Goal: Task Accomplishment & Management: Manage account settings

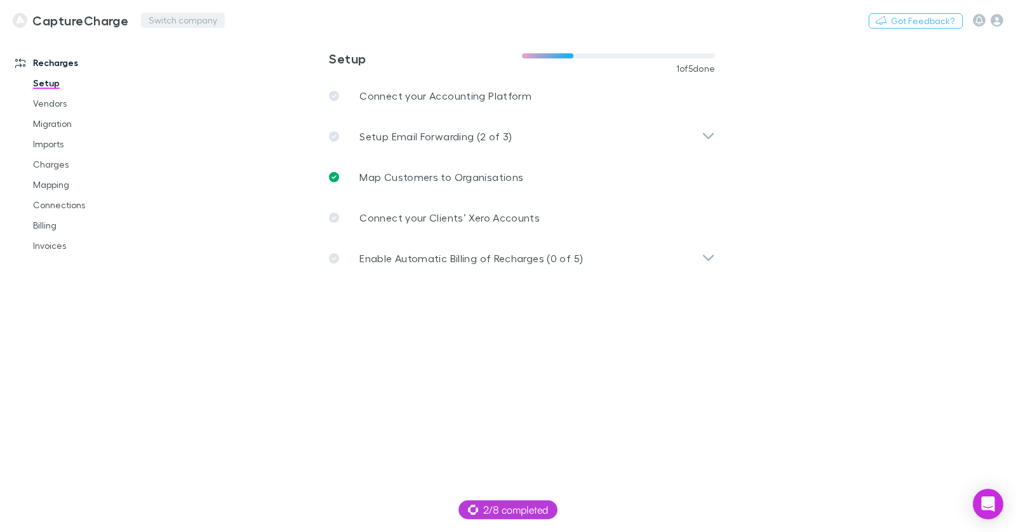
click at [188, 29] on div "CaptureCharge Switch company Nothing Got Feedback?" at bounding box center [508, 20] width 1016 height 41
click at [188, 23] on button "Switch company" at bounding box center [183, 20] width 84 height 15
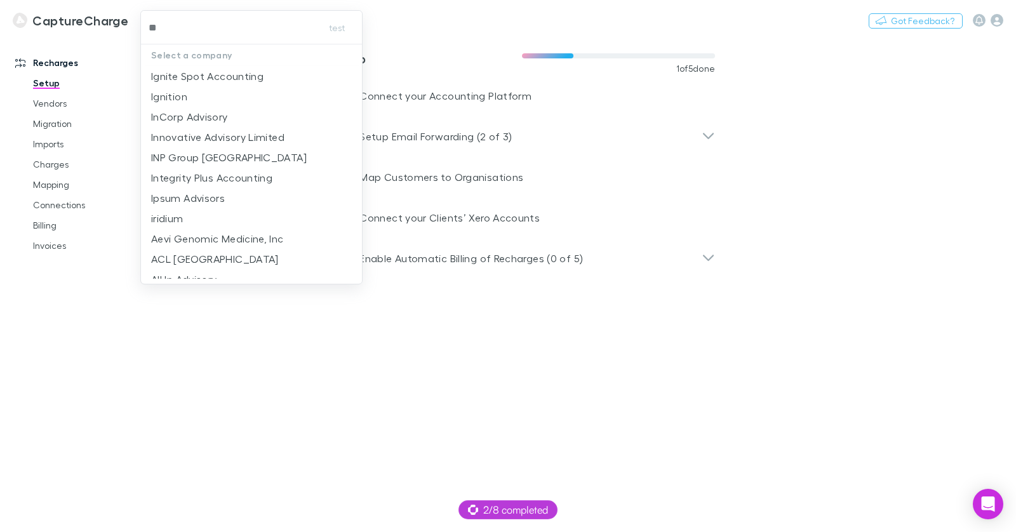
type input "***"
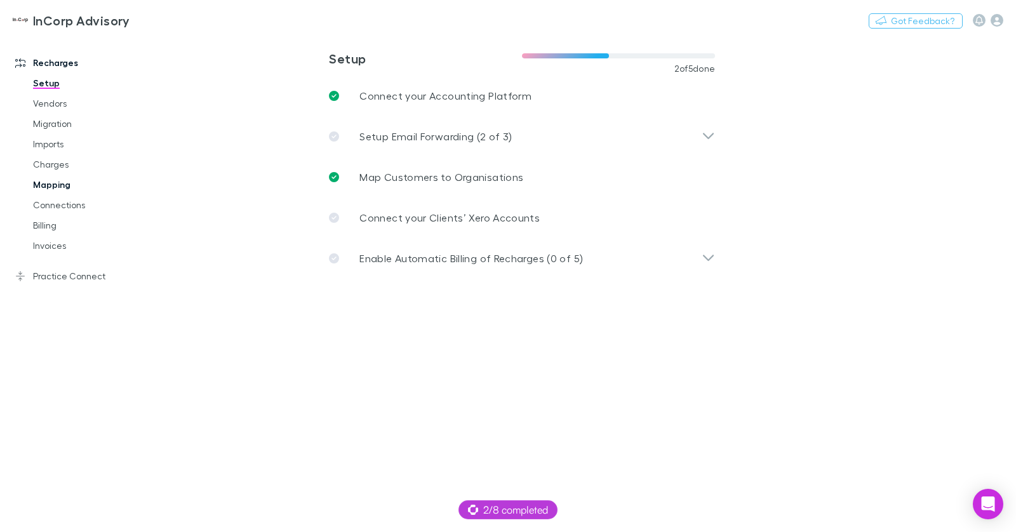
click at [60, 184] on link "Mapping" at bounding box center [89, 185] width 138 height 20
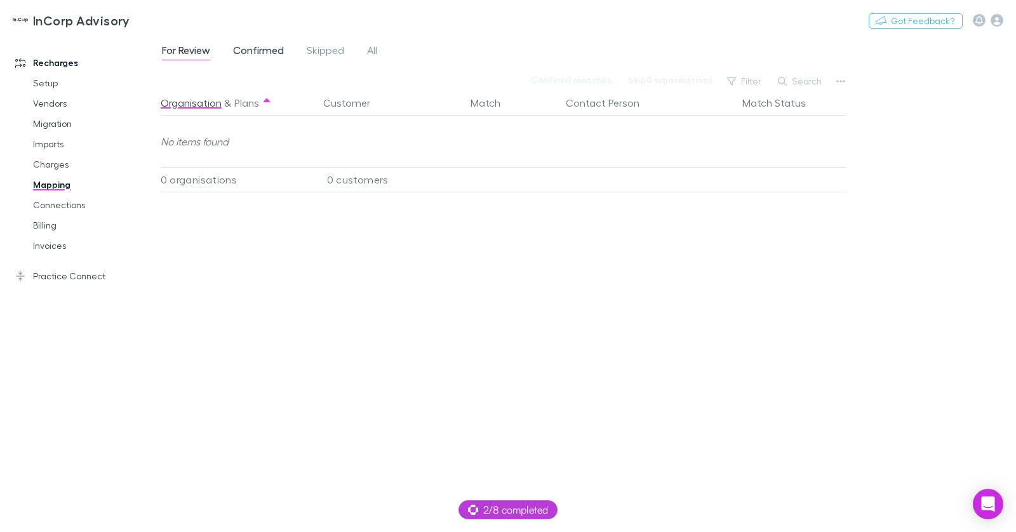
click at [264, 49] on span "Confirmed" at bounding box center [258, 52] width 51 height 17
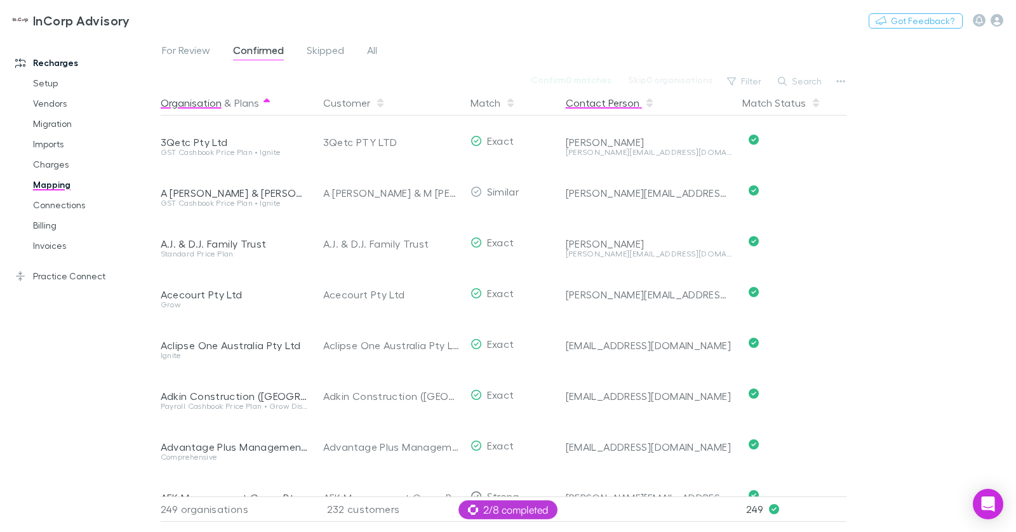
click at [605, 103] on button "Contact Person" at bounding box center [610, 102] width 89 height 25
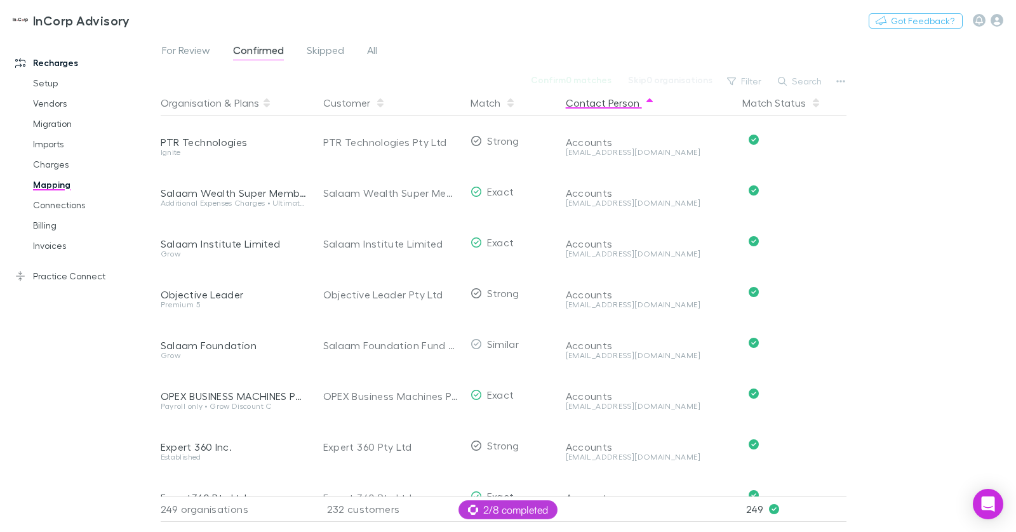
click at [605, 103] on button "Contact Person" at bounding box center [610, 102] width 89 height 25
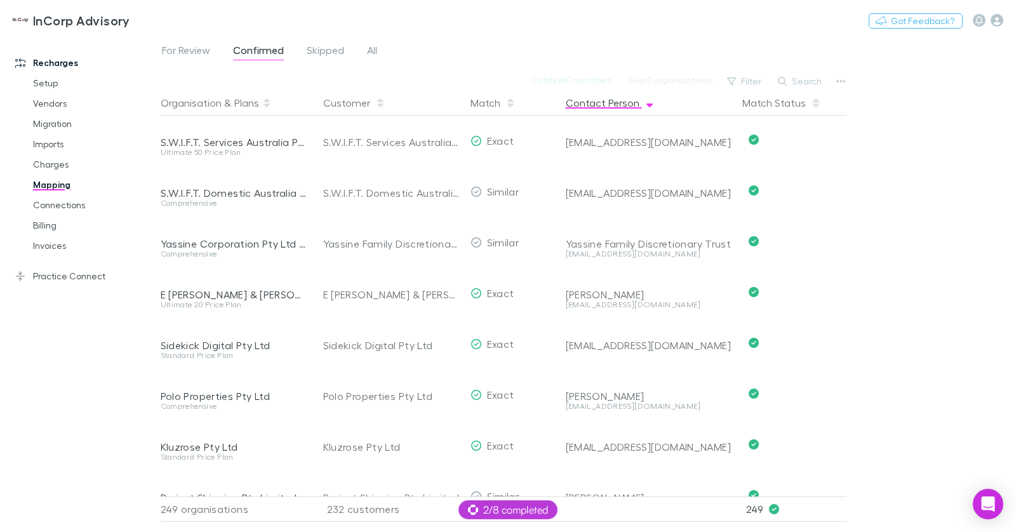
click at [605, 103] on button "Contact Person" at bounding box center [610, 102] width 89 height 25
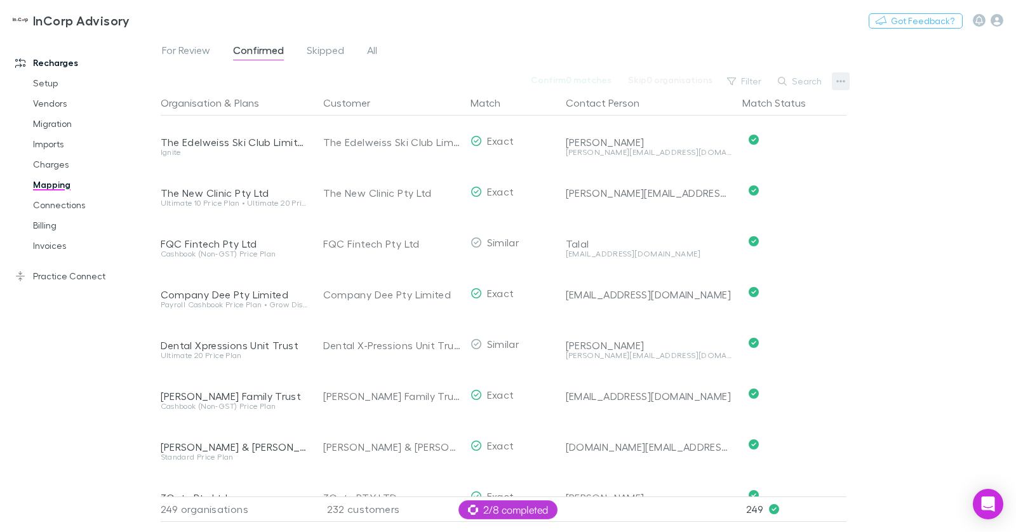
click at [848, 83] on button "button" at bounding box center [841, 81] width 18 height 18
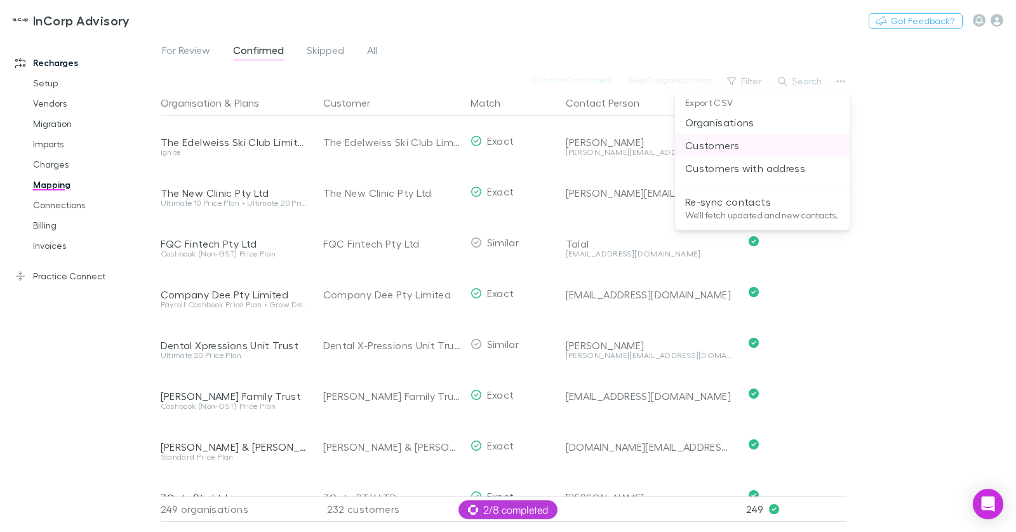
click at [756, 147] on p "Customers" at bounding box center [762, 145] width 154 height 15
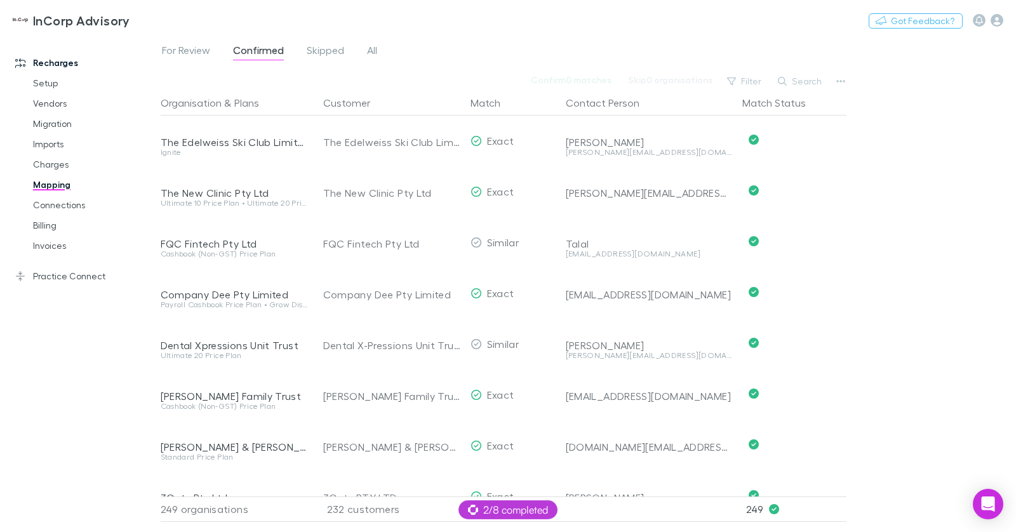
click at [1004, 500] on div "For Review Confirmed Skipped All Confirm 0 matches Skip 0 organisations Filter …" at bounding box center [588, 284] width 855 height 497
click at [995, 501] on icon "Open Intercom Messenger" at bounding box center [988, 504] width 17 height 17
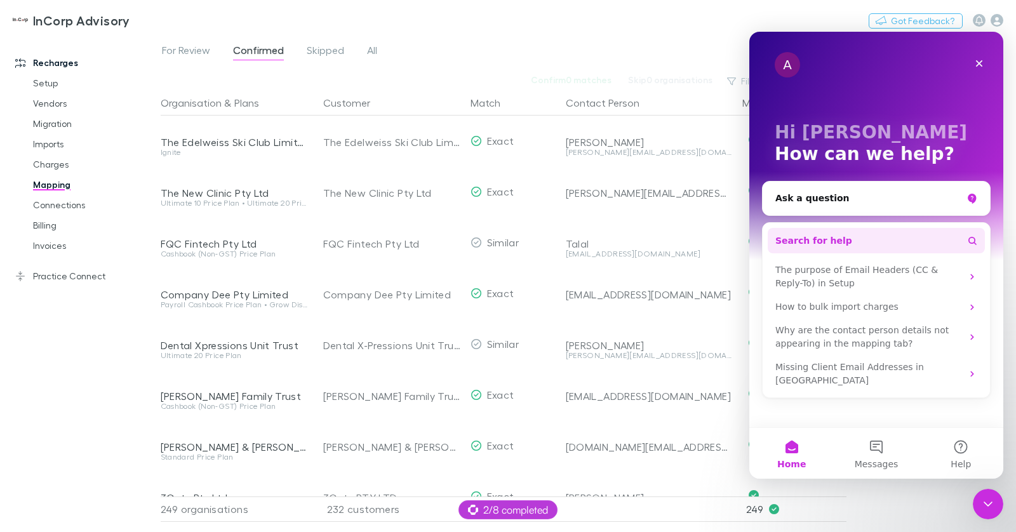
click at [817, 238] on span "Search for help" at bounding box center [813, 240] width 77 height 13
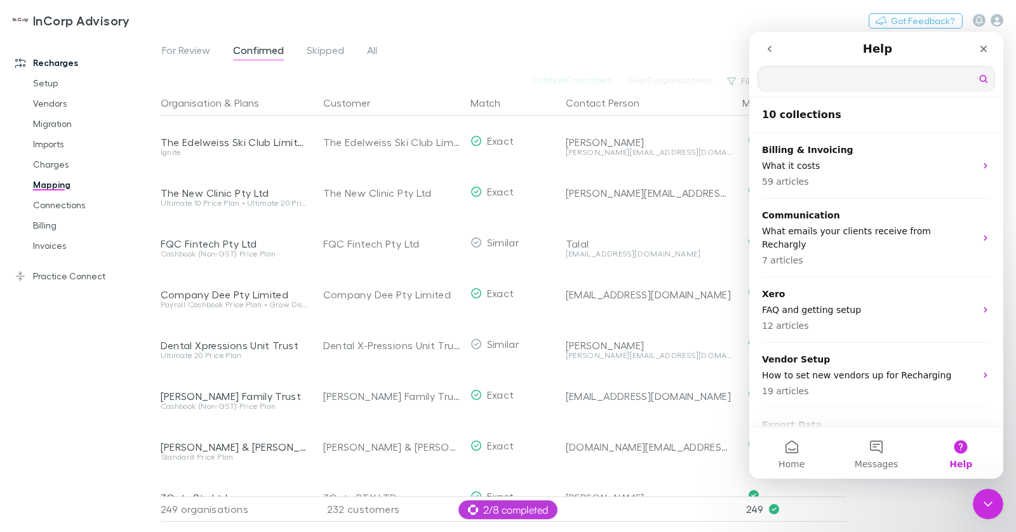
type input "**"
type input "*"
type input "**********"
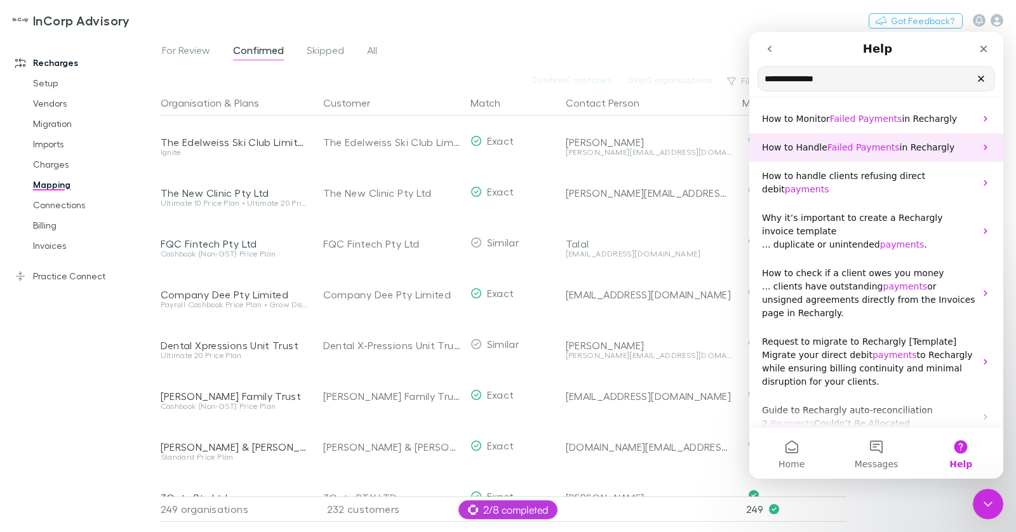
click at [856, 147] on span "Payments" at bounding box center [878, 147] width 44 height 10
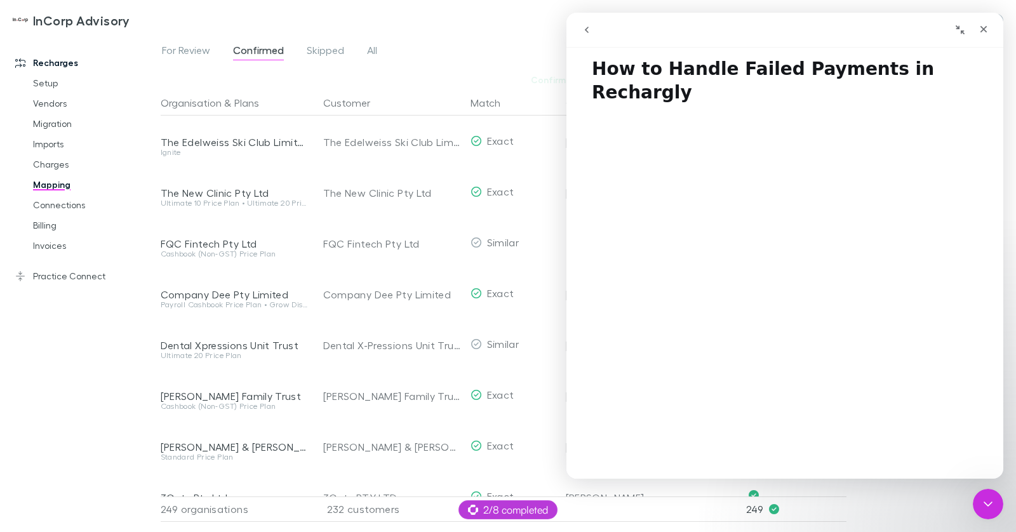
scroll to position [0, 0]
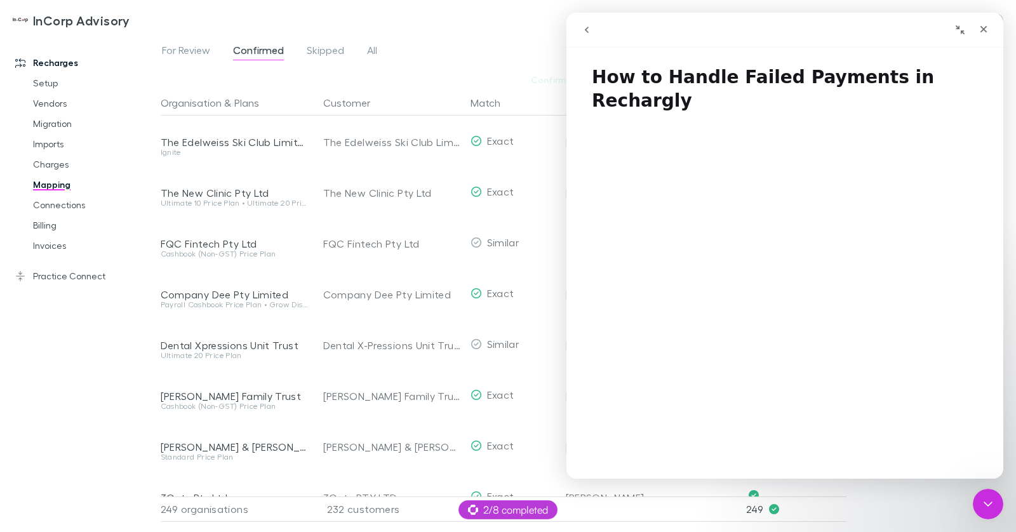
click at [589, 27] on icon "go back" at bounding box center [587, 30] width 10 height 10
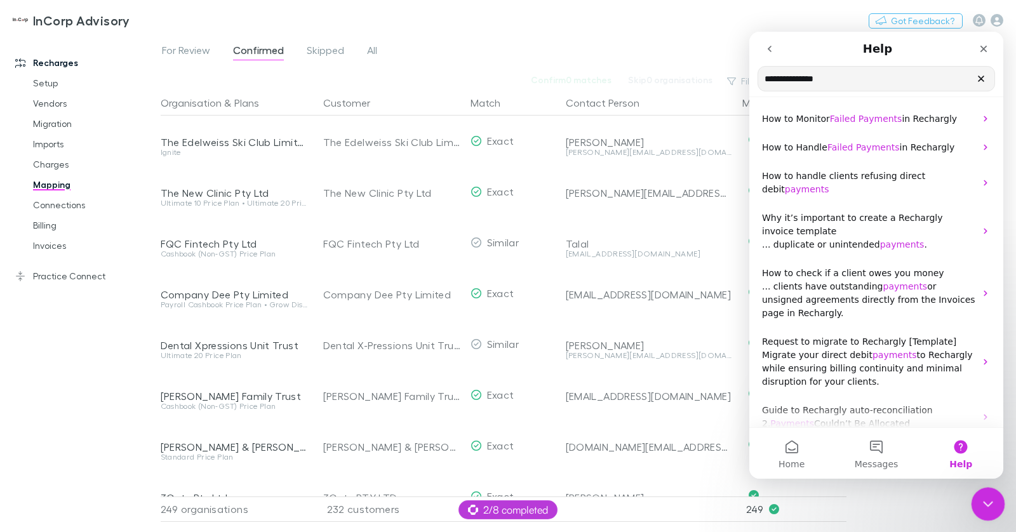
click at [985, 496] on icon "Close Intercom Messenger" at bounding box center [986, 502] width 15 height 15
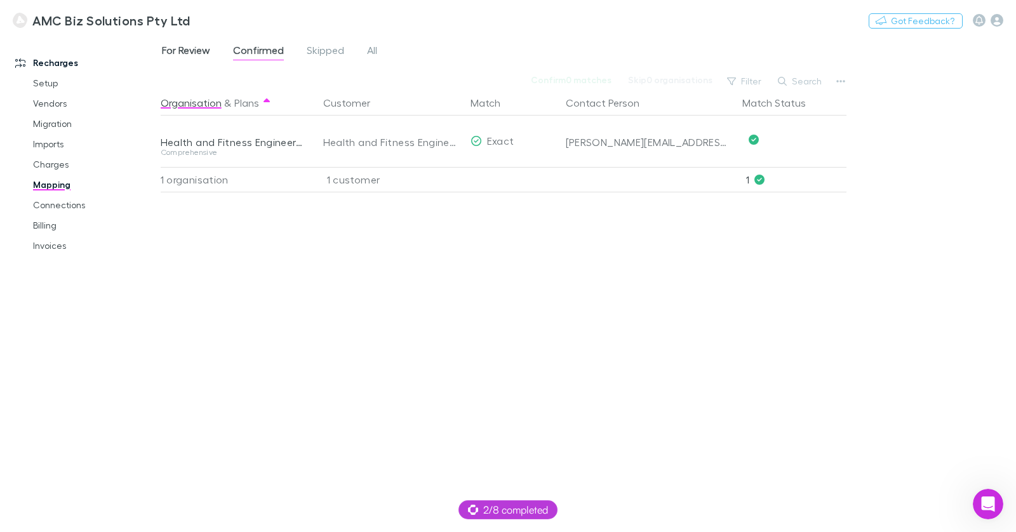
click at [192, 48] on span "For Review" at bounding box center [186, 52] width 48 height 17
click at [259, 51] on span "Confirmed" at bounding box center [258, 52] width 51 height 17
click at [310, 48] on span "Skipped" at bounding box center [325, 52] width 37 height 17
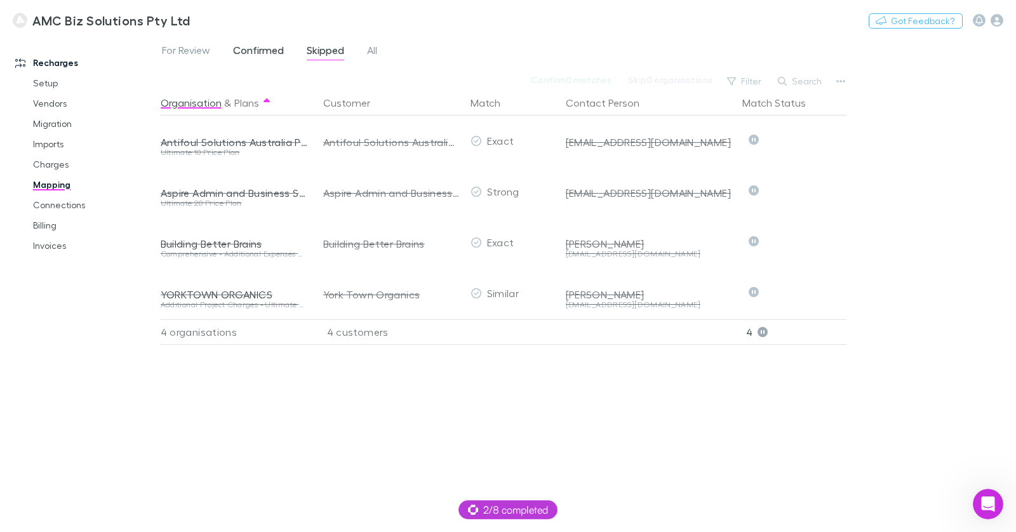
click at [263, 49] on span "Confirmed" at bounding box center [258, 52] width 51 height 17
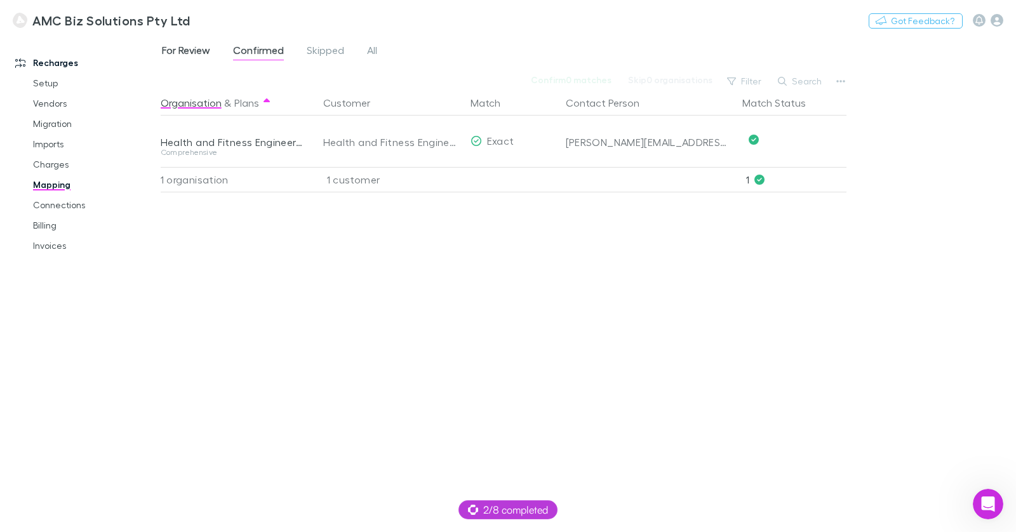
click at [176, 51] on span "For Review" at bounding box center [186, 52] width 48 height 17
click at [272, 55] on span "Confirmed" at bounding box center [258, 52] width 51 height 17
click at [189, 51] on span "For Review" at bounding box center [186, 52] width 48 height 17
click at [257, 48] on span "Confirmed" at bounding box center [258, 52] width 51 height 17
drag, startPoint x: 250, startPoint y: 255, endPoint x: 283, endPoint y: 229, distance: 41.6
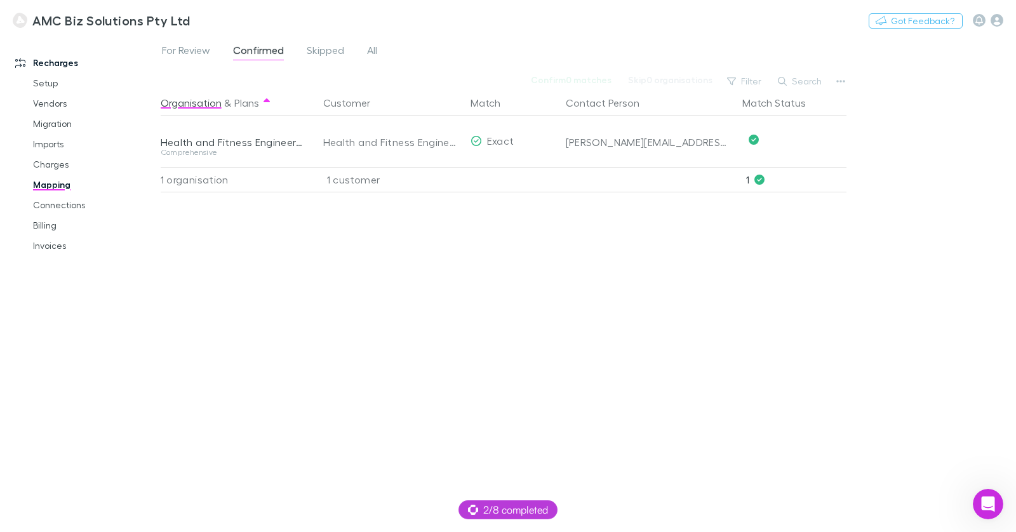
click at [250, 253] on div "Organisation & Plans Customer Match Contact Person Match Status Health and Fitn…" at bounding box center [505, 306] width 689 height 432
click at [53, 219] on link "Billing" at bounding box center [89, 225] width 138 height 20
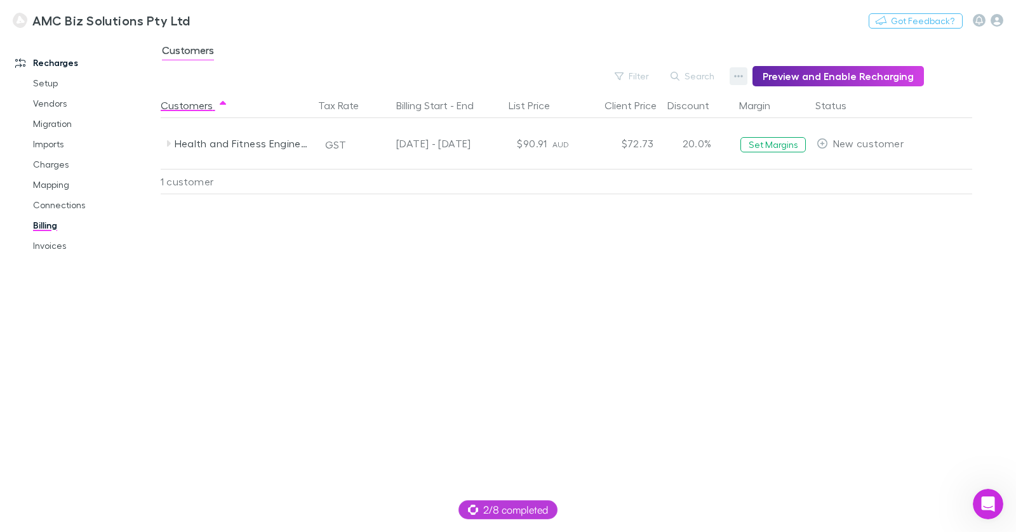
click at [737, 77] on button "button" at bounding box center [739, 76] width 18 height 18
click at [552, 42] on div at bounding box center [508, 266] width 1016 height 532
click at [736, 75] on button "button" at bounding box center [739, 76] width 18 height 18
click at [552, 50] on div at bounding box center [508, 266] width 1016 height 532
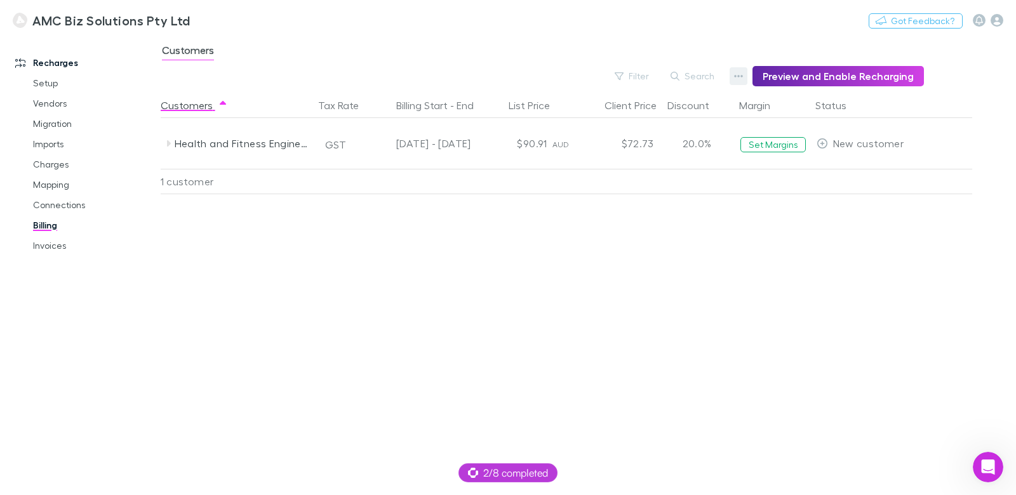
click at [743, 73] on icon "button" at bounding box center [738, 76] width 9 height 10
click at [659, 117] on p "Discount Split" at bounding box center [666, 117] width 154 height 15
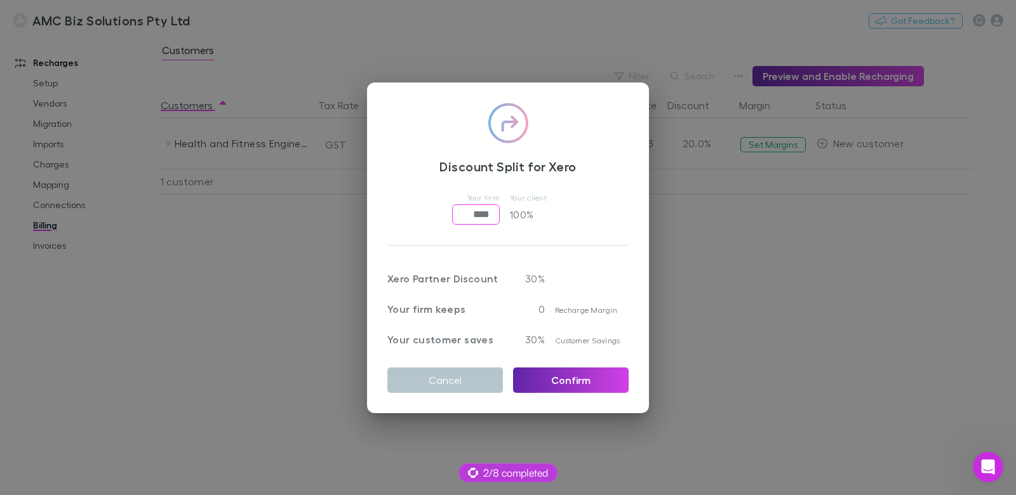
drag, startPoint x: 473, startPoint y: 212, endPoint x: 480, endPoint y: 211, distance: 7.0
click at [461, 212] on input "****" at bounding box center [476, 214] width 48 height 20
type input "******"
click at [544, 379] on button "Confirm" at bounding box center [571, 380] width 116 height 25
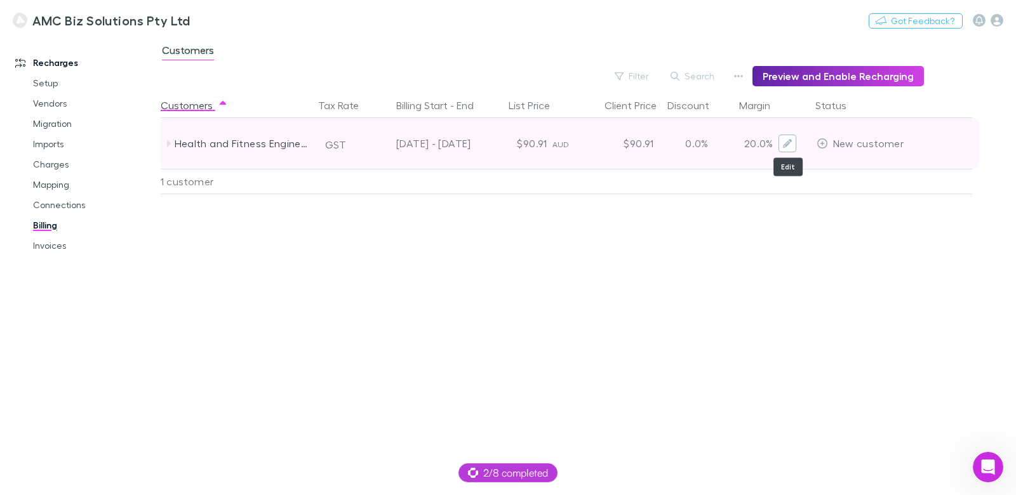
click at [792, 147] on button "Edit" at bounding box center [788, 144] width 18 height 18
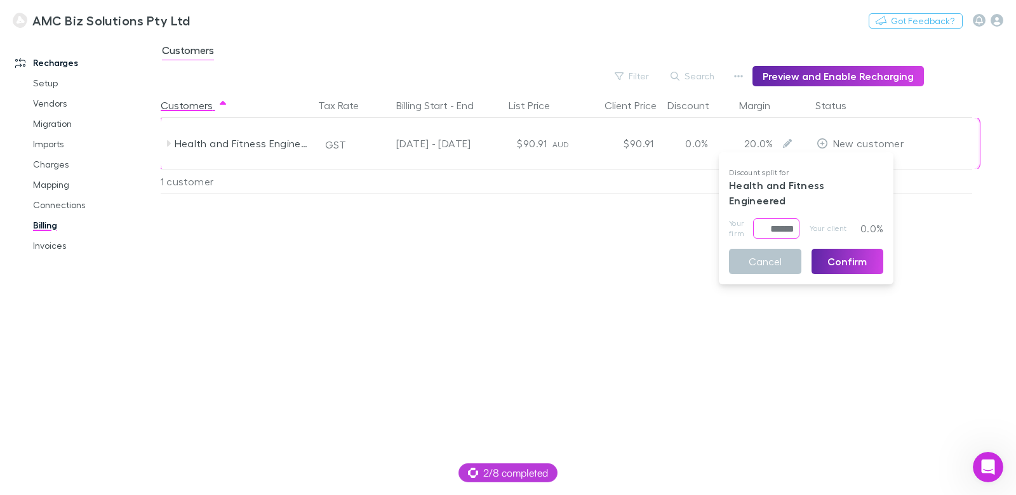
click at [770, 218] on input "******" at bounding box center [776, 228] width 46 height 20
type input "****"
click at [837, 249] on button "Confirm" at bounding box center [848, 261] width 72 height 25
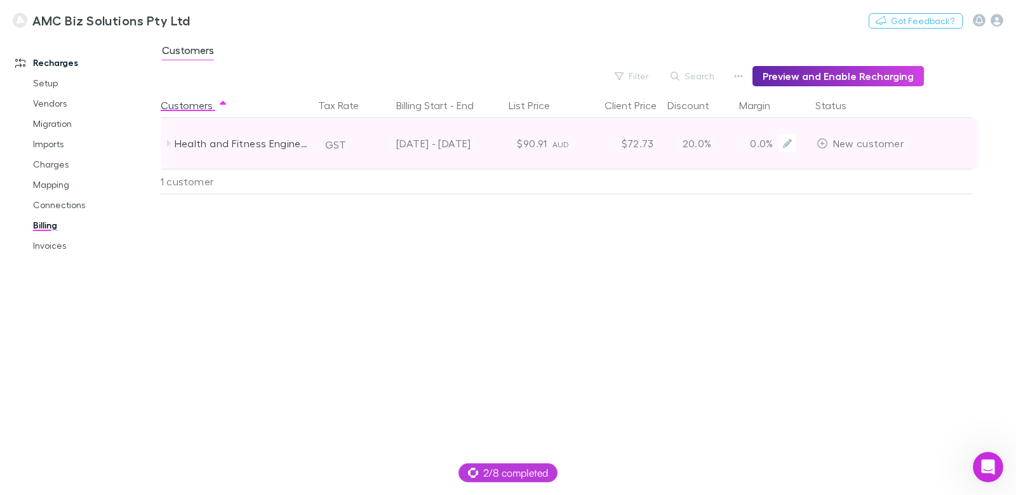
click at [693, 147] on div "20.0%" at bounding box center [697, 143] width 76 height 51
click at [681, 151] on div "20.0%" at bounding box center [697, 143] width 76 height 51
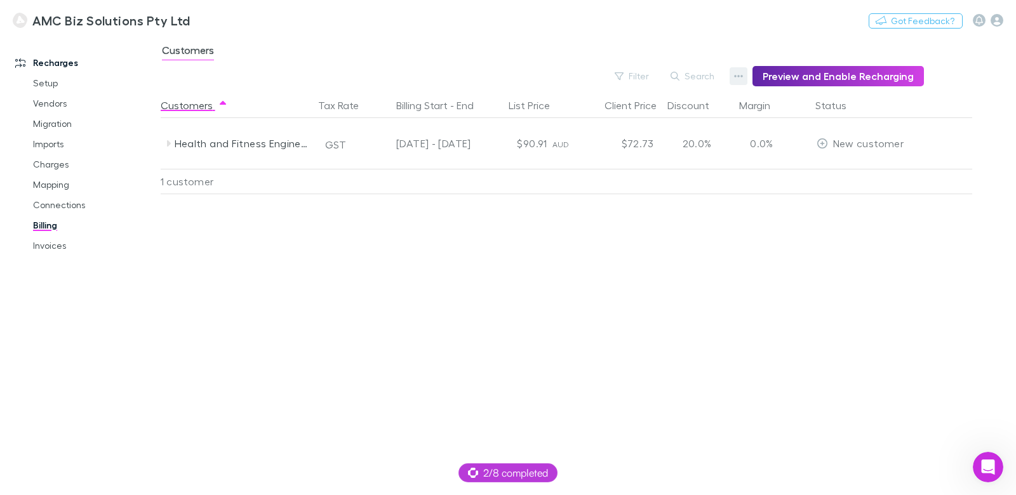
click at [740, 77] on icon "button" at bounding box center [738, 76] width 9 height 10
click at [641, 139] on p "Admin Fee" at bounding box center [666, 140] width 154 height 15
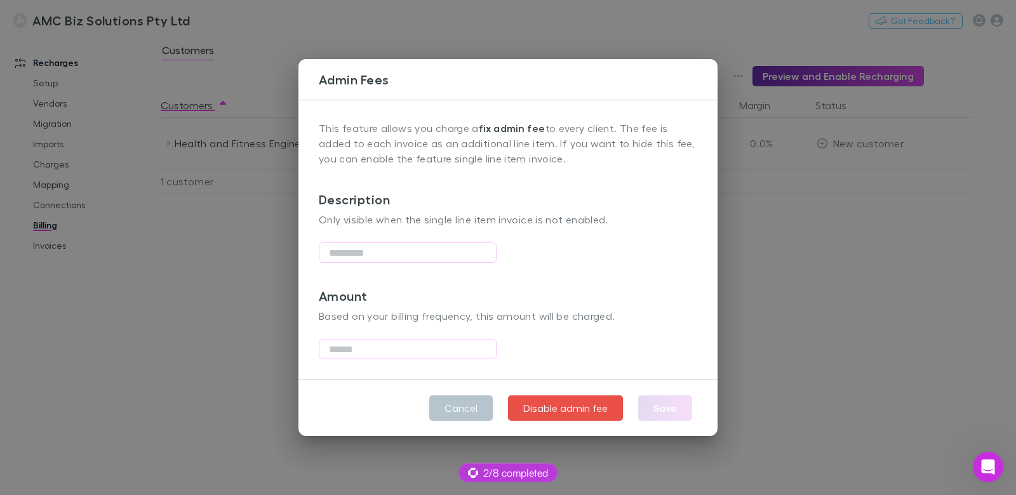
click at [691, 34] on div "Admin Fees This feature allows you charge a fix admin fee to every client. The …" at bounding box center [508, 247] width 1016 height 495
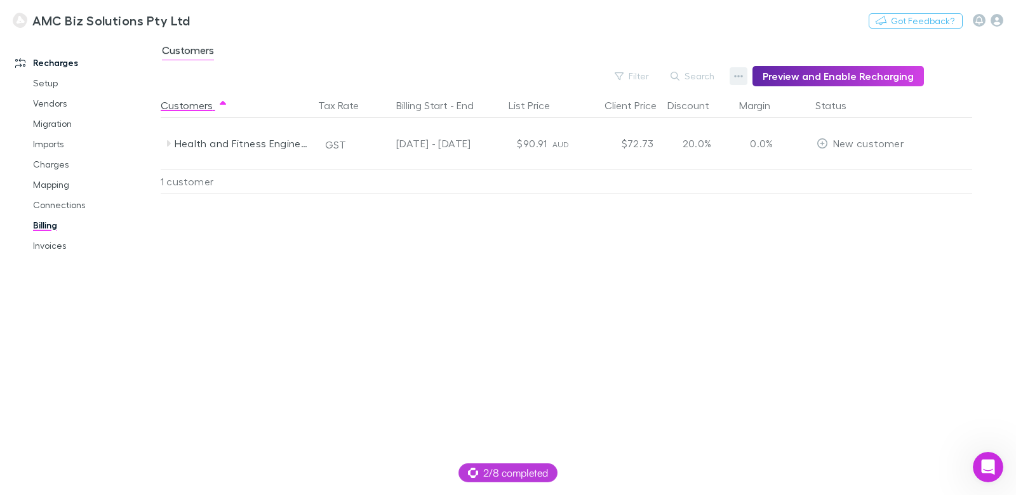
click at [738, 81] on button "button" at bounding box center [739, 76] width 18 height 18
click at [655, 116] on p "Discount Split" at bounding box center [666, 117] width 154 height 15
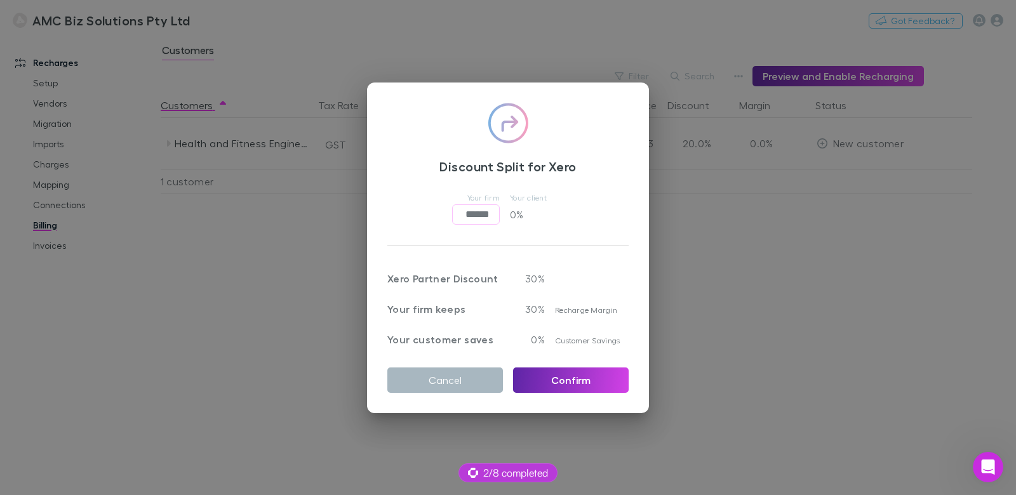
click at [429, 376] on button "Cancel" at bounding box center [445, 380] width 116 height 25
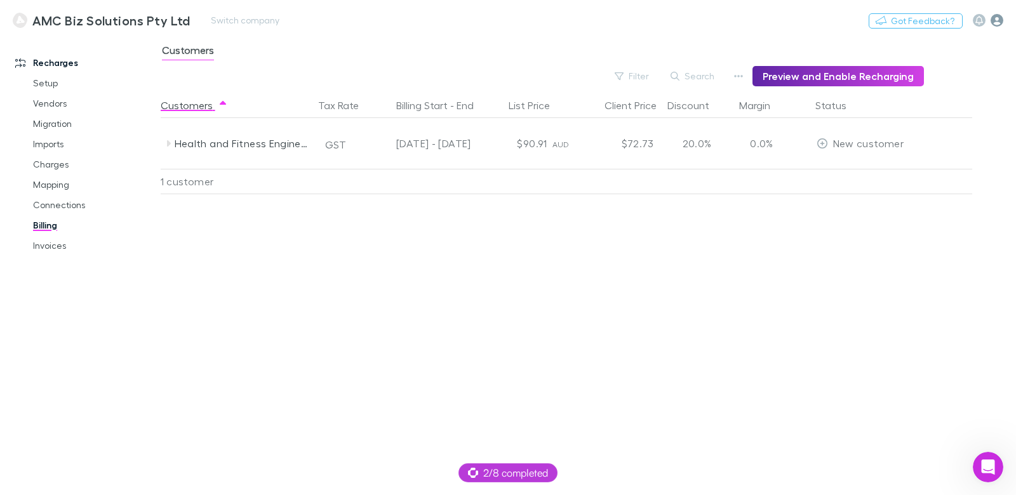
click at [1003, 18] on icon "button" at bounding box center [997, 20] width 13 height 13
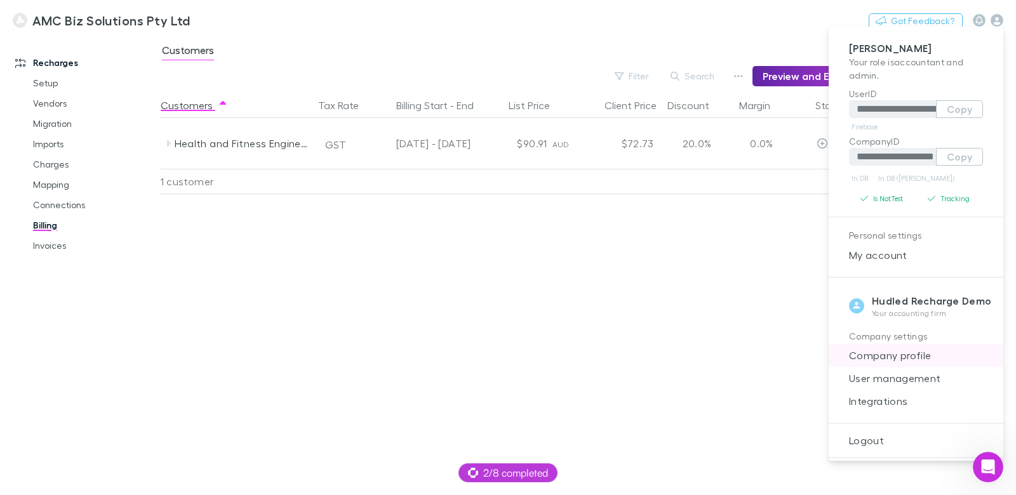
click at [895, 354] on span "Company profile" at bounding box center [916, 355] width 154 height 15
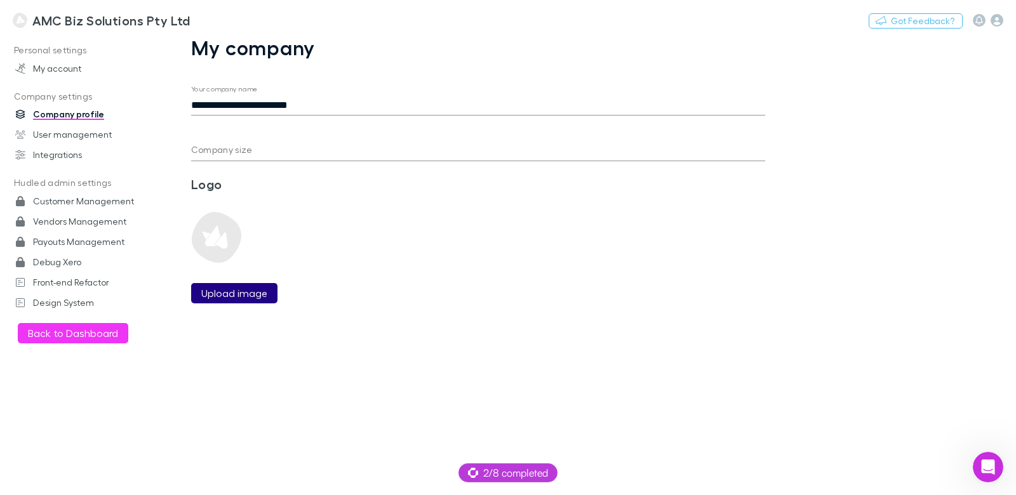
click at [243, 290] on label "Upload image" at bounding box center [234, 293] width 66 height 15
click at [0, 0] on input "Upload image" at bounding box center [0, 0] width 0 height 0
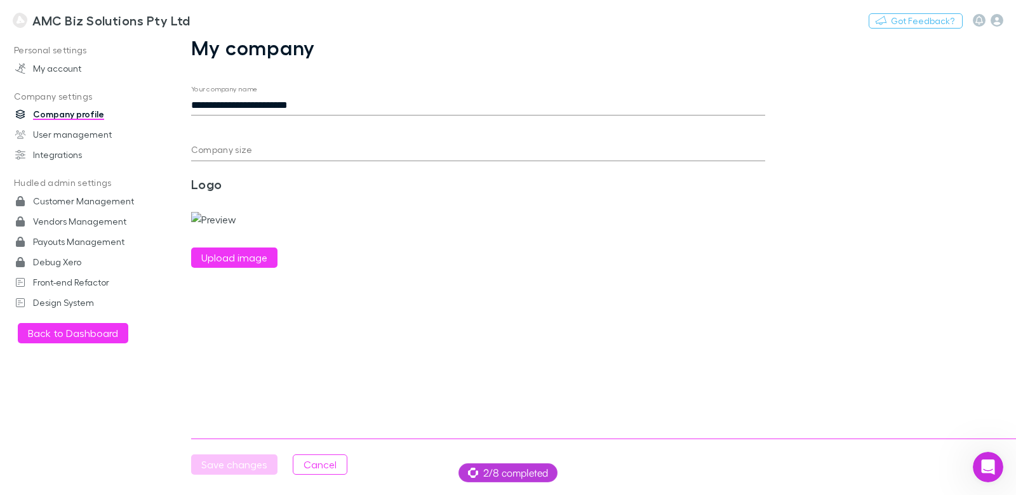
click at [258, 133] on div "Company size" at bounding box center [478, 146] width 574 height 30
click at [255, 148] on input "Company size" at bounding box center [478, 151] width 574 height 20
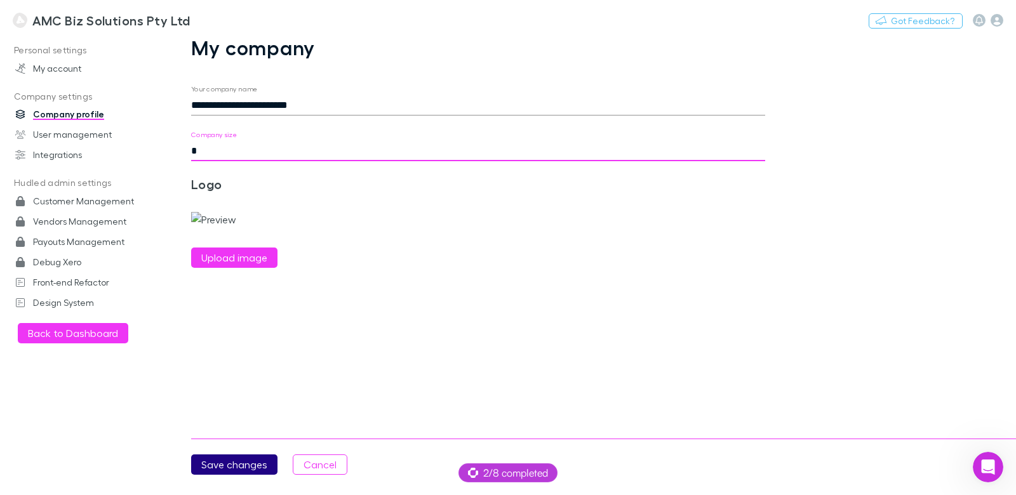
type input "*"
click at [238, 465] on button "Save changes" at bounding box center [234, 465] width 86 height 20
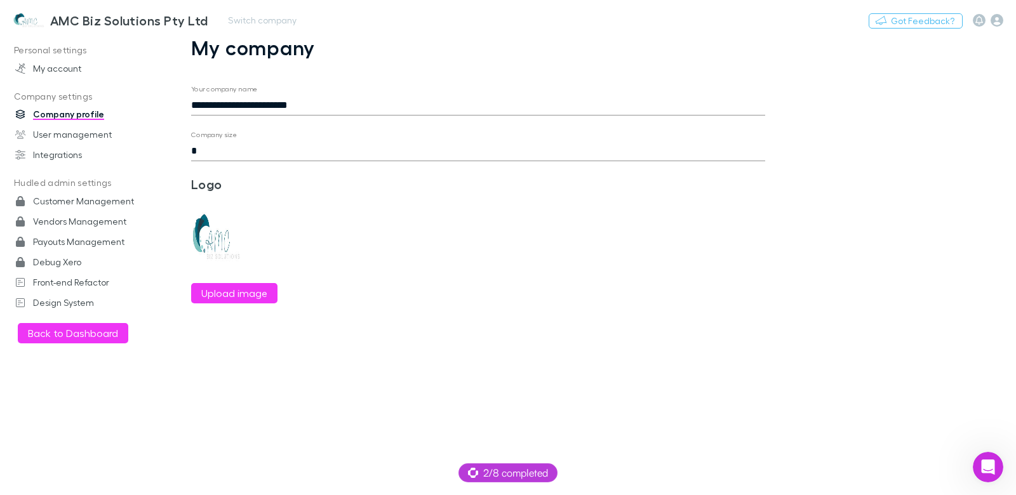
click at [115, 21] on h3 "AMC Biz Solutions Pty Ltd" at bounding box center [129, 20] width 158 height 15
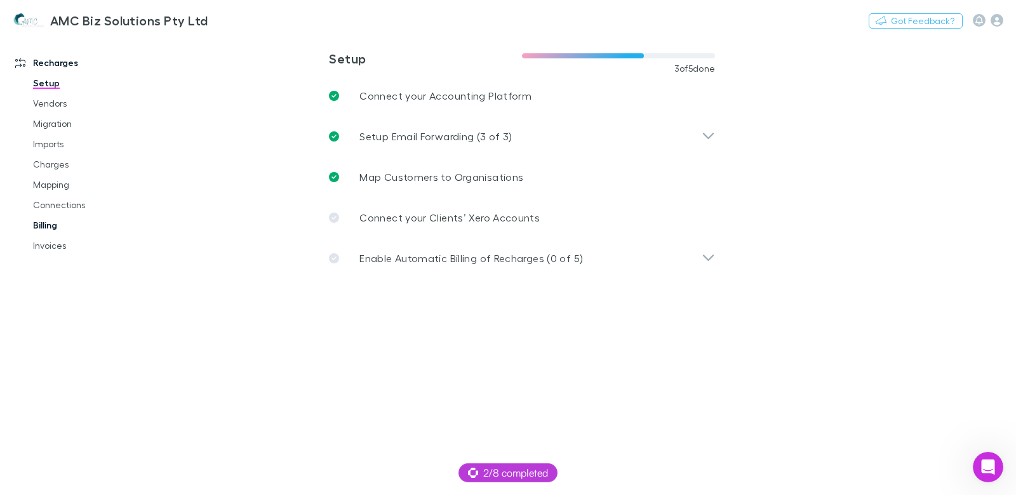
click at [55, 225] on link "Billing" at bounding box center [89, 225] width 138 height 20
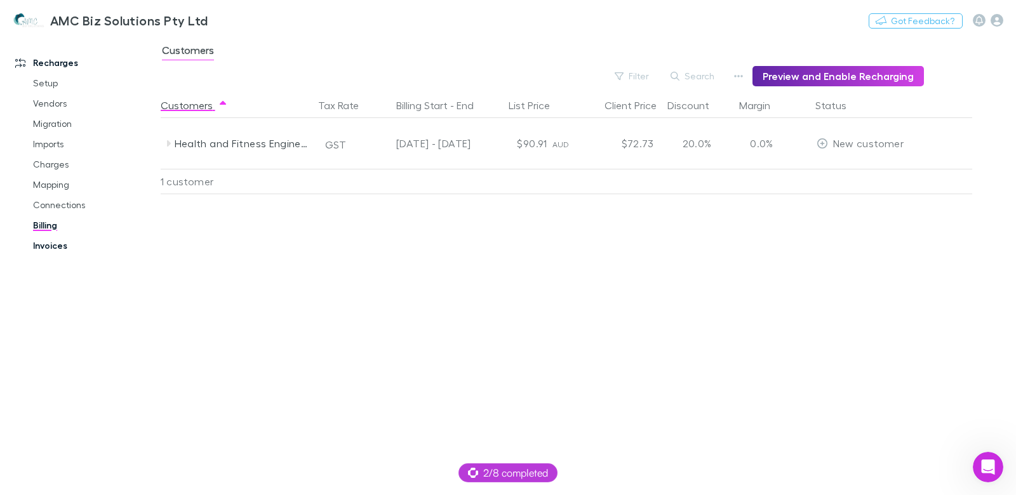
click at [51, 245] on link "Invoices" at bounding box center [89, 246] width 138 height 20
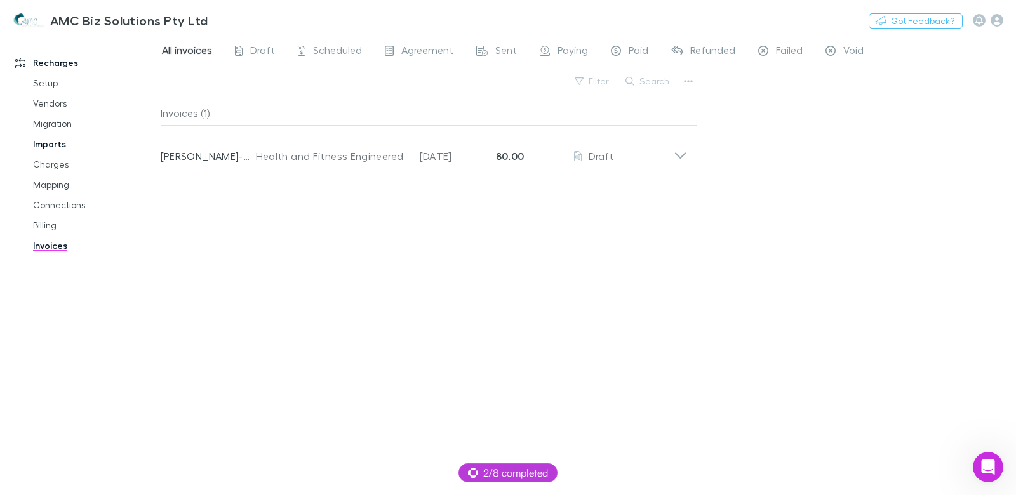
click at [41, 144] on link "Imports" at bounding box center [89, 144] width 138 height 20
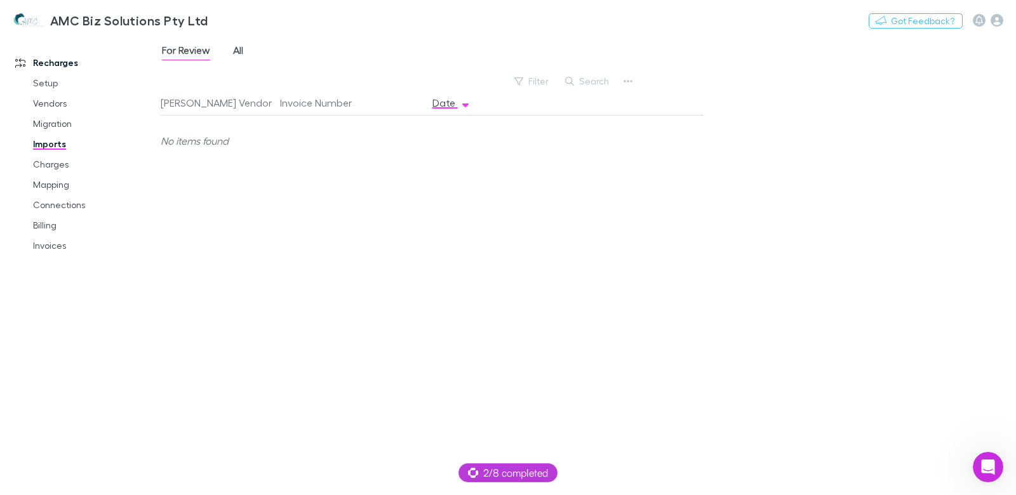
click at [241, 57] on span "All" at bounding box center [238, 52] width 10 height 17
click at [56, 183] on link "Mapping" at bounding box center [89, 185] width 138 height 20
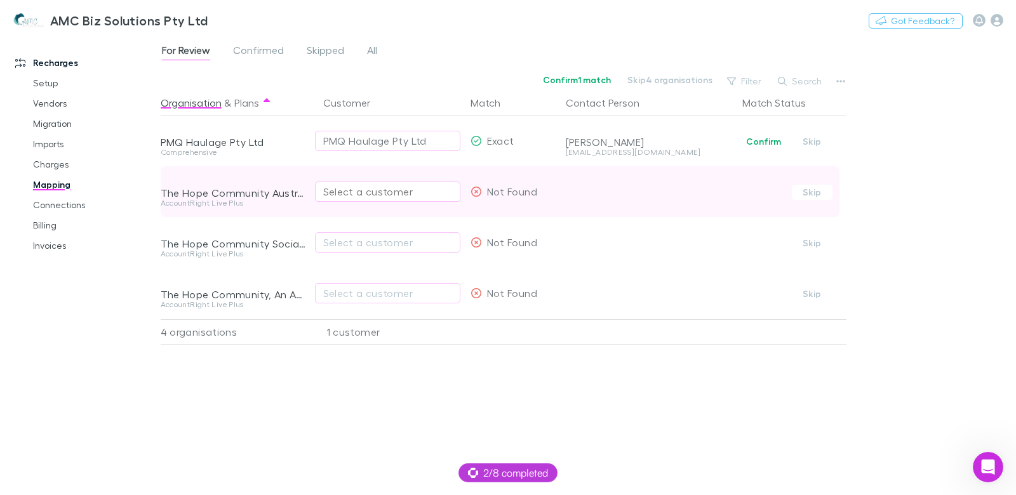
click at [361, 192] on div "Select a customer" at bounding box center [387, 191] width 129 height 15
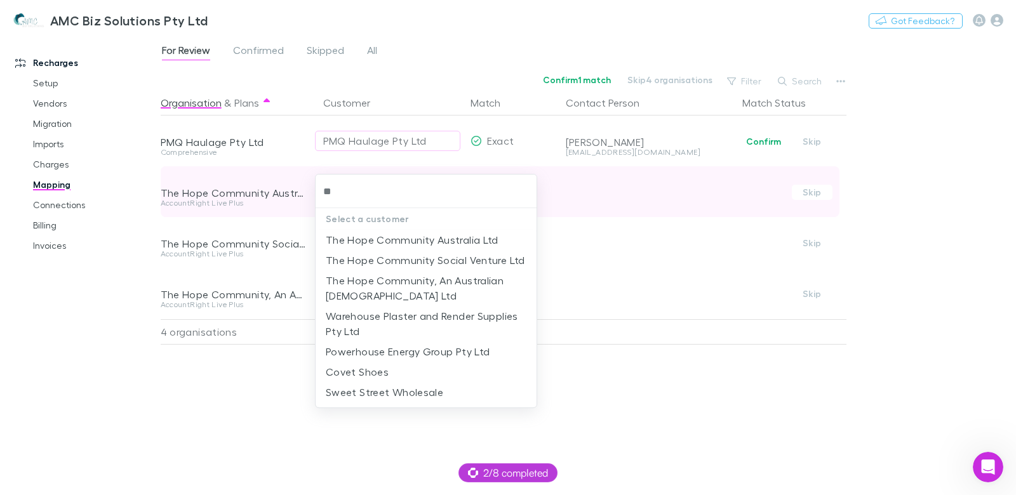
type input "*"
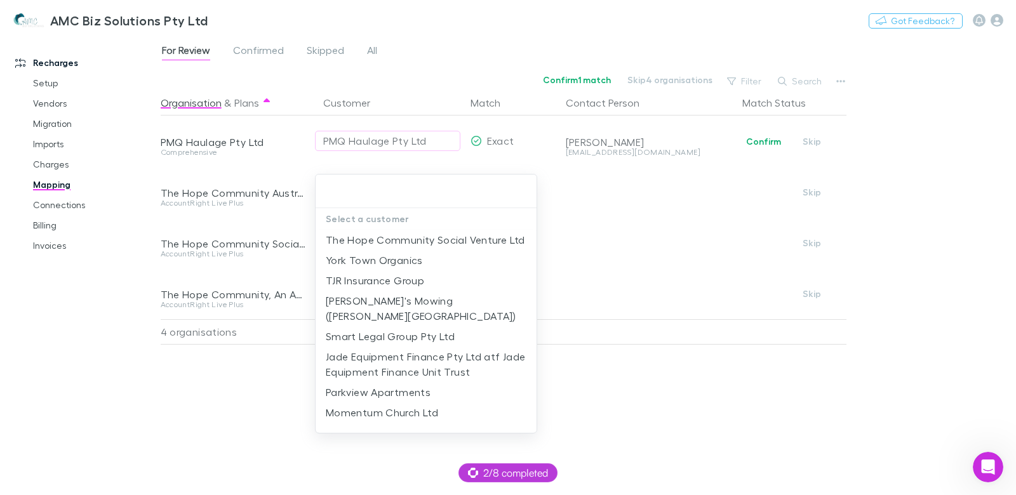
click at [559, 24] on div at bounding box center [508, 247] width 1016 height 495
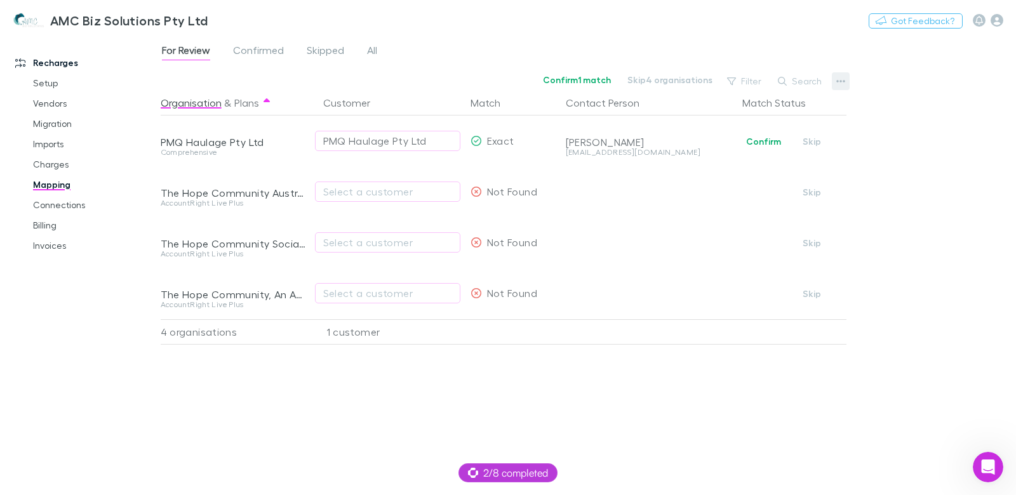
click at [837, 82] on icon "button" at bounding box center [840, 81] width 9 height 3
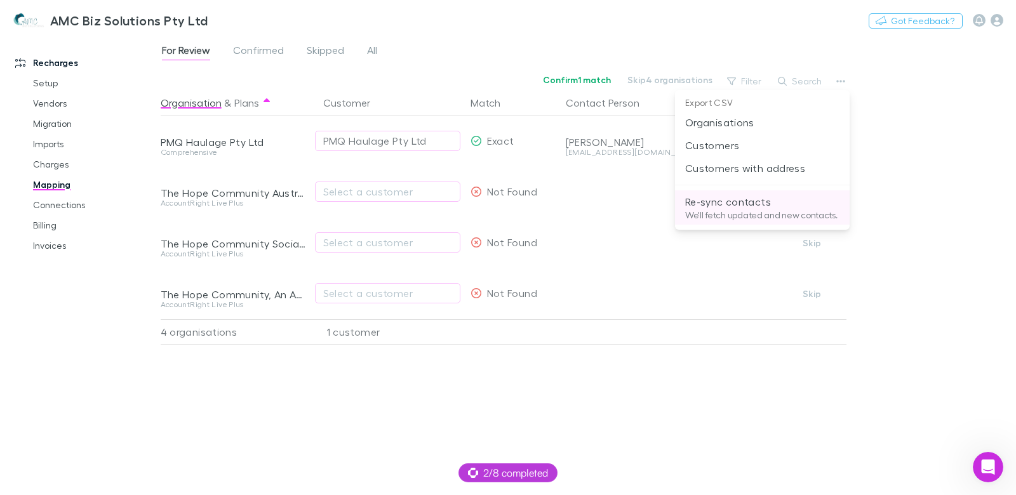
click at [718, 207] on p "Re-sync contacts" at bounding box center [762, 201] width 154 height 15
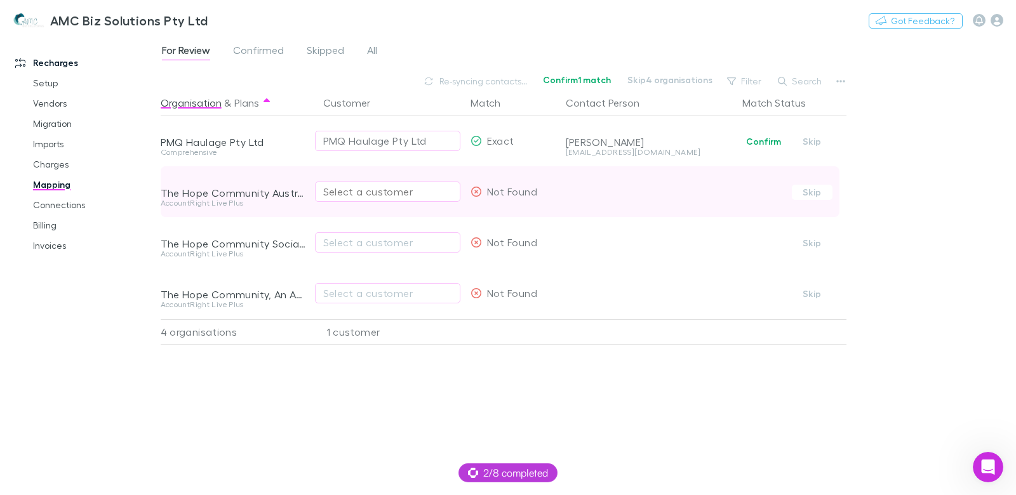
click at [337, 192] on div "Select a customer" at bounding box center [387, 191] width 129 height 15
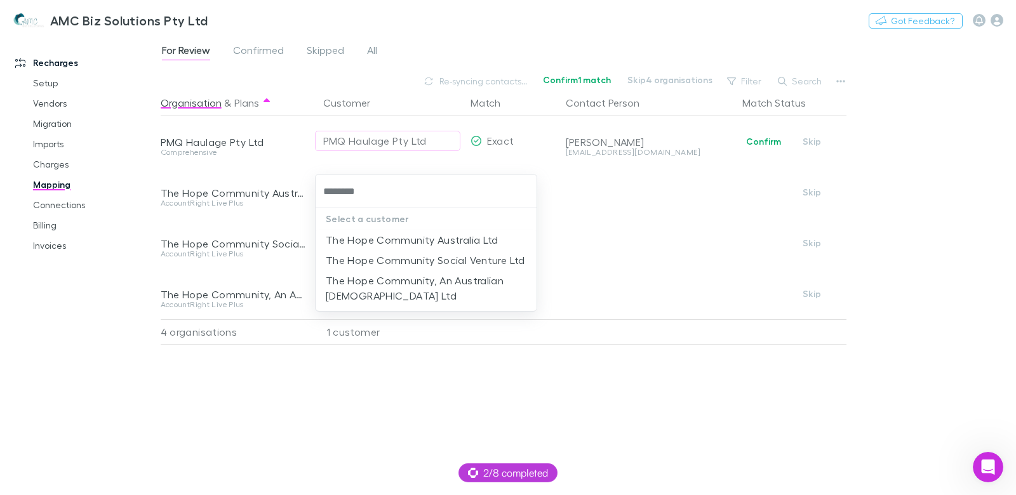
type input "********"
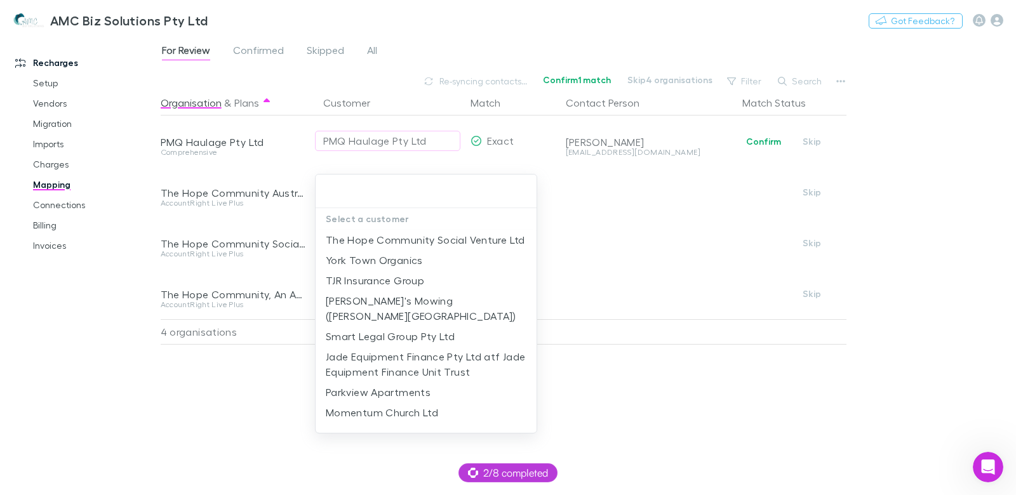
click at [254, 194] on div at bounding box center [508, 247] width 1016 height 495
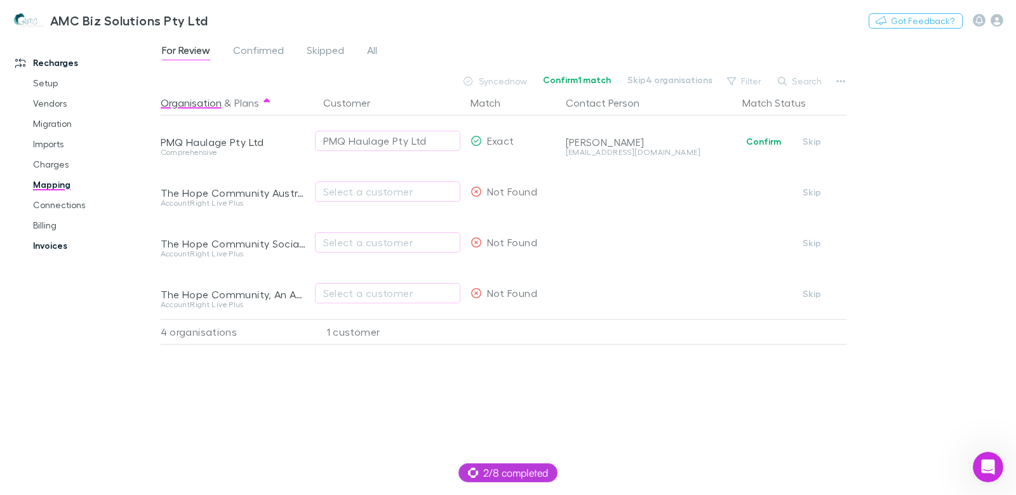
click at [127, 244] on link "Invoices" at bounding box center [89, 246] width 138 height 20
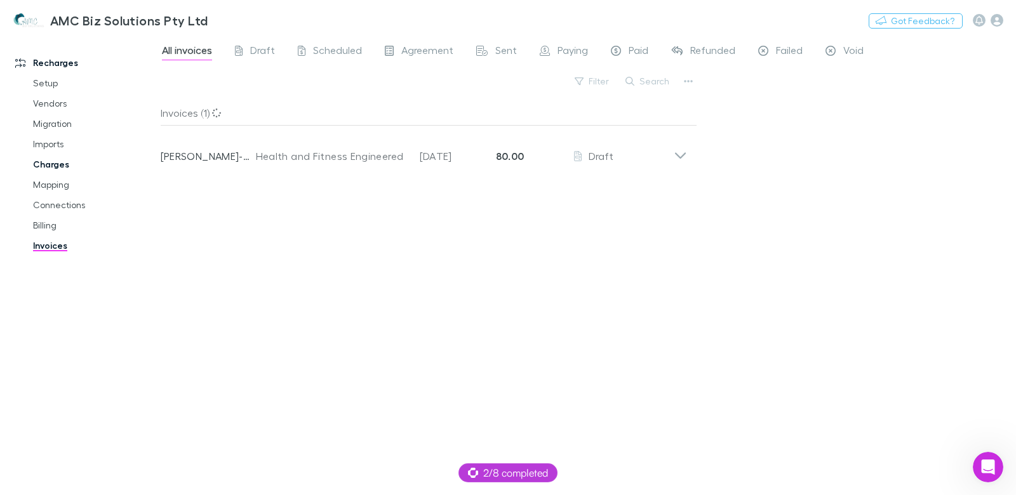
click at [61, 168] on link "Charges" at bounding box center [89, 164] width 138 height 20
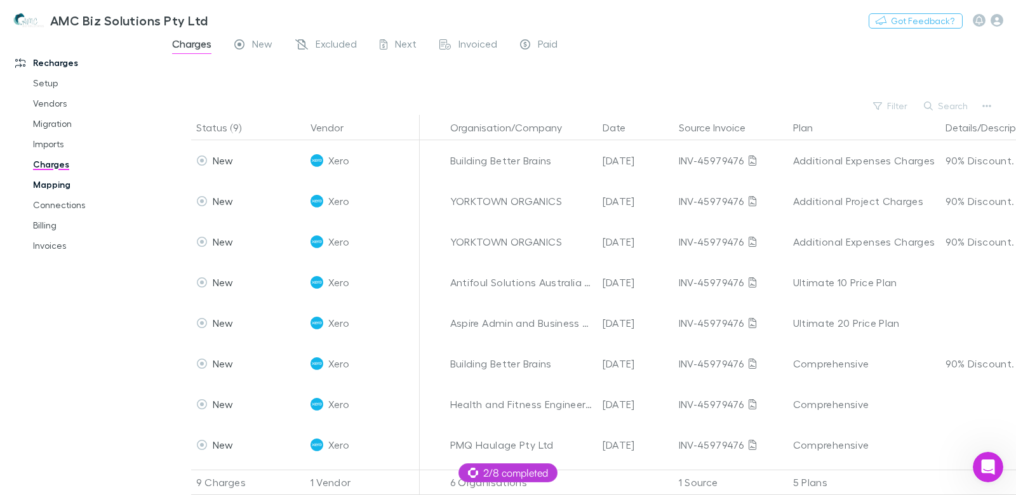
click at [63, 186] on link "Mapping" at bounding box center [89, 185] width 138 height 20
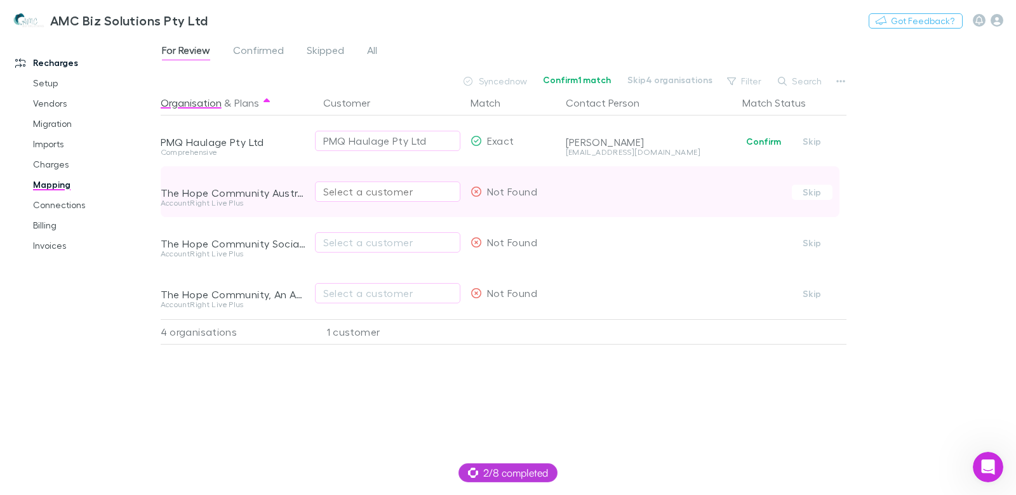
click at [407, 198] on div "Select a customer" at bounding box center [387, 191] width 129 height 15
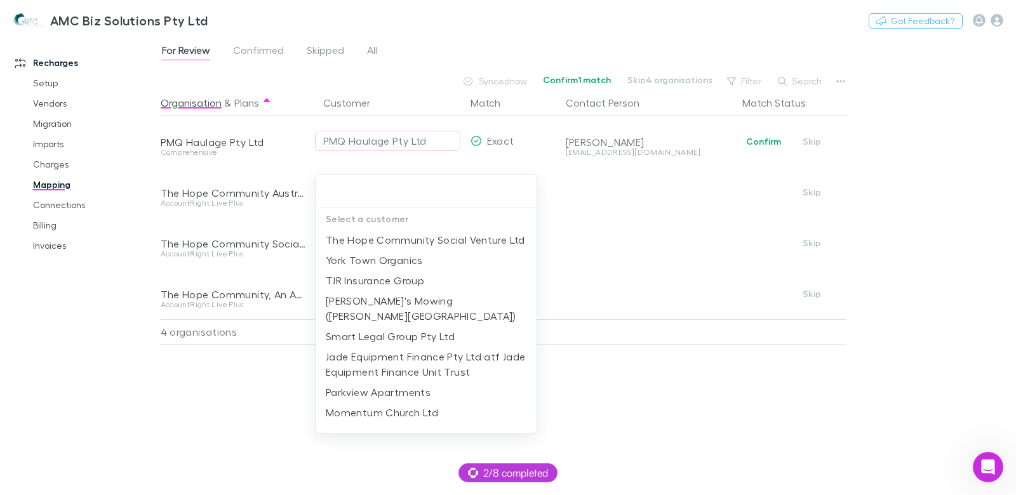
click at [234, 196] on div at bounding box center [508, 247] width 1016 height 495
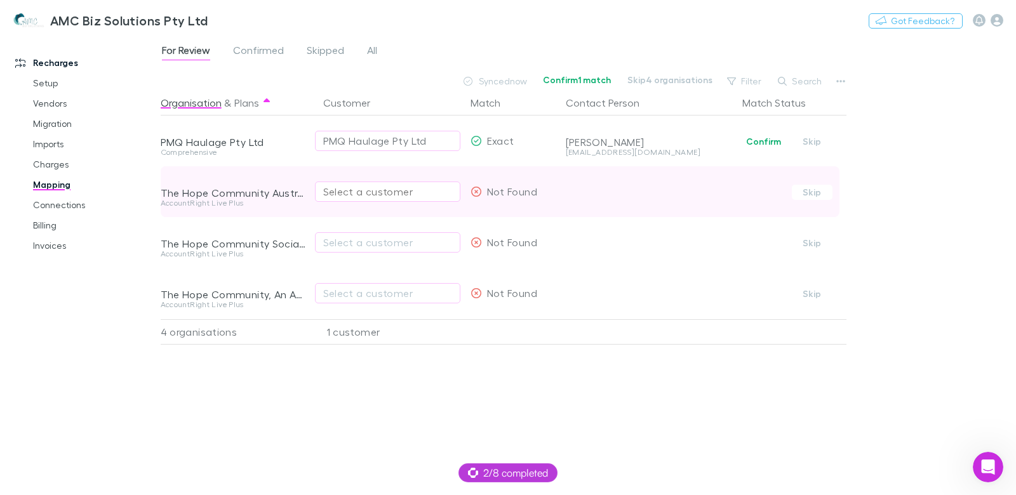
click at [425, 191] on div "Select a customer" at bounding box center [387, 191] width 129 height 15
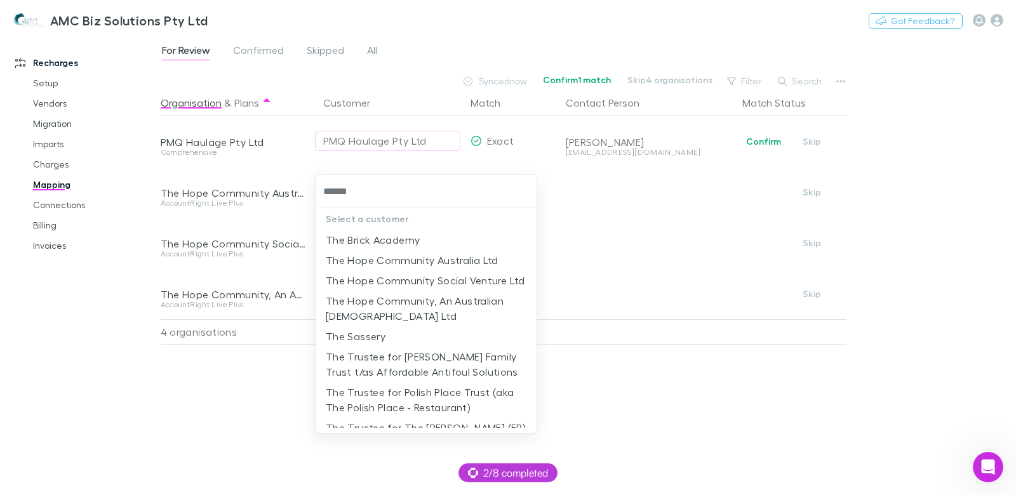
type input "*******"
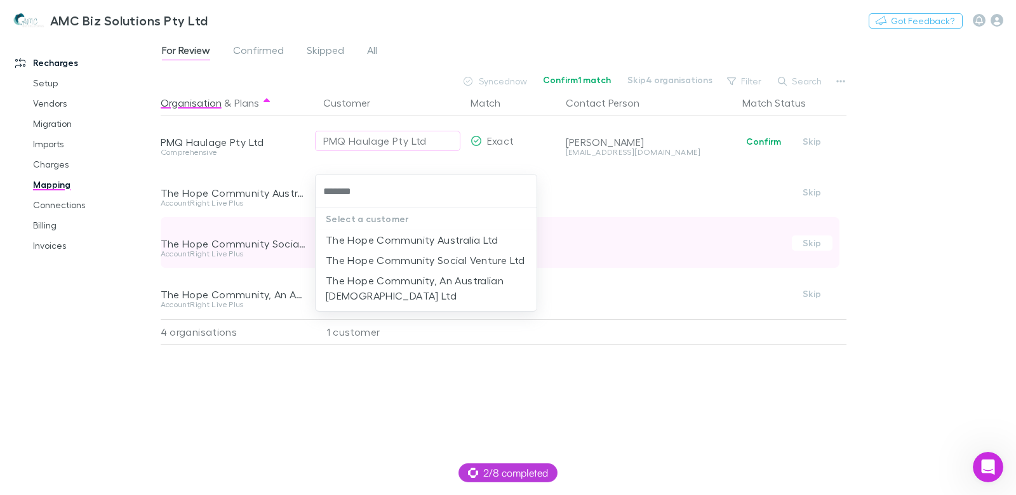
click at [450, 242] on li "The Hope Community Australia Ltd" at bounding box center [427, 240] width 222 height 20
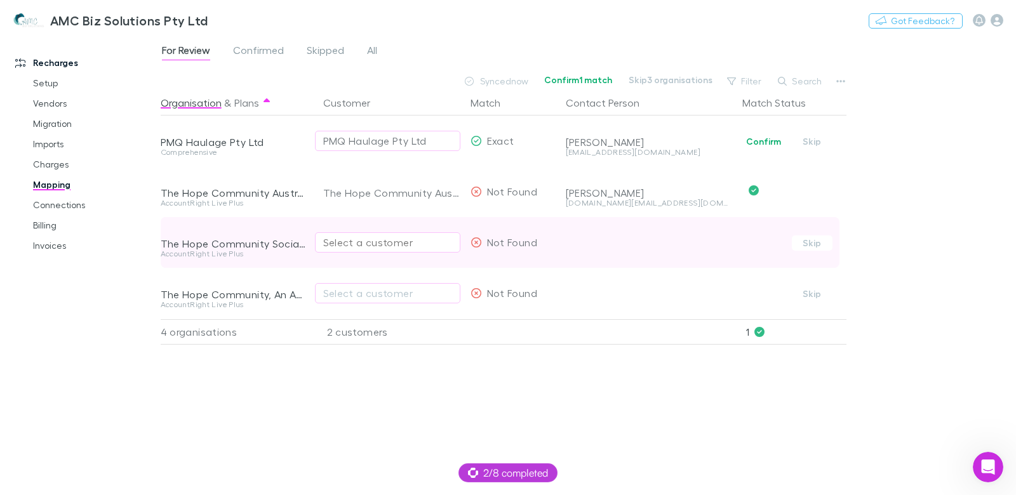
click at [358, 244] on div "Select a customer" at bounding box center [387, 242] width 129 height 15
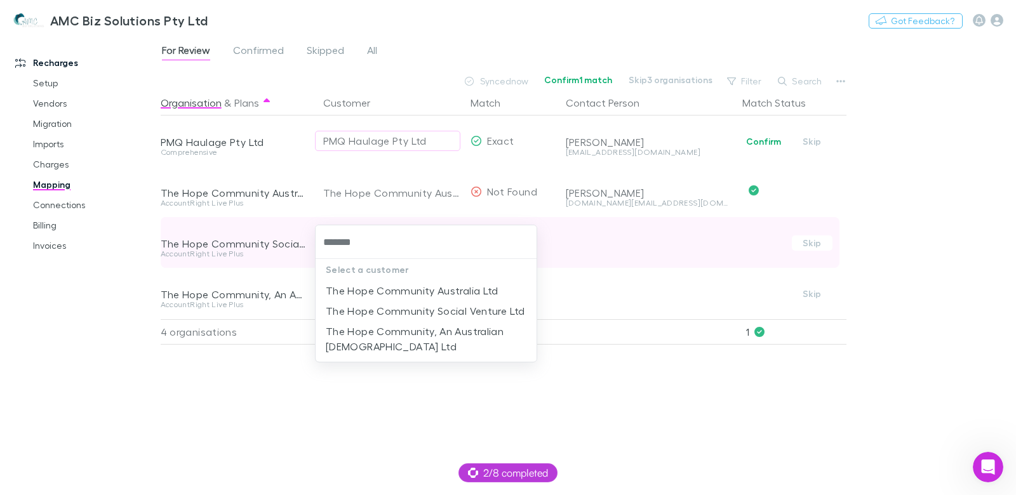
type input "********"
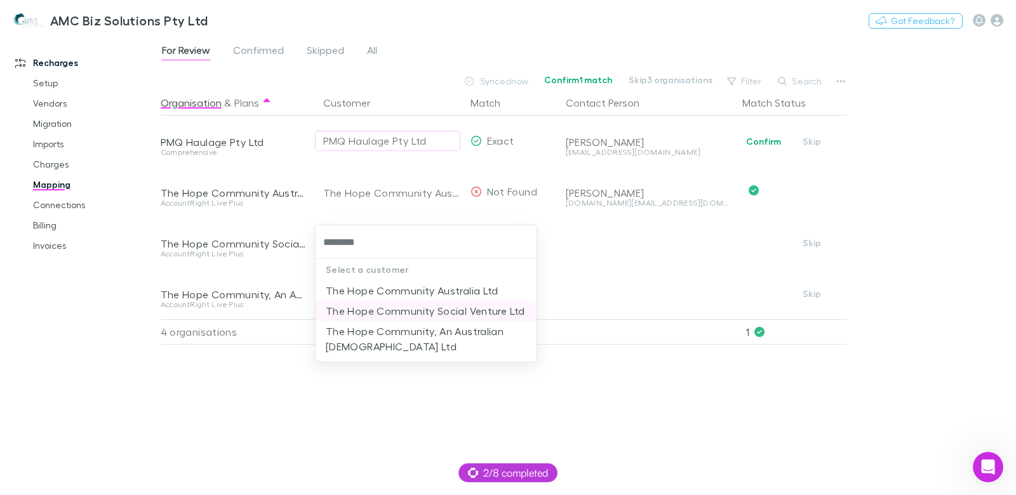
click at [427, 313] on li "The Hope Community Social Venture Ltd" at bounding box center [427, 311] width 222 height 20
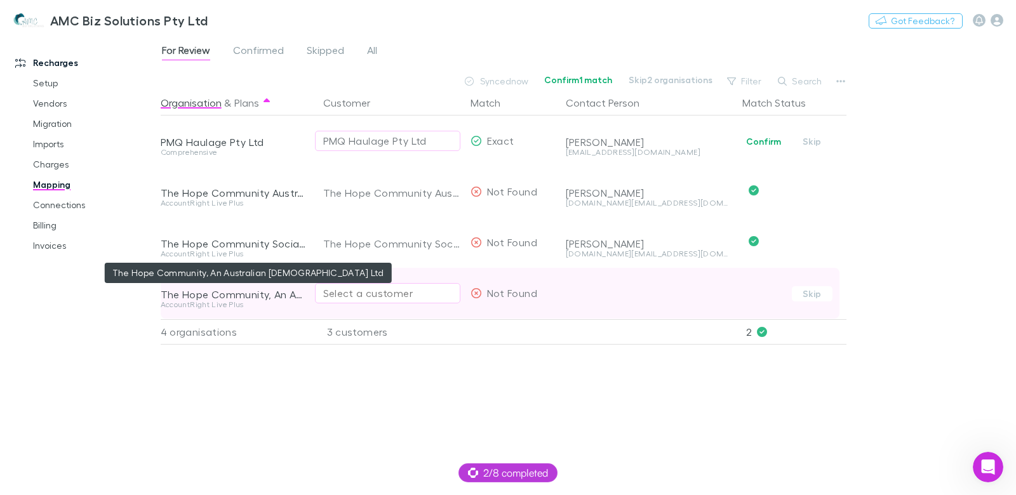
click at [399, 297] on div "Select a customer" at bounding box center [387, 293] width 129 height 15
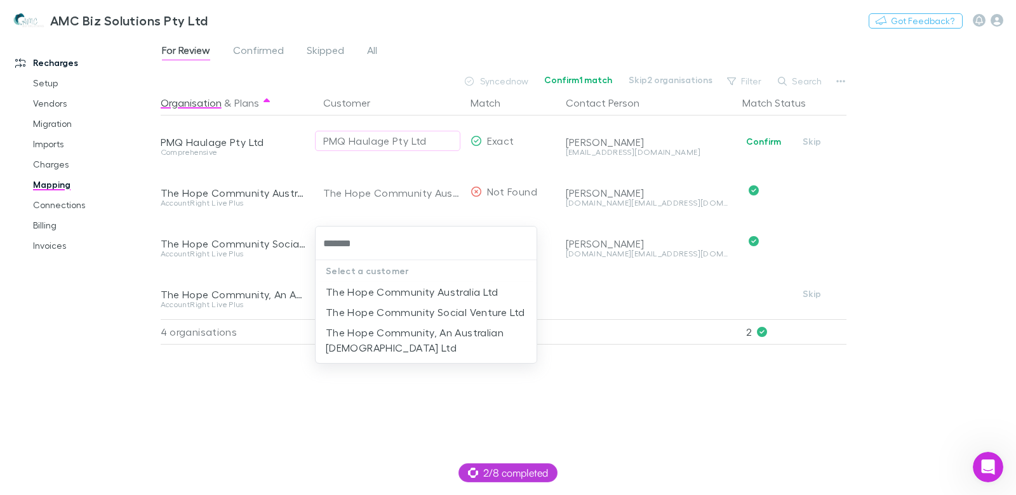
type input "********"
click at [416, 346] on li "The Hope Community, An Australian Christian Church Ltd" at bounding box center [427, 341] width 222 height 36
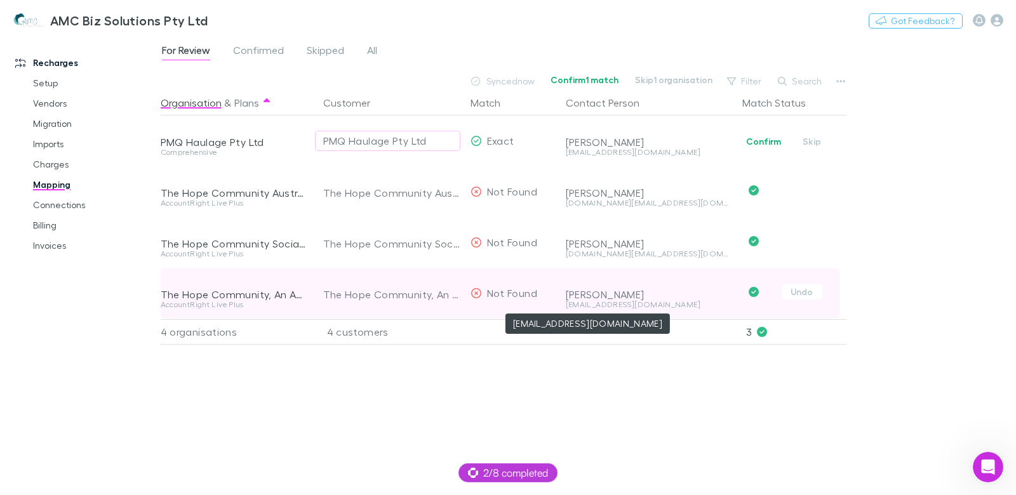
click at [629, 305] on div "28a804a2-a7dc-433f-80ee-4f12dc303ae6@document.myob.com" at bounding box center [649, 305] width 166 height 8
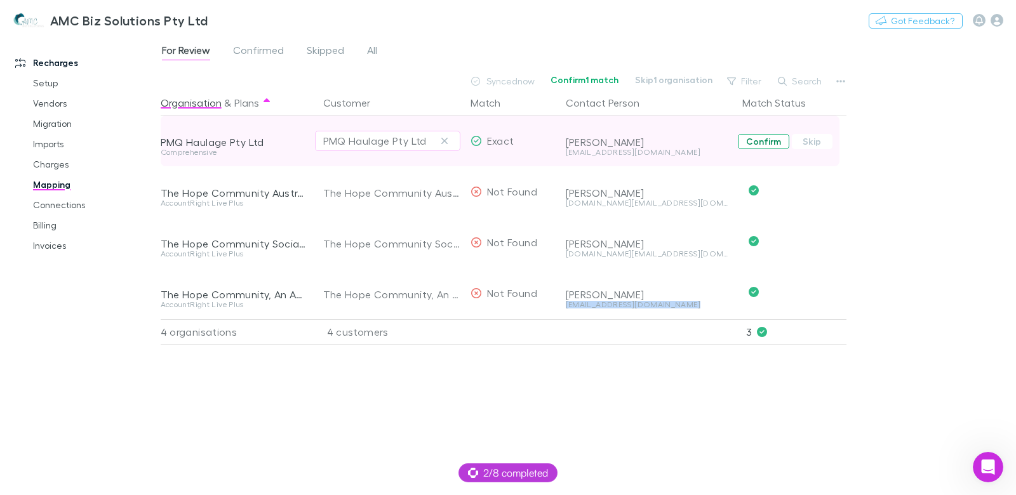
click at [775, 145] on button "Confirm" at bounding box center [763, 141] width 51 height 15
click at [43, 242] on link "Invoices" at bounding box center [89, 246] width 138 height 20
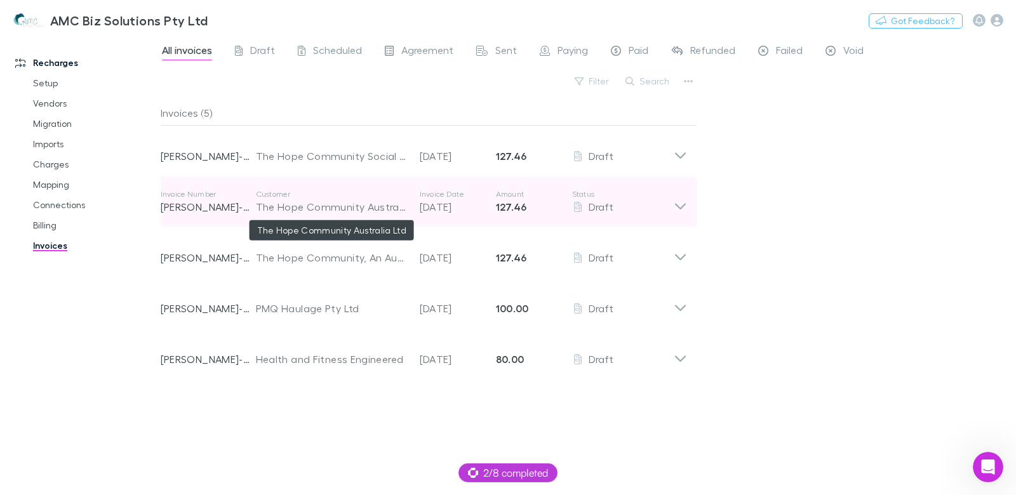
click at [367, 212] on div "The Hope Community Australia Ltd" at bounding box center [331, 206] width 151 height 15
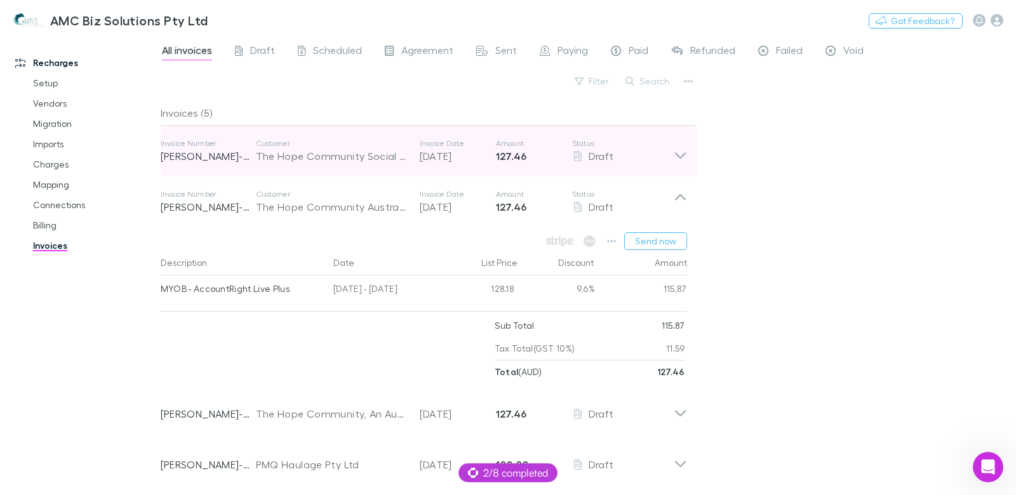
click at [381, 168] on div "Invoice Number RECH-0002 Customer The Hope Community Social Venture Ltd Invoice…" at bounding box center [417, 151] width 513 height 46
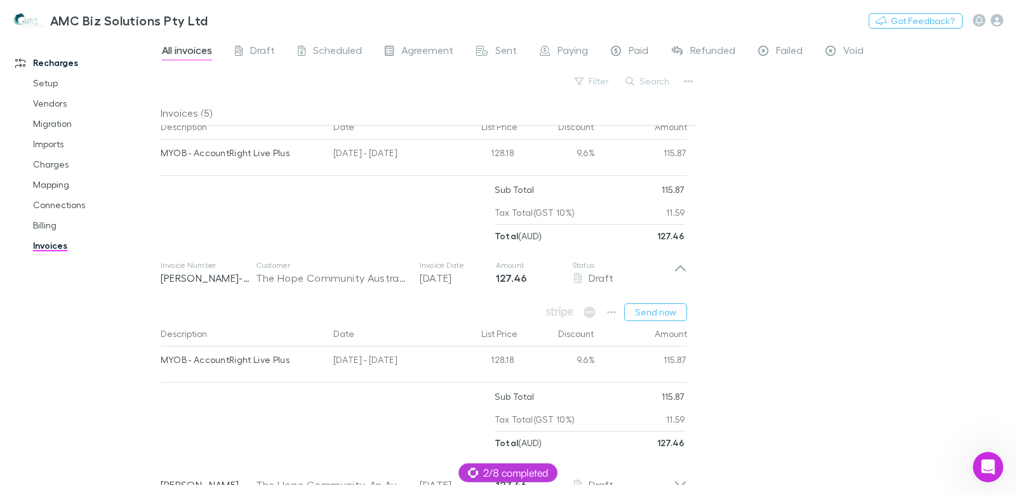
scroll to position [208, 0]
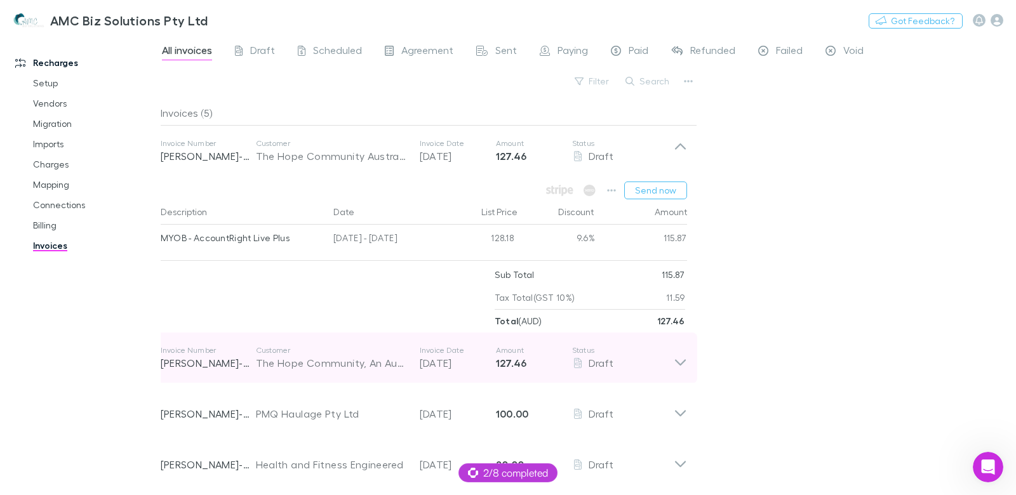
click at [422, 347] on p "Invoice Date" at bounding box center [458, 350] width 76 height 10
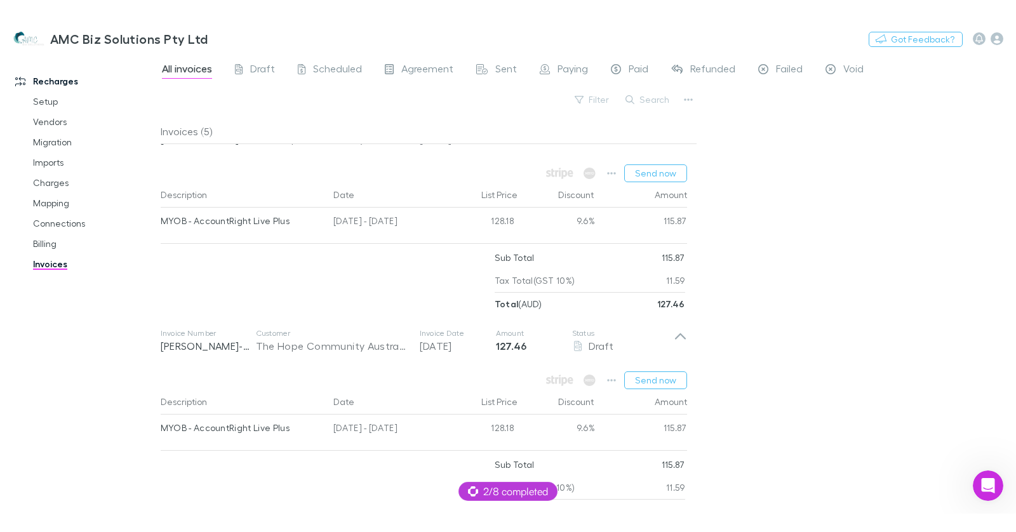
scroll to position [0, 0]
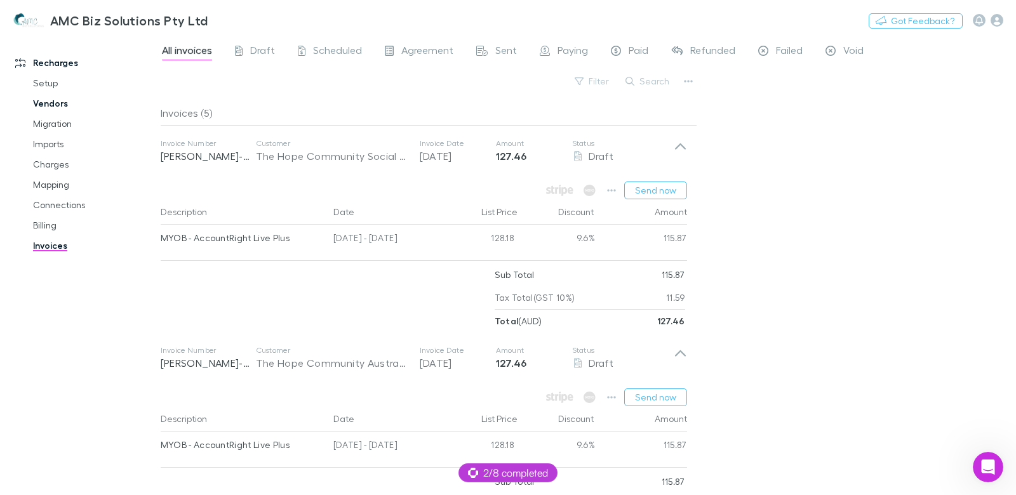
drag, startPoint x: 46, startPoint y: 151, endPoint x: 142, endPoint y: 102, distance: 107.6
click at [46, 151] on link "Imports" at bounding box center [89, 144] width 138 height 20
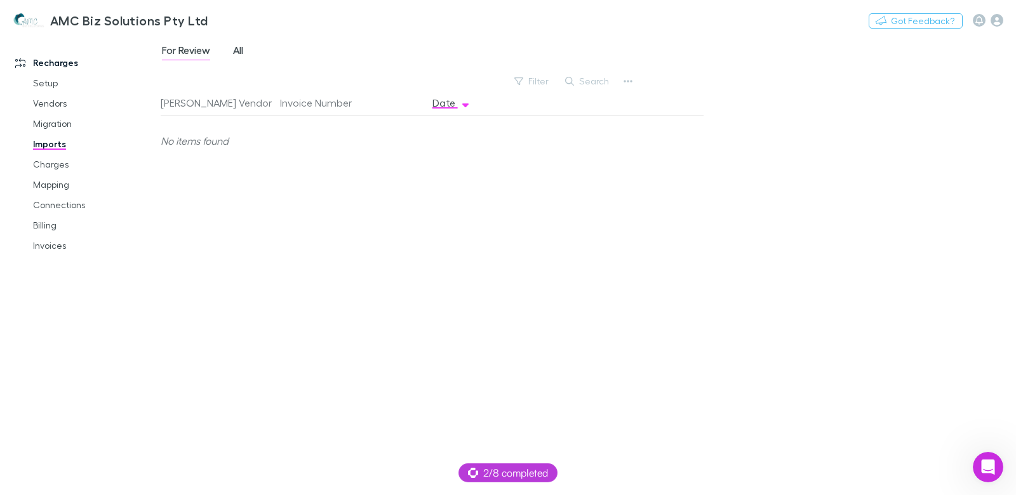
click at [237, 49] on span "All" at bounding box center [238, 52] width 10 height 17
drag, startPoint x: 45, startPoint y: 166, endPoint x: 84, endPoint y: 164, distance: 39.5
click at [45, 166] on link "Charges" at bounding box center [89, 164] width 138 height 20
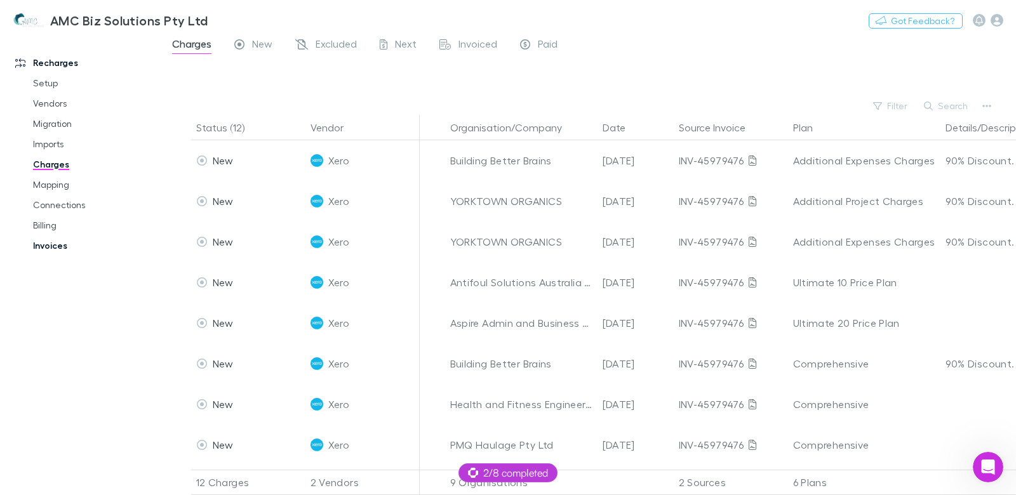
click at [51, 246] on link "Invoices" at bounding box center [89, 246] width 138 height 20
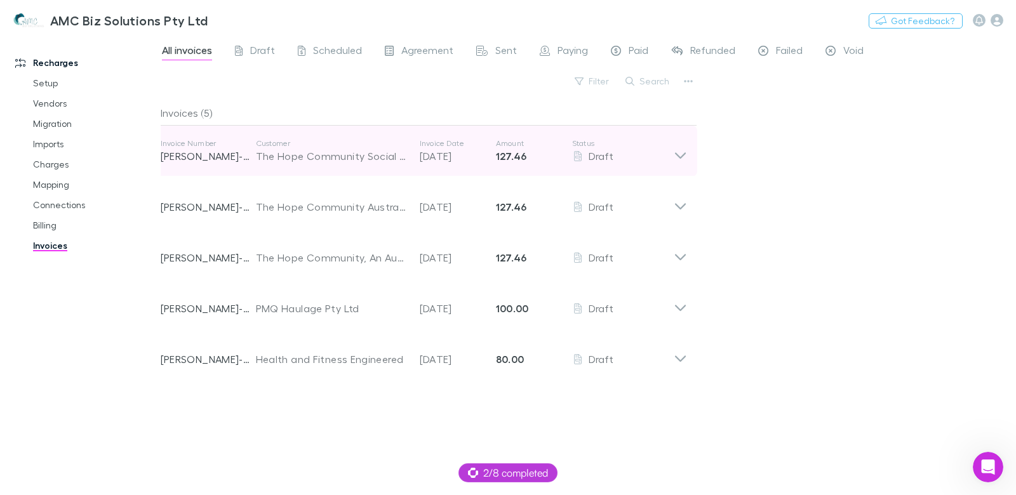
click at [436, 159] on p "19 Sep 2025" at bounding box center [458, 156] width 76 height 15
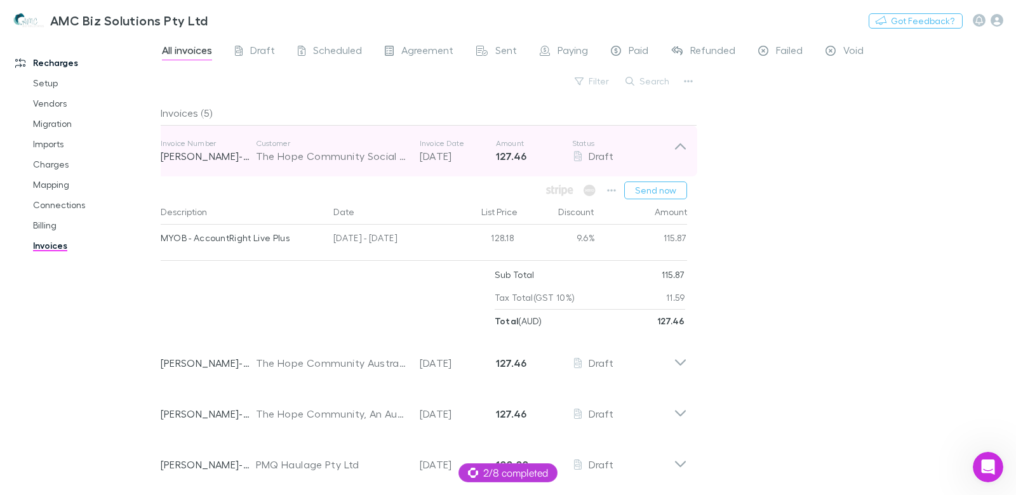
click at [436, 159] on p "19 Sep 2025" at bounding box center [458, 156] width 76 height 15
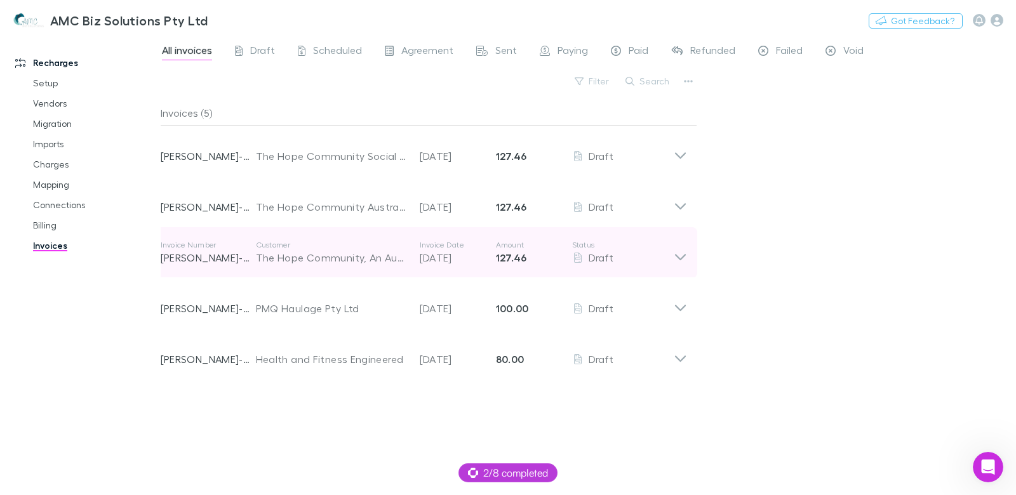
click at [475, 255] on p "19 Sep 2025" at bounding box center [458, 257] width 76 height 15
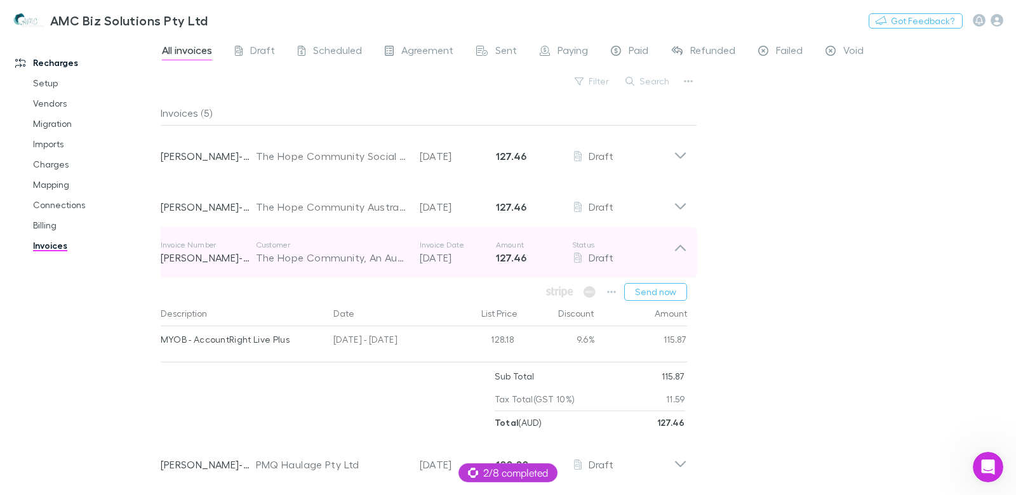
click at [476, 256] on p "19 Sep 2025" at bounding box center [458, 257] width 76 height 15
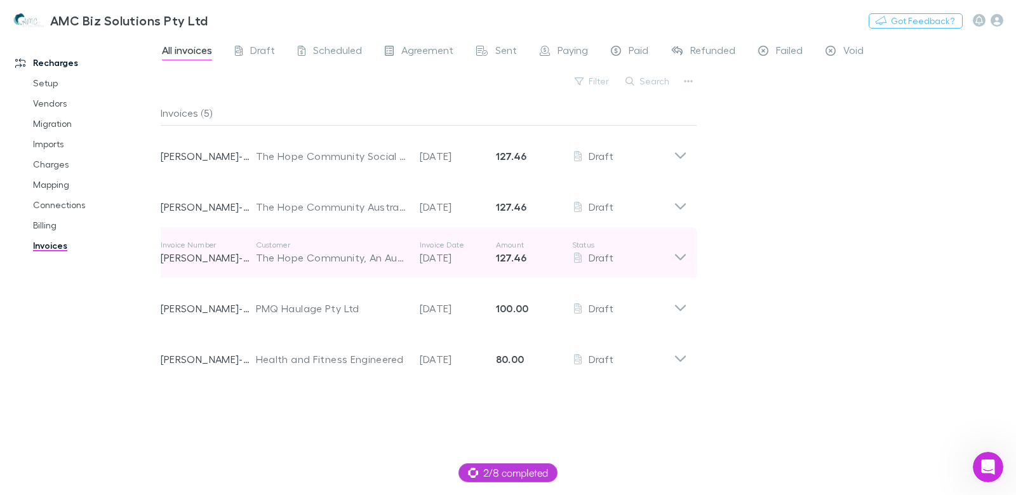
click at [483, 254] on p "19 Sep 2025" at bounding box center [458, 257] width 76 height 15
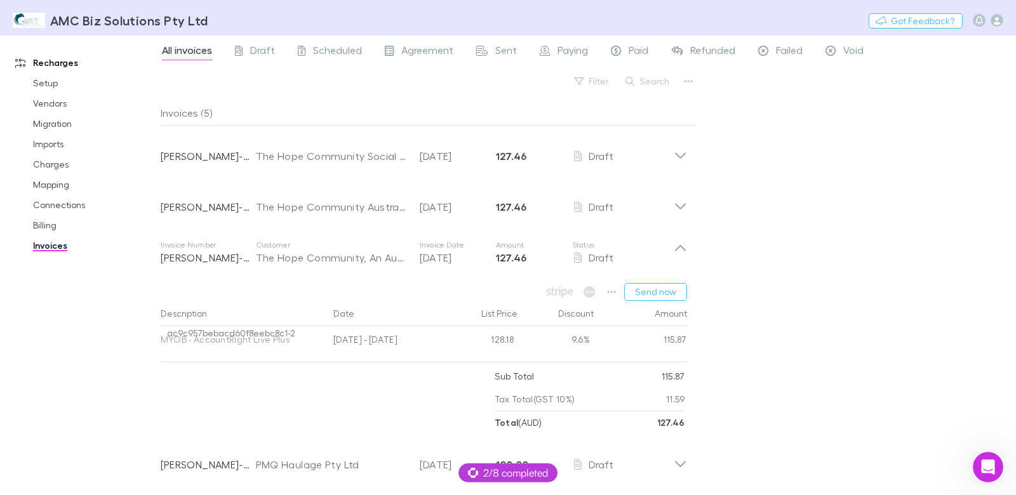
click at [272, 332] on span "ac9c957bebacd60f8eebc8c1-2" at bounding box center [231, 338] width 141 height 25
drag, startPoint x: 262, startPoint y: 338, endPoint x: 255, endPoint y: 333, distance: 9.0
click at [262, 338] on span "ac9c957bebacd60f8eebc8c1-2" at bounding box center [231, 338] width 141 height 25
click at [255, 333] on span "ac9c957bebacd60f8eebc8c1-2" at bounding box center [231, 338] width 141 height 25
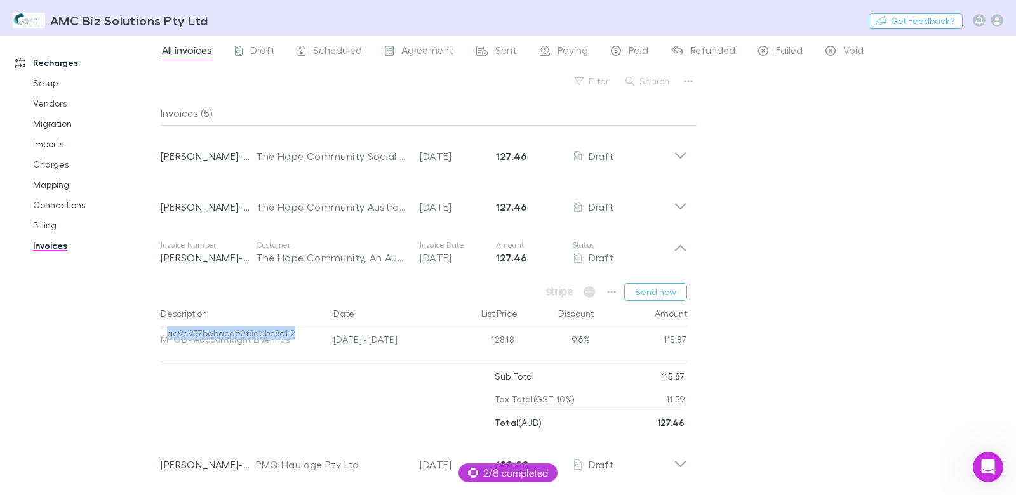
click at [255, 333] on span "ac9c957bebacd60f8eebc8c1-2" at bounding box center [231, 338] width 141 height 25
copy span "ac9c957bebacd60f8eebc8c1-2"
click at [998, 23] on icon "button" at bounding box center [997, 20] width 13 height 13
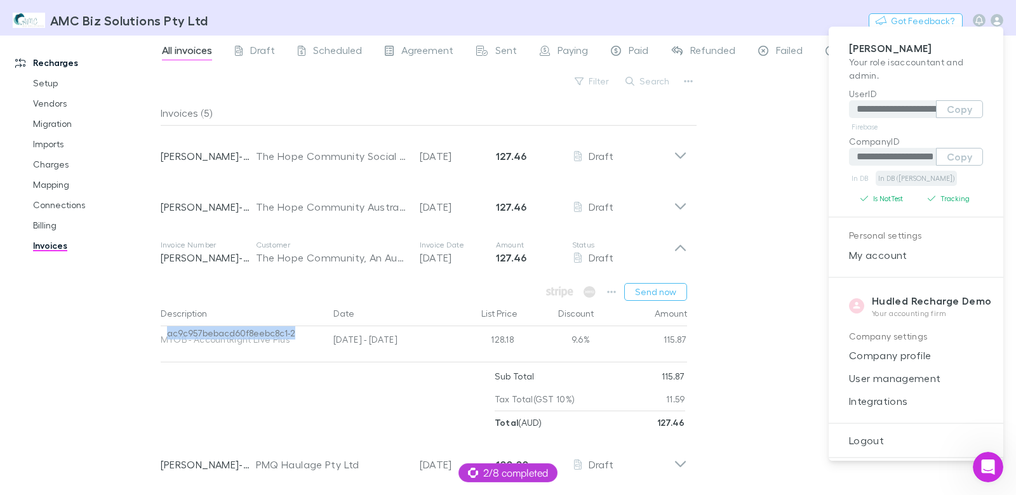
click at [897, 178] on link "In DB (RECH)" at bounding box center [916, 178] width 81 height 15
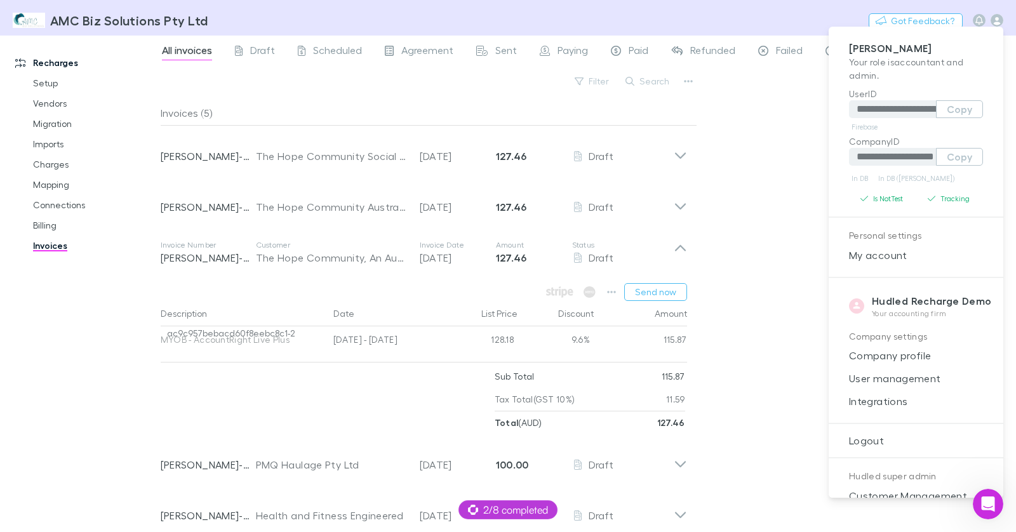
click at [333, 375] on div at bounding box center [508, 266] width 1016 height 532
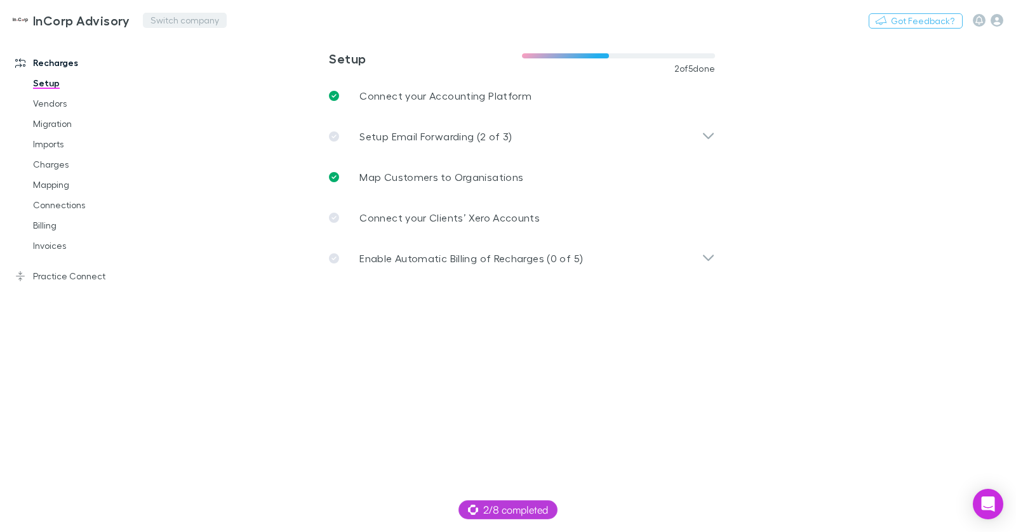
click at [171, 21] on button "Switch company" at bounding box center [185, 20] width 84 height 15
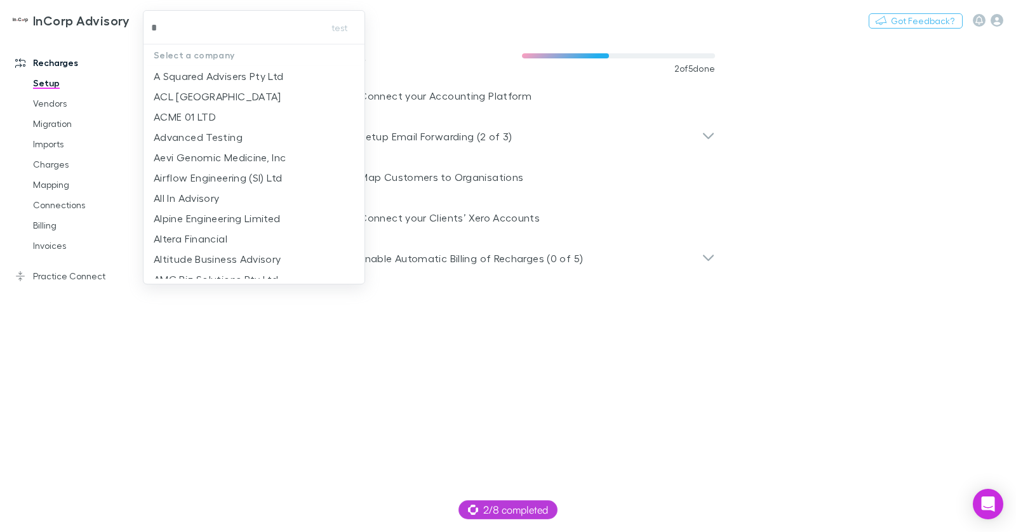
type input "**"
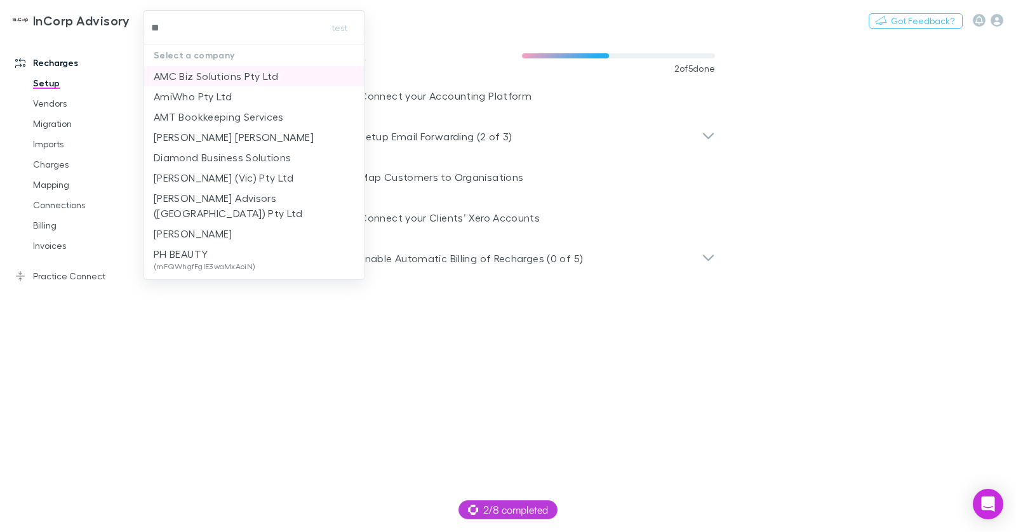
click at [241, 75] on p "AMC Biz Solutions Pty Ltd" at bounding box center [216, 76] width 124 height 15
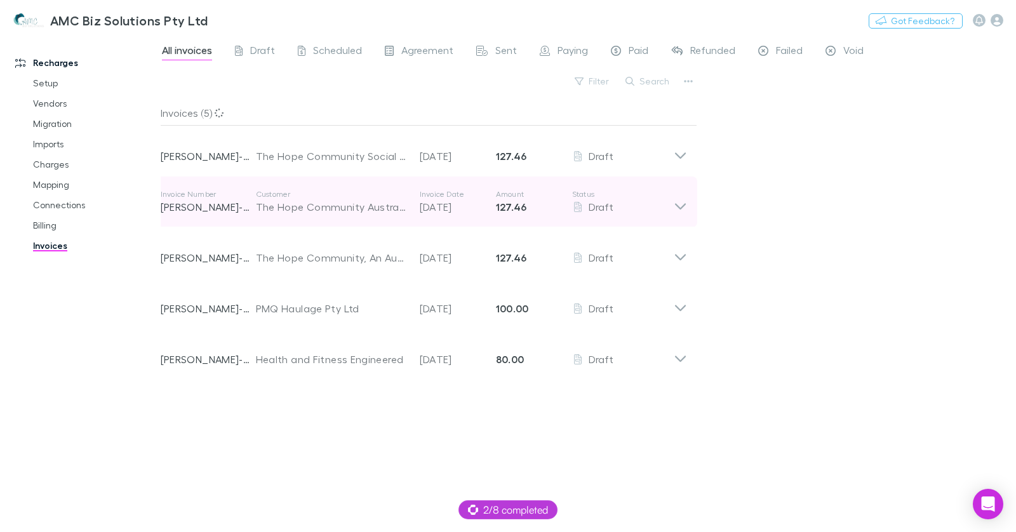
click at [417, 217] on div "Invoice Number RECH-0005 Customer The Hope Community Australia Ltd Invoice Date…" at bounding box center [417, 202] width 513 height 46
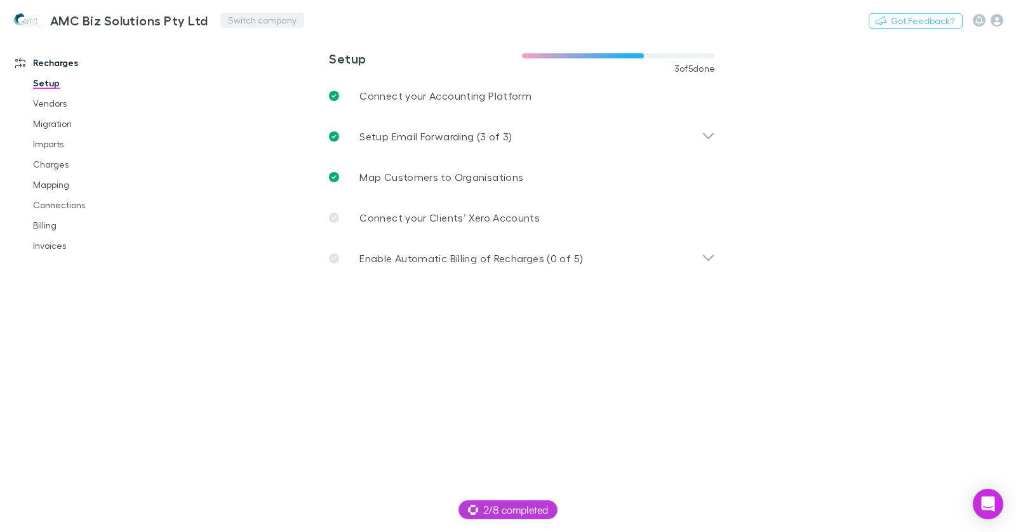
click at [260, 15] on button "Switch company" at bounding box center [262, 20] width 84 height 15
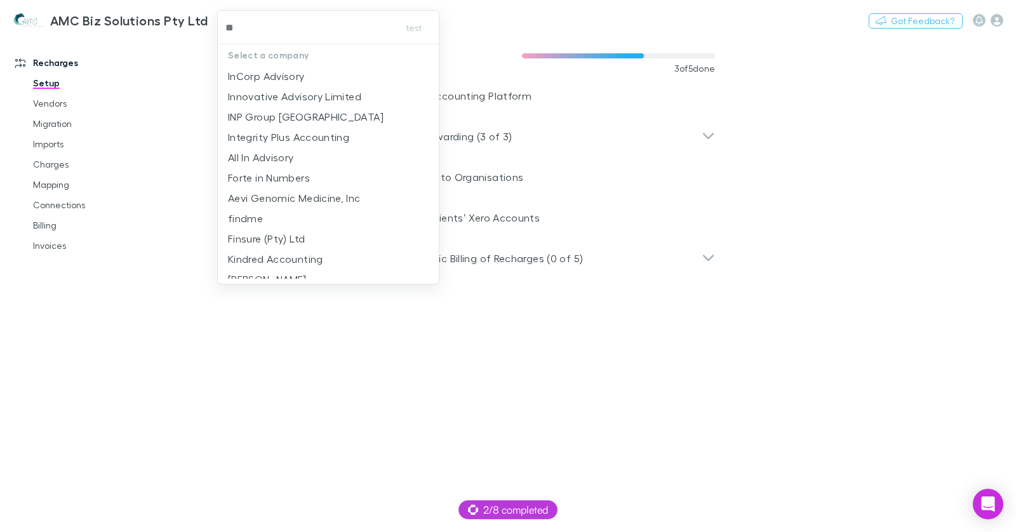
type input "***"
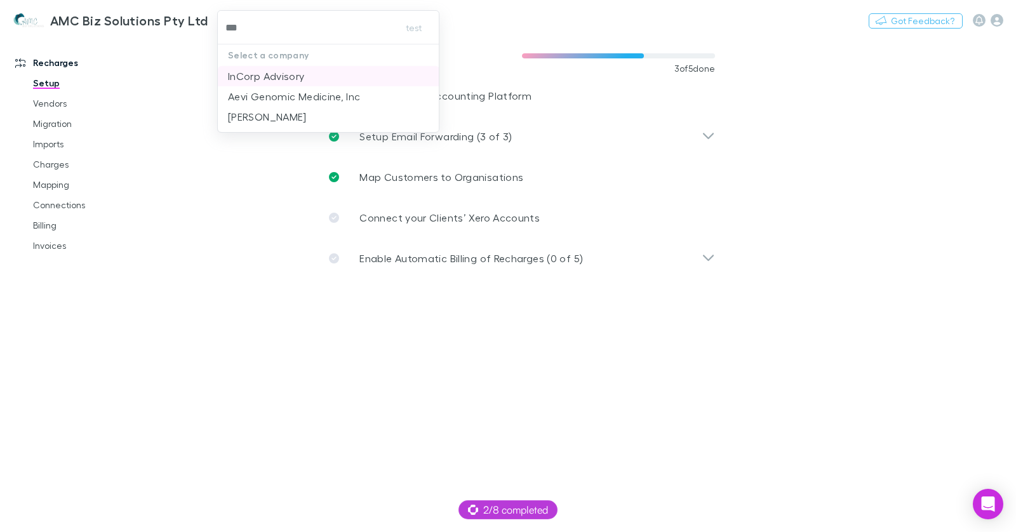
click at [332, 74] on li "InCorp Advisory" at bounding box center [329, 76] width 222 height 20
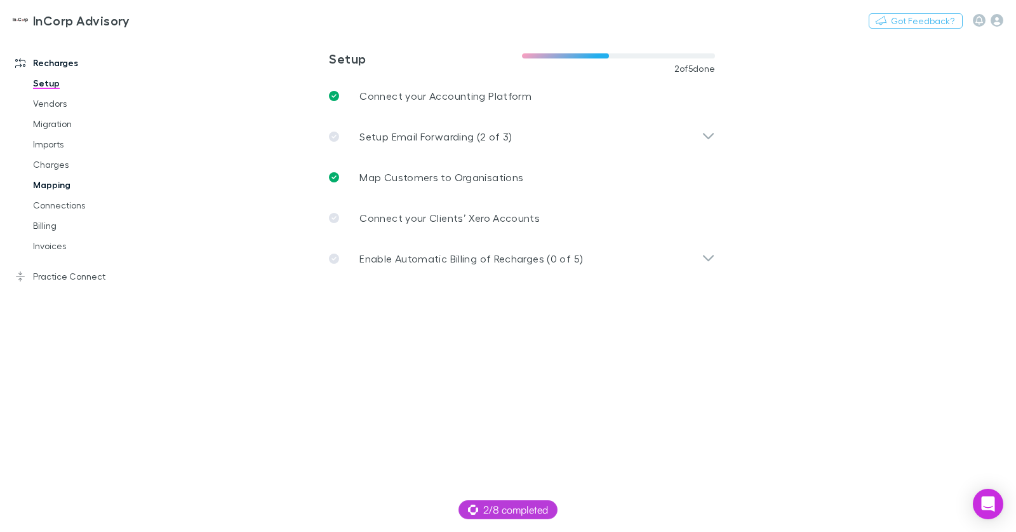
click at [60, 182] on link "Mapping" at bounding box center [89, 185] width 138 height 20
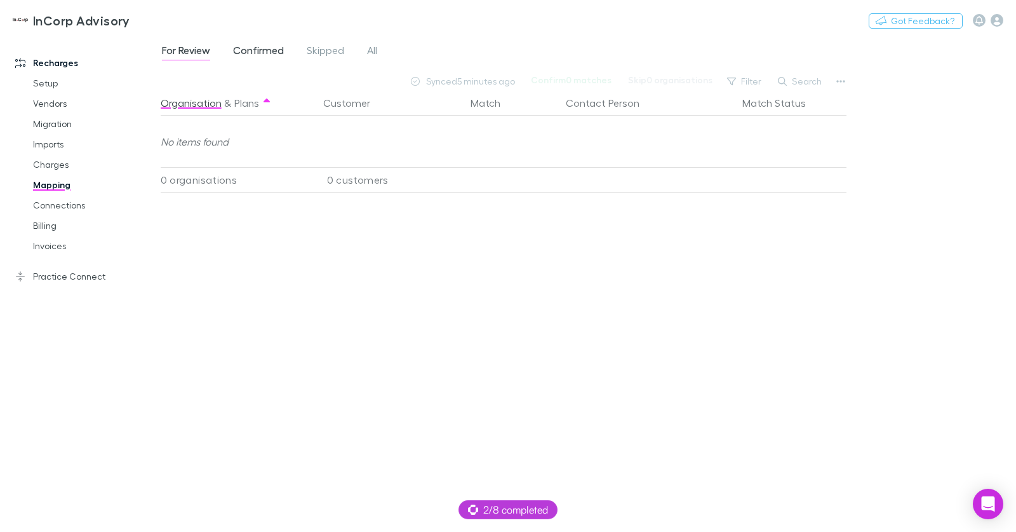
click at [272, 51] on span "Confirmed" at bounding box center [258, 52] width 51 height 17
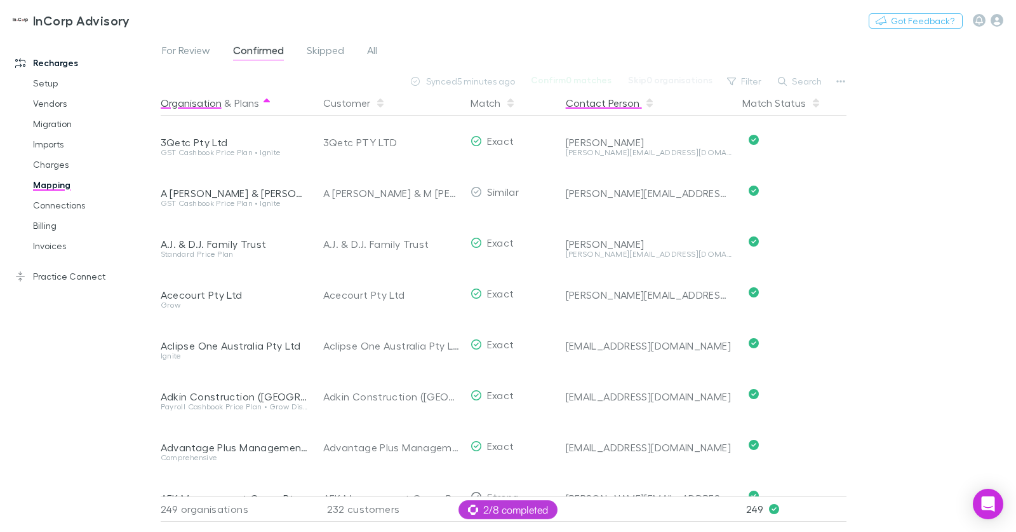
click at [629, 100] on button "Contact Person" at bounding box center [610, 102] width 89 height 25
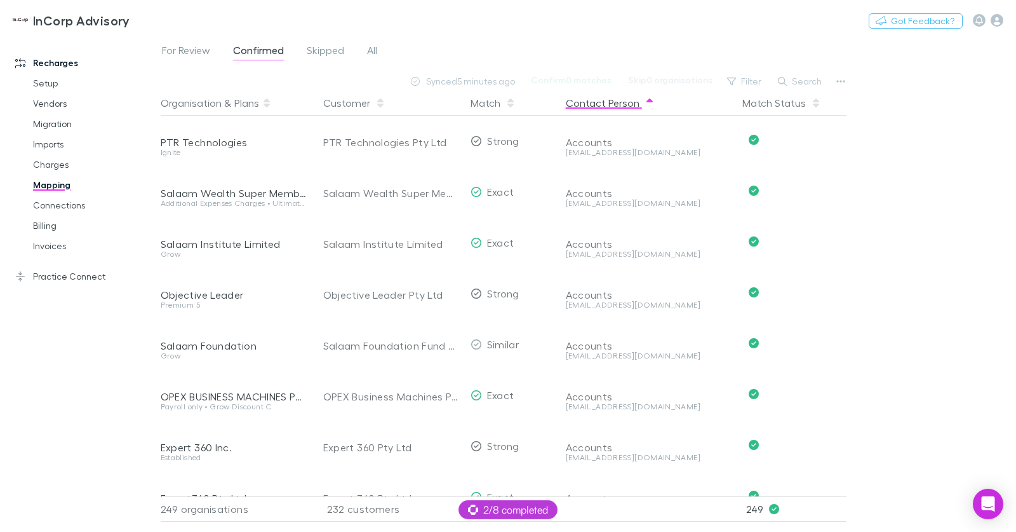
click at [629, 100] on button "Contact Person" at bounding box center [610, 102] width 89 height 25
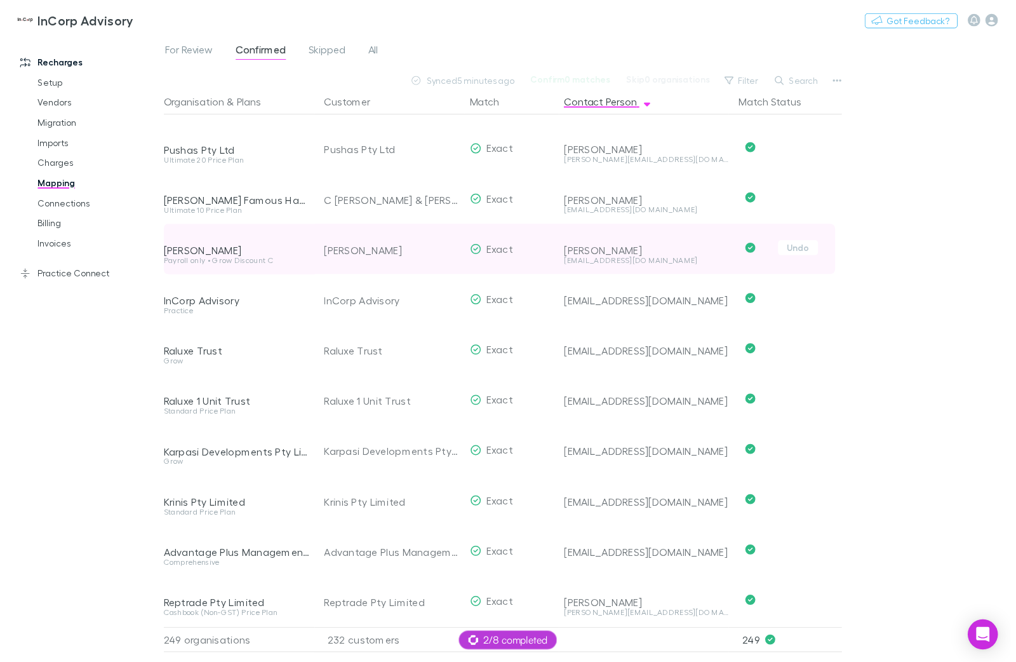
scroll to position [2041, 1]
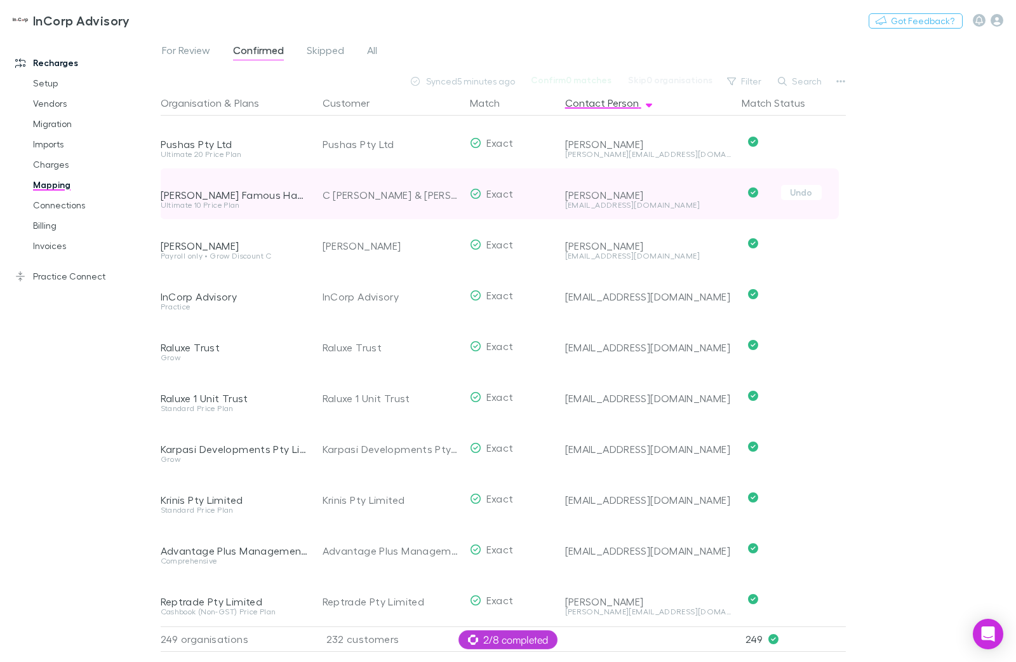
click at [826, 185] on div "Undo" at bounding box center [791, 192] width 109 height 15
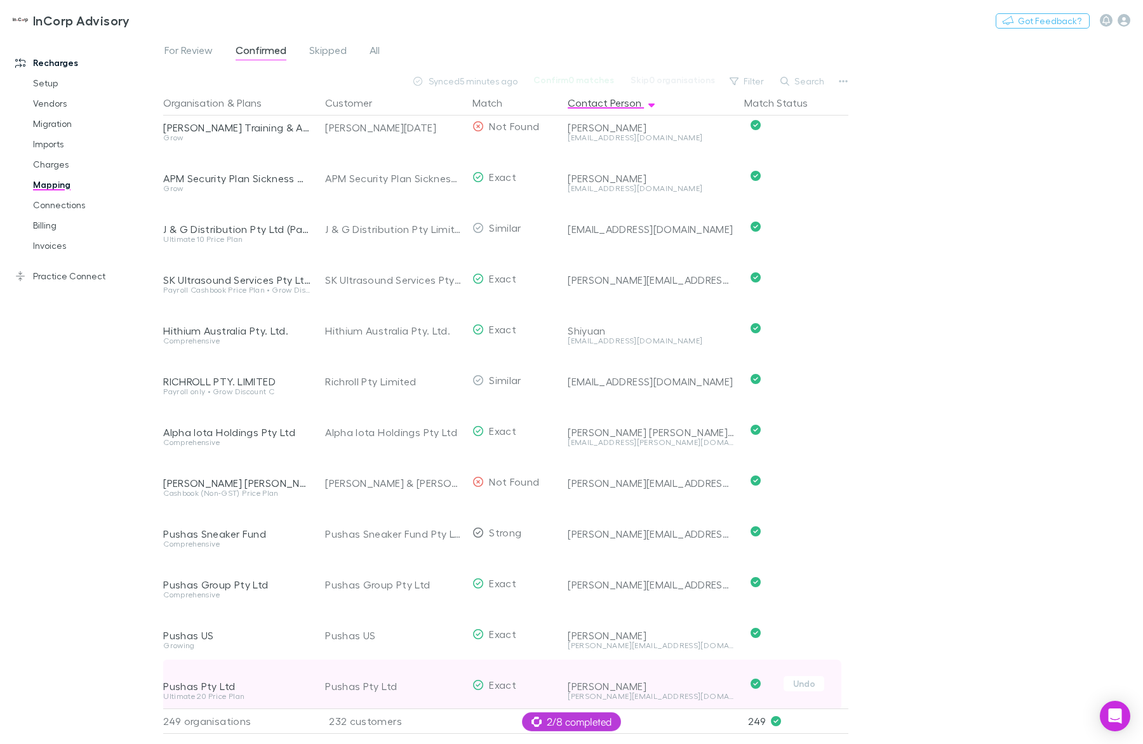
scroll to position [1960, 1]
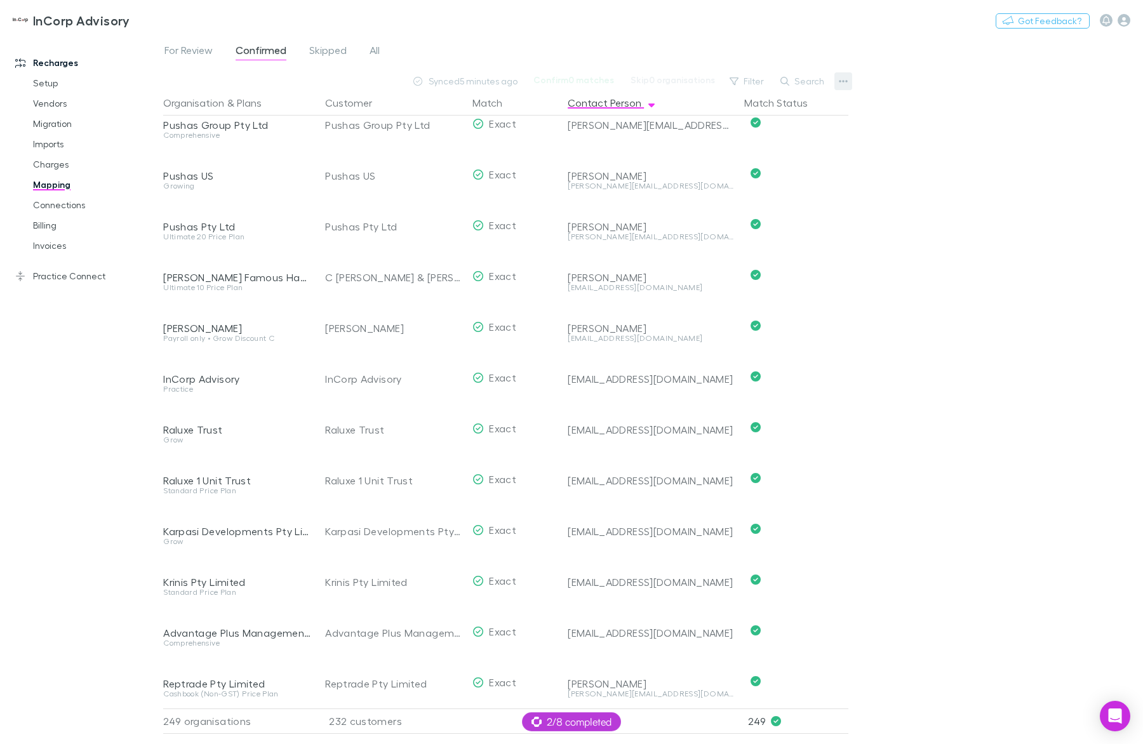
click at [845, 79] on icon "button" at bounding box center [843, 81] width 9 height 10
click at [744, 150] on p "Customers" at bounding box center [765, 145] width 154 height 15
click at [808, 73] on div "Search" at bounding box center [803, 81] width 58 height 18
click at [807, 77] on button "Search" at bounding box center [803, 81] width 58 height 15
paste input "**********"
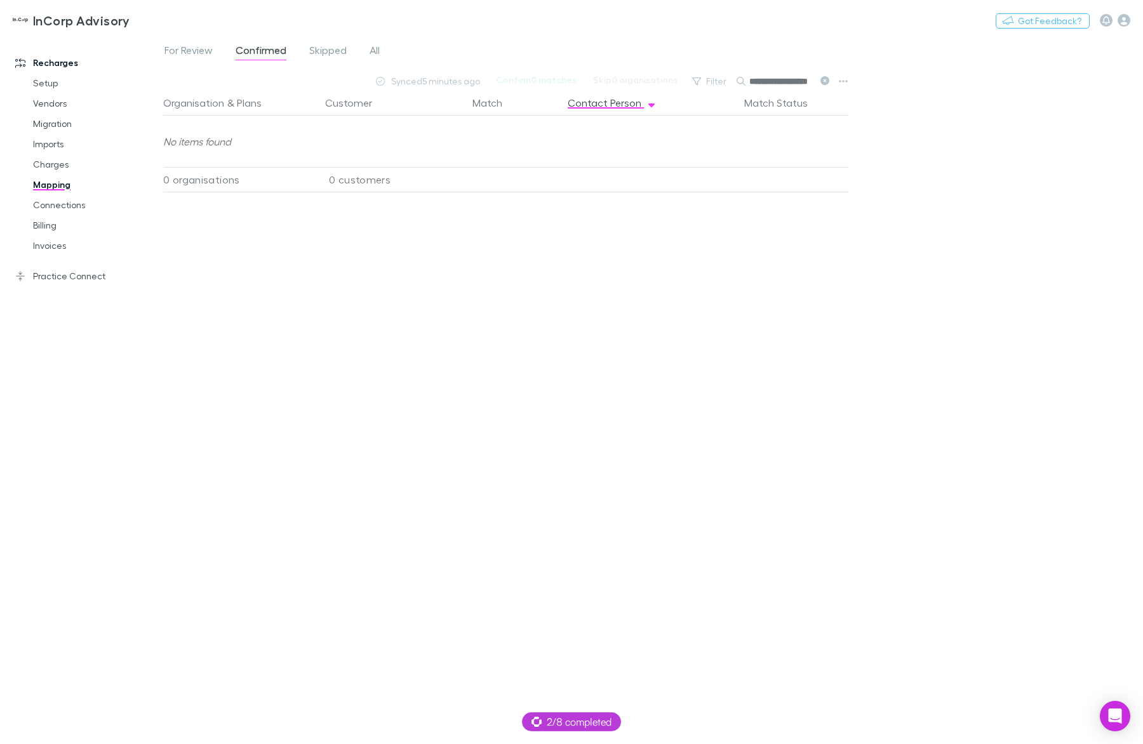
scroll to position [0, 1]
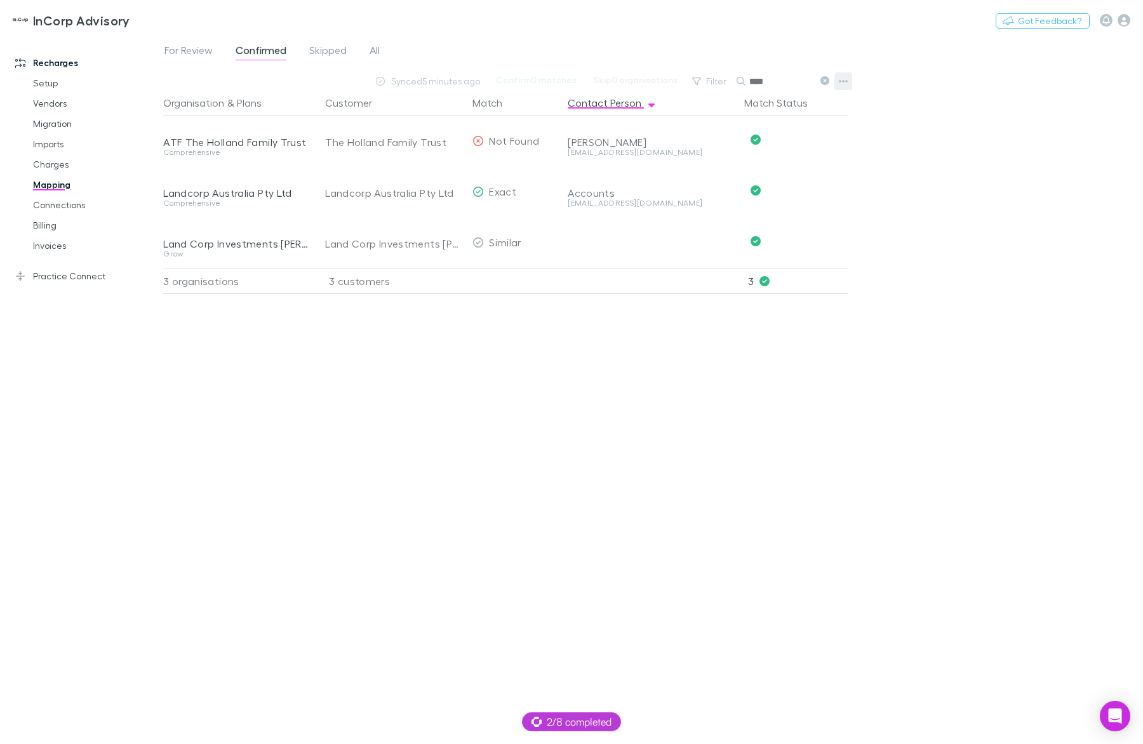
type input "****"
click at [849, 80] on button "button" at bounding box center [843, 81] width 18 height 18
click at [778, 198] on p "Re-sync contacts" at bounding box center [765, 201] width 154 height 15
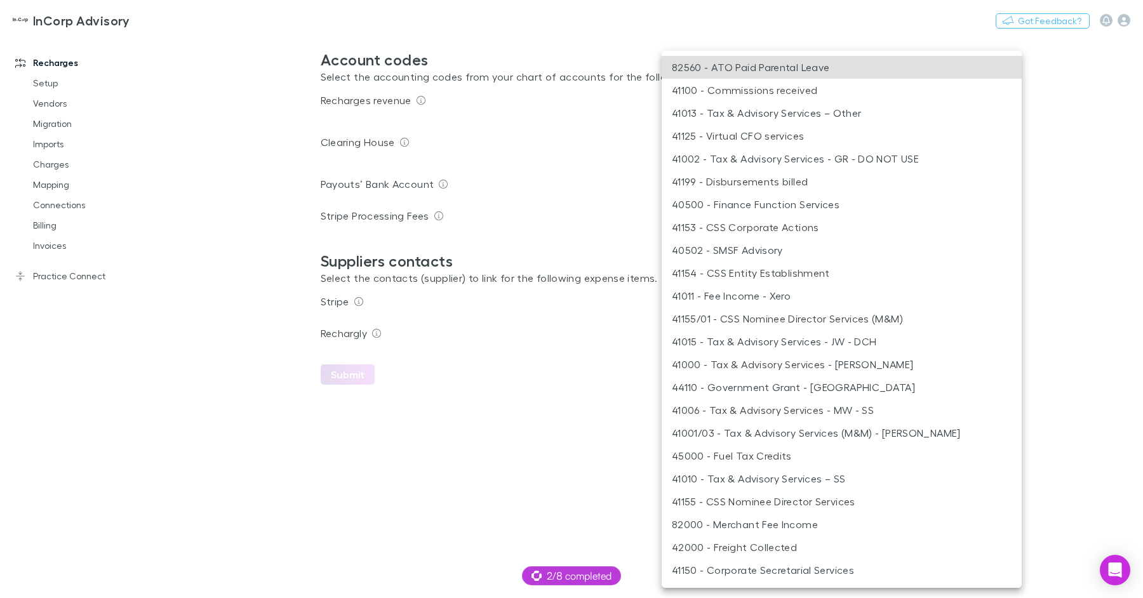
click at [797, 98] on body "InCorp Advisory Switch company Nothing Got Feedback? Recharges Setup Vendors Mi…" at bounding box center [571, 299] width 1143 height 598
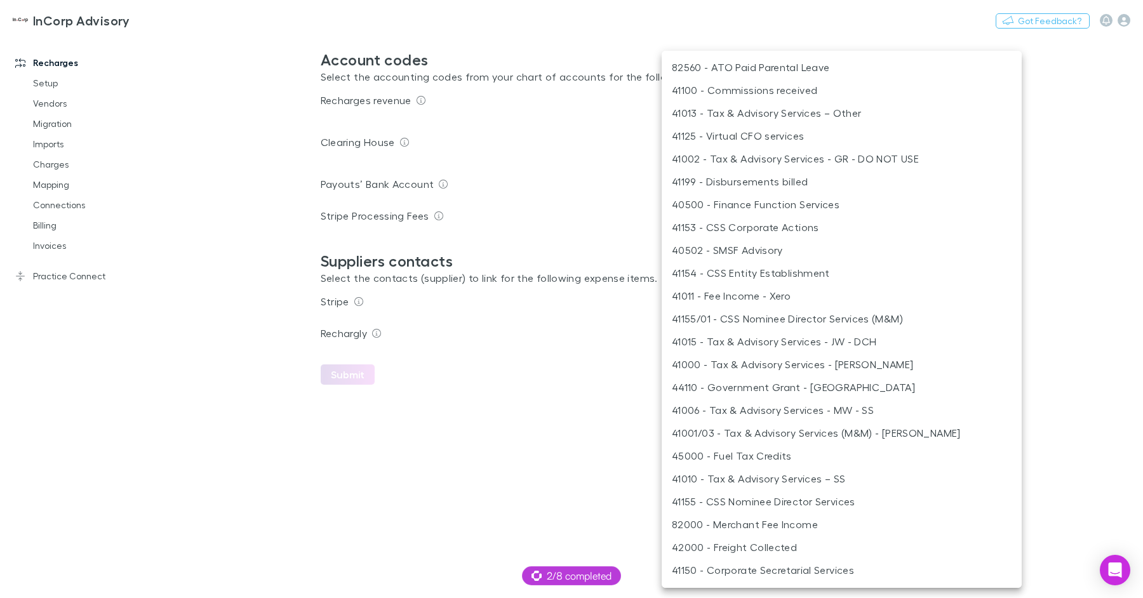
click at [792, 295] on li "41011 - Fee Income - Xero" at bounding box center [842, 295] width 360 height 23
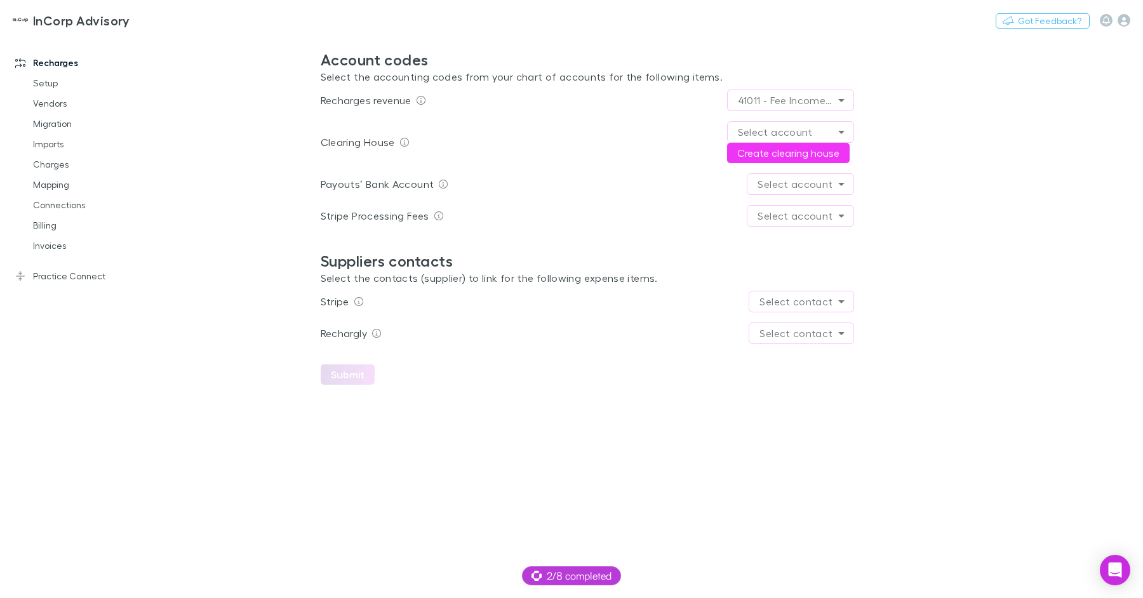
click at [818, 130] on body "**********" at bounding box center [571, 299] width 1143 height 598
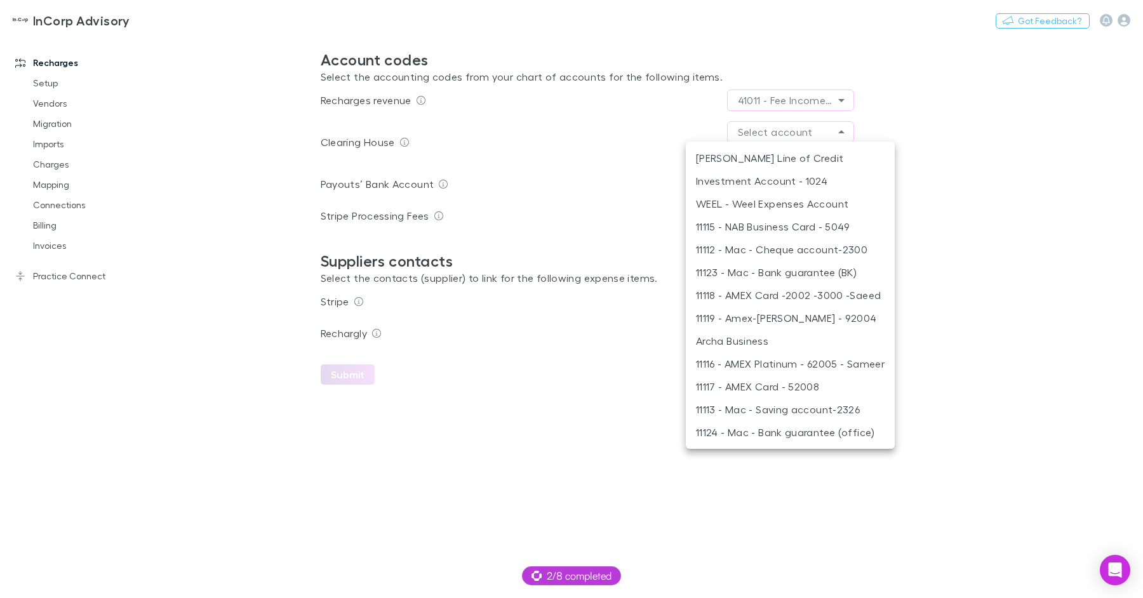
click at [926, 90] on div at bounding box center [571, 299] width 1143 height 598
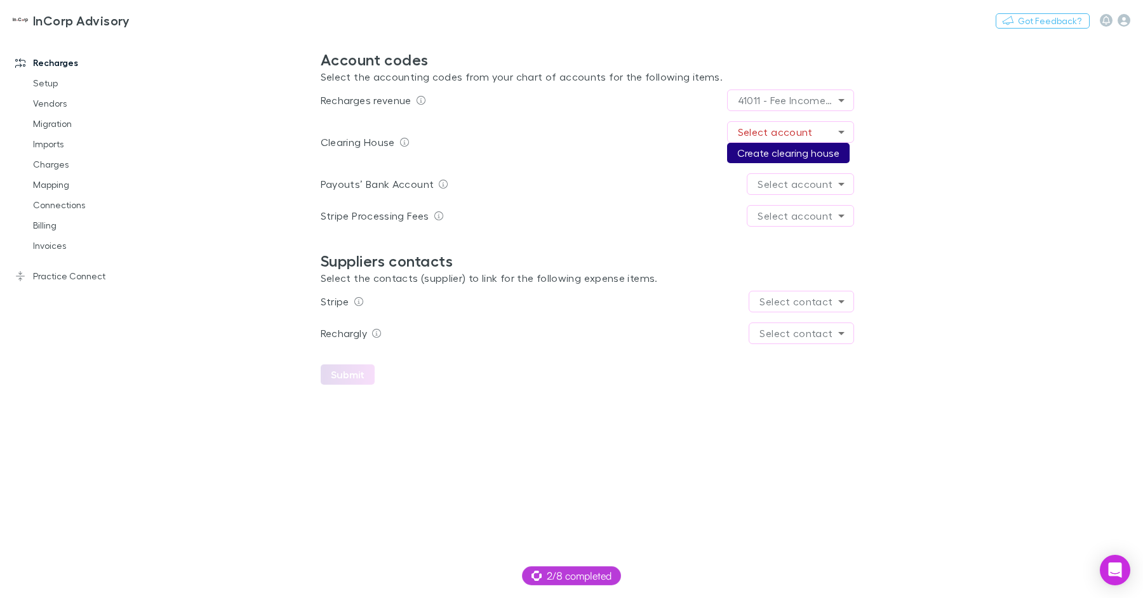
click at [829, 149] on button "Create clearing house" at bounding box center [788, 153] width 123 height 20
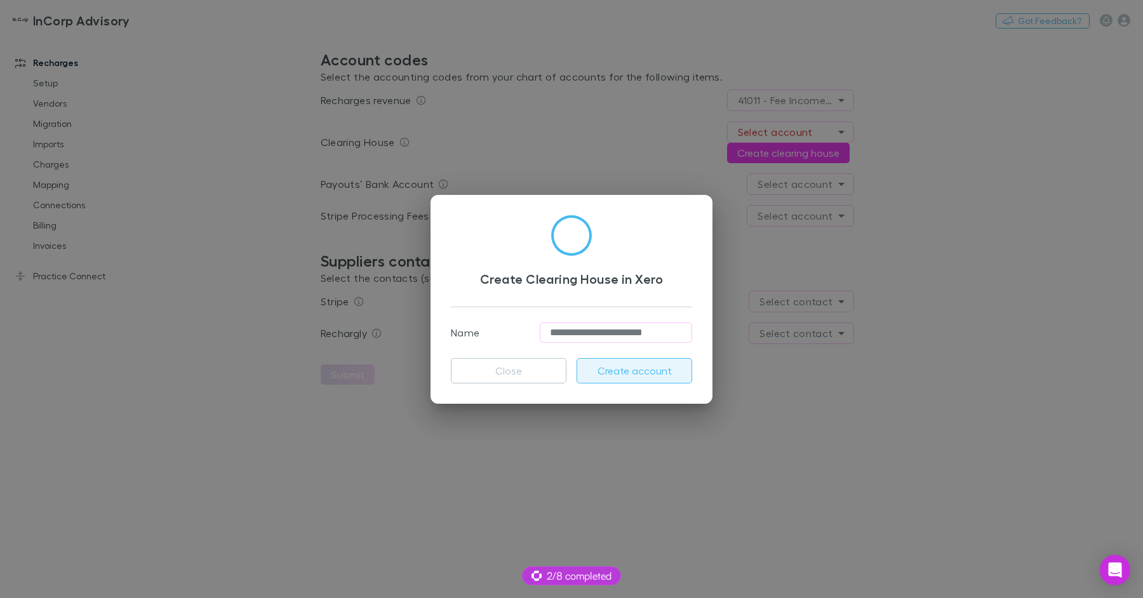
click at [638, 375] on button "Create account" at bounding box center [635, 370] width 116 height 25
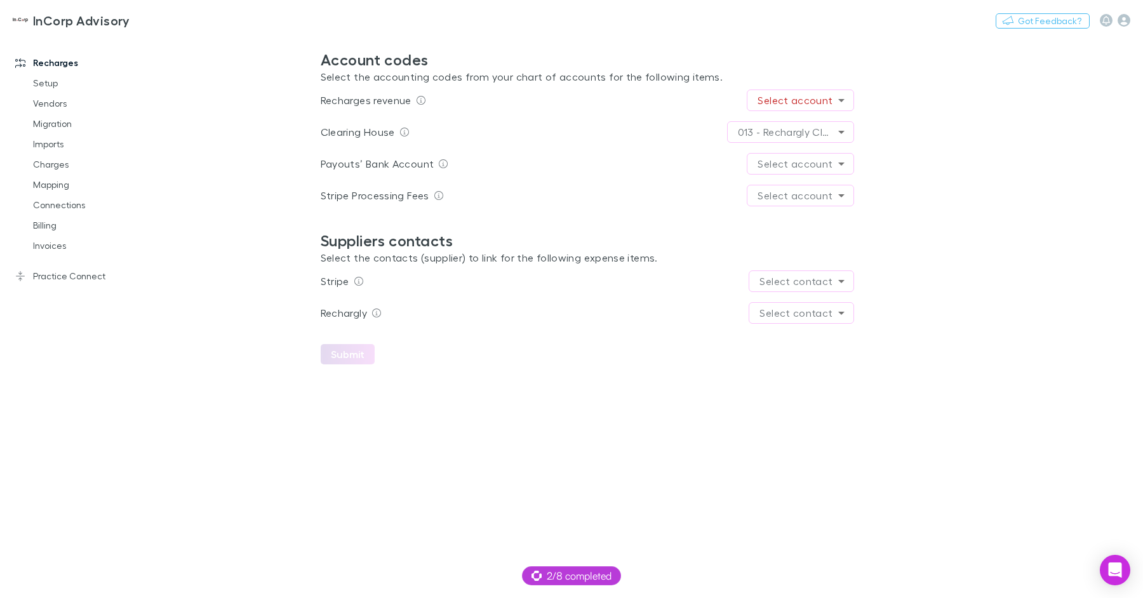
click at [815, 96] on body "**********" at bounding box center [571, 299] width 1143 height 598
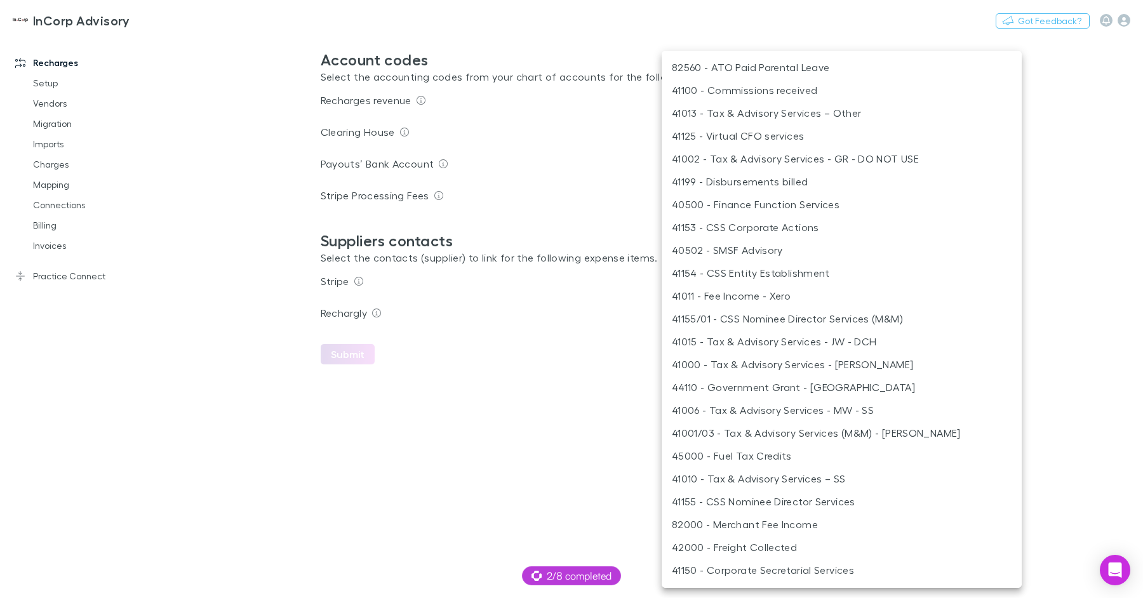
click at [785, 294] on li "41011 - Fee Income - Xero" at bounding box center [842, 295] width 360 height 23
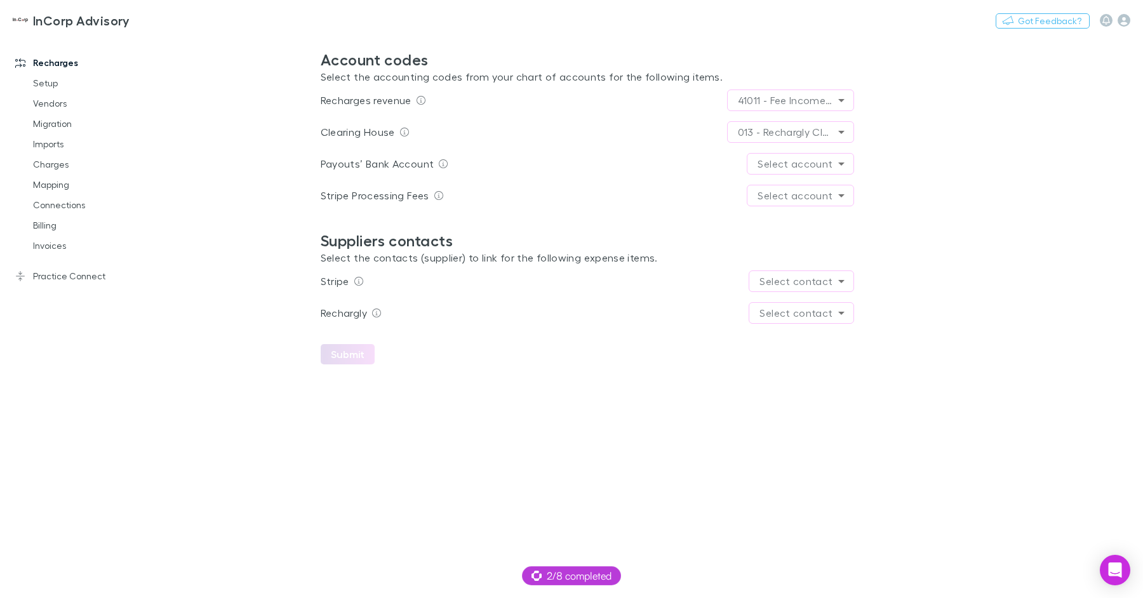
click at [795, 288] on body "**********" at bounding box center [571, 299] width 1143 height 598
click at [812, 302] on li "Stripe" at bounding box center [804, 306] width 69 height 23
click at [813, 309] on body "**********" at bounding box center [571, 299] width 1143 height 598
click at [803, 378] on li "Rechargly" at bounding box center [803, 382] width 124 height 23
click at [960, 352] on main "**********" at bounding box center [653, 317] width 980 height 563
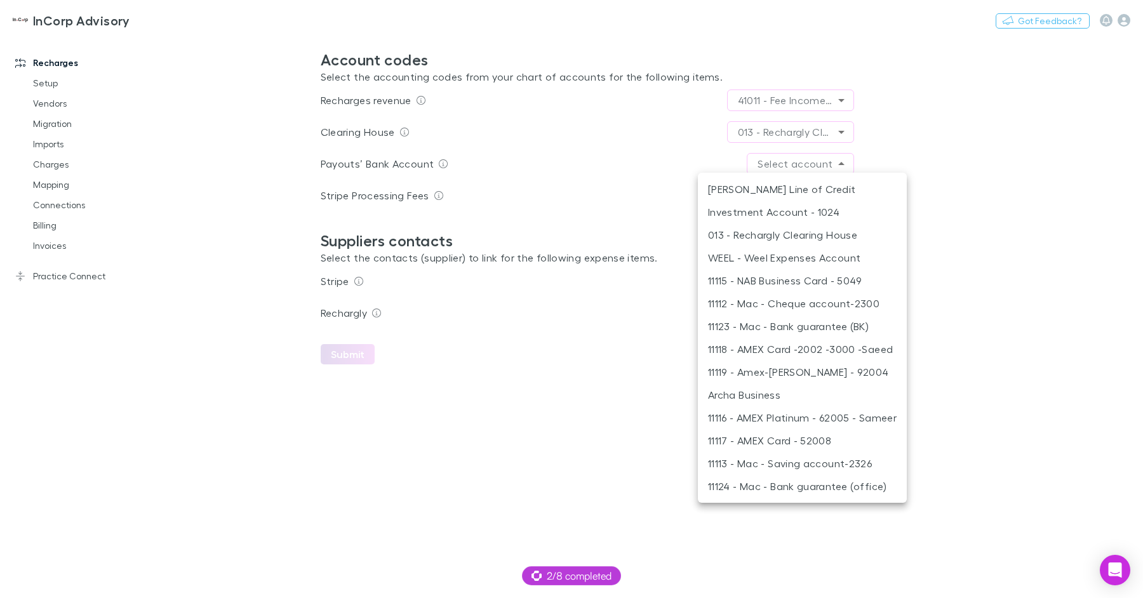
click at [818, 161] on body "**********" at bounding box center [571, 299] width 1143 height 598
click at [855, 304] on li "11112 - Mac - Cheque account-2300" at bounding box center [802, 303] width 209 height 23
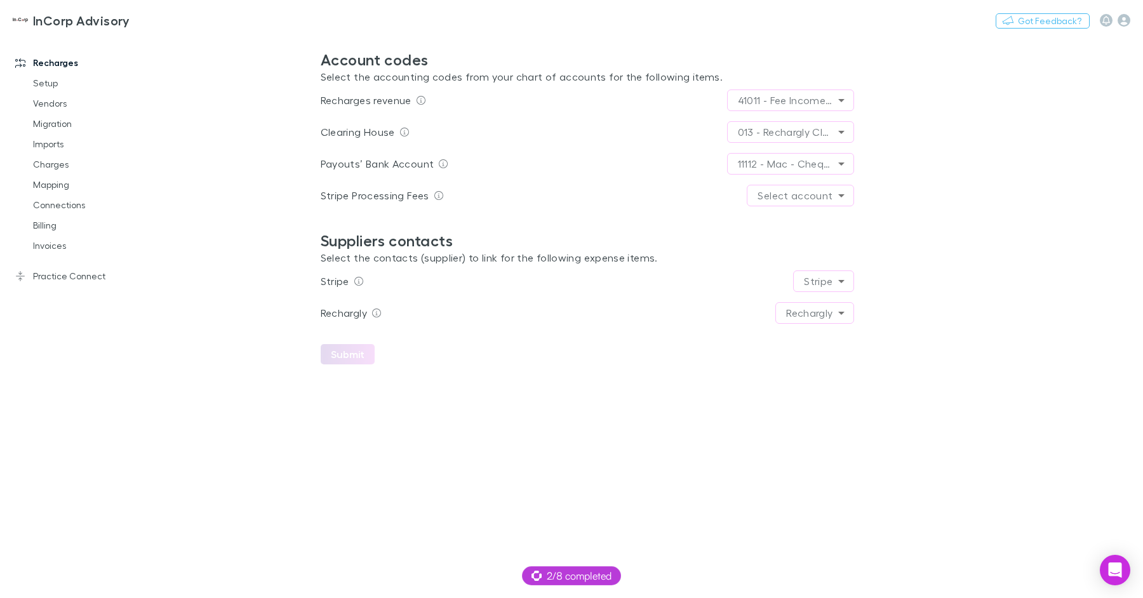
click at [920, 222] on main "**********" at bounding box center [653, 317] width 980 height 563
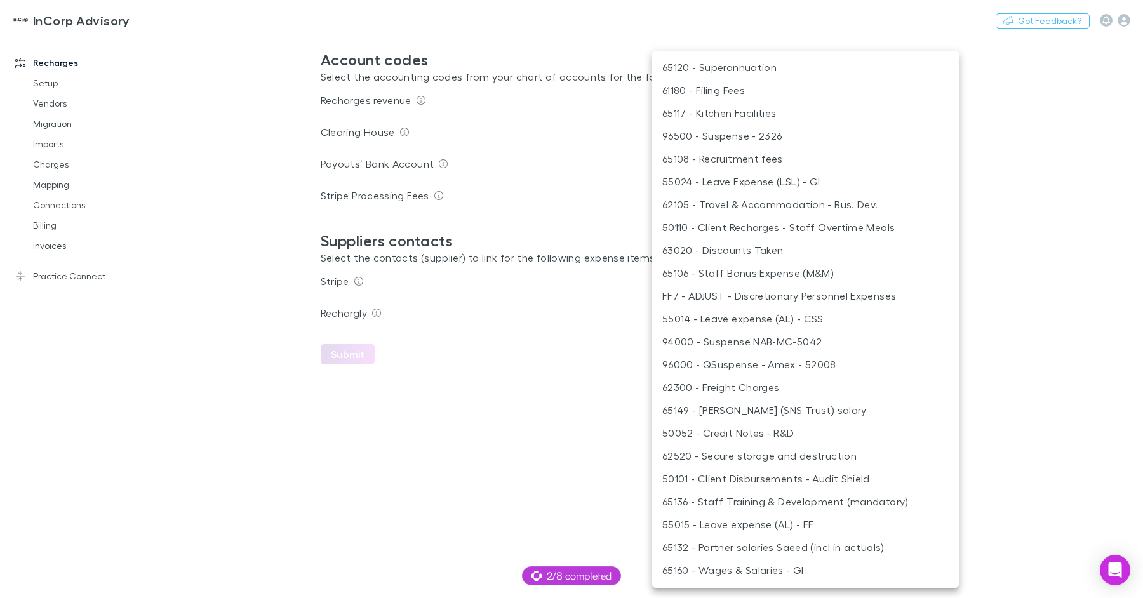
click at [829, 189] on body "**********" at bounding box center [571, 299] width 1143 height 598
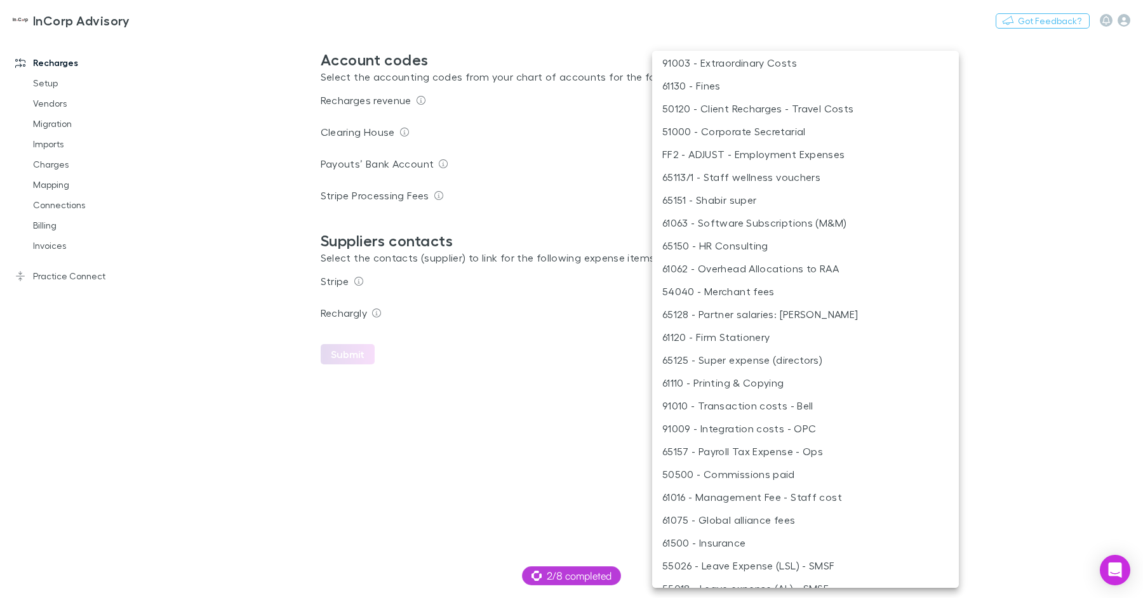
scroll to position [4135, 0]
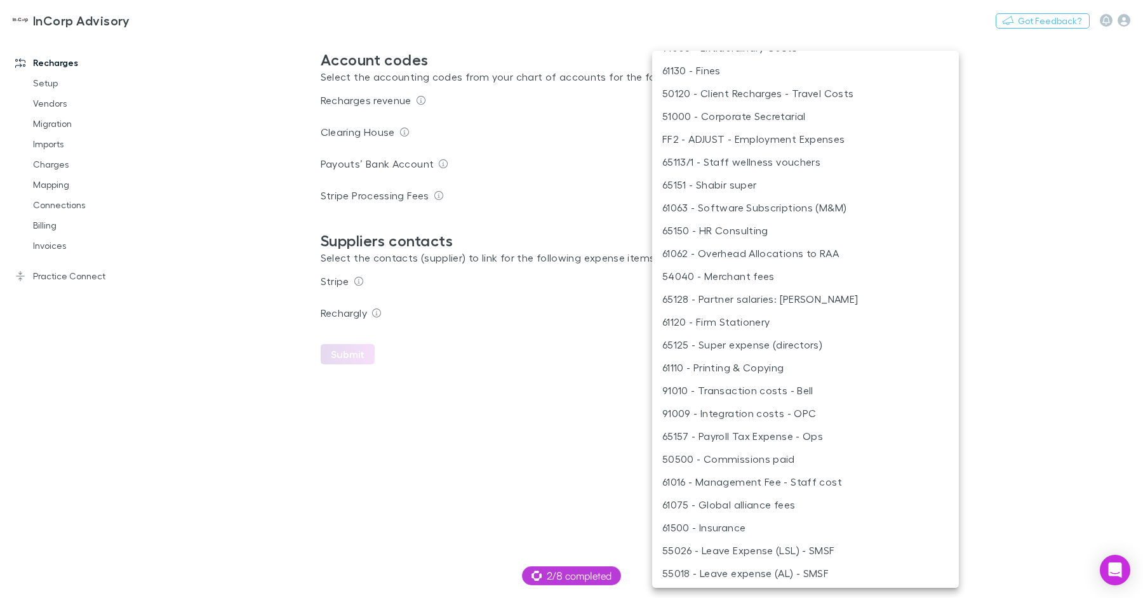
click at [575, 394] on div at bounding box center [571, 299] width 1143 height 598
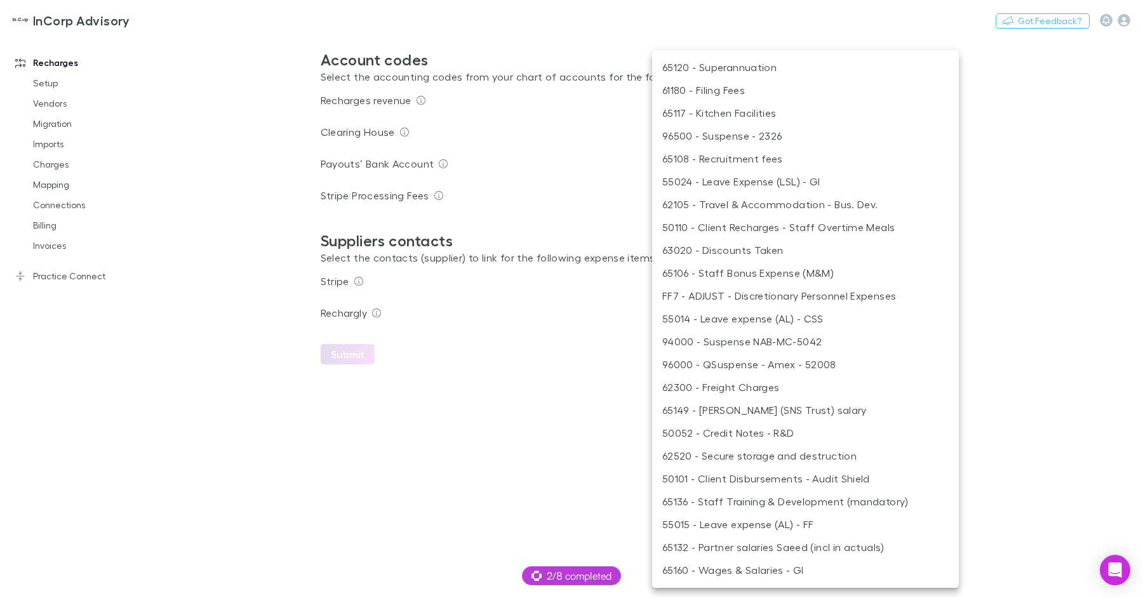
click at [789, 198] on body "**********" at bounding box center [571, 299] width 1143 height 598
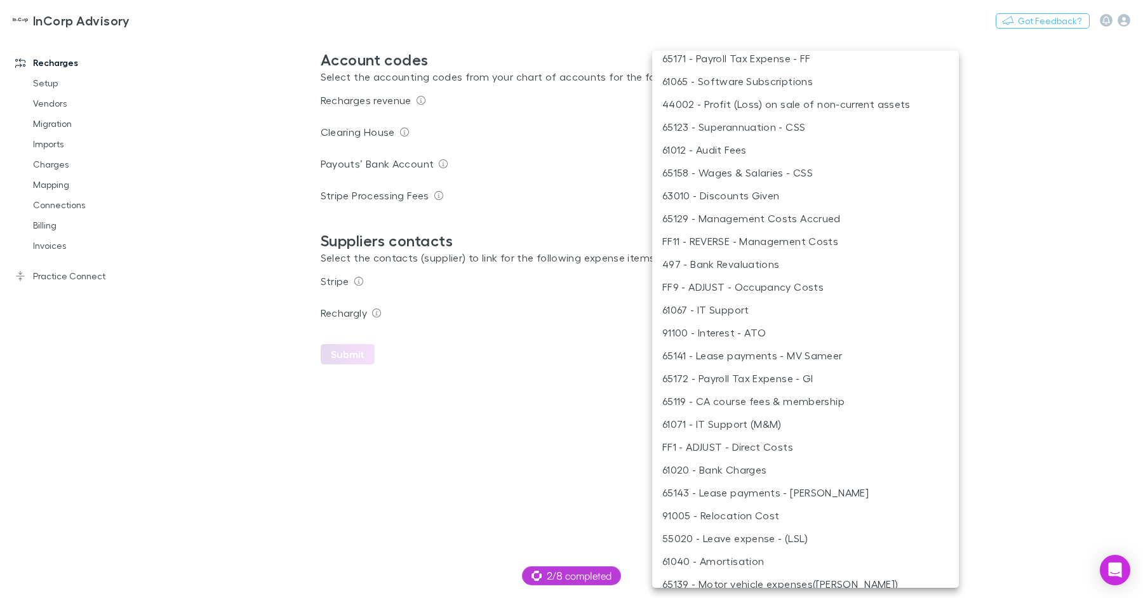
scroll to position [2713, 0]
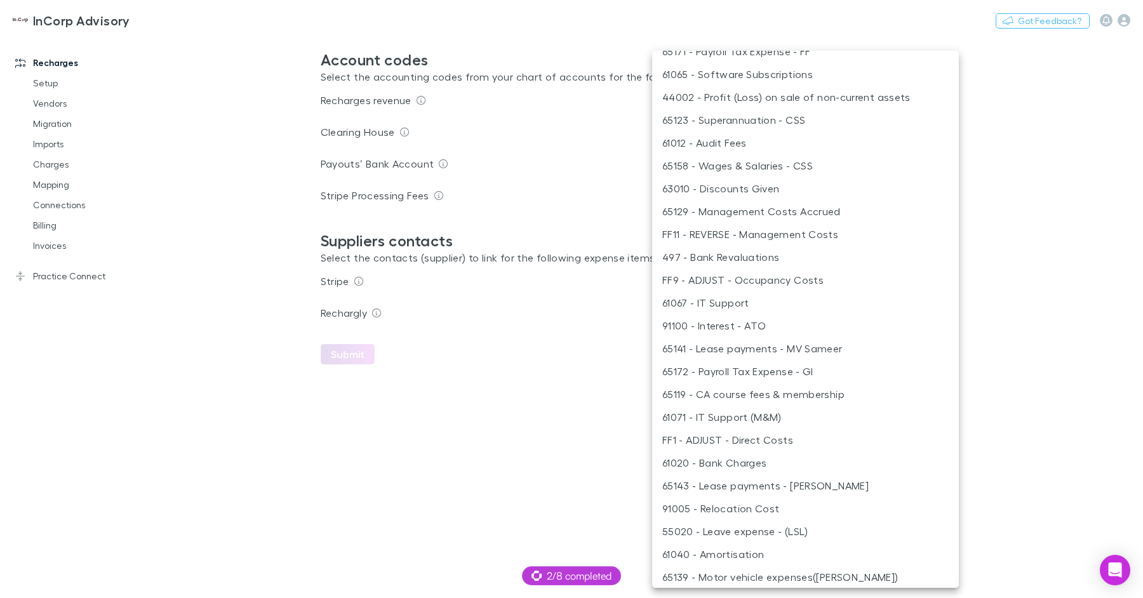
click at [765, 459] on li "61020 - Bank Charges" at bounding box center [805, 463] width 307 height 23
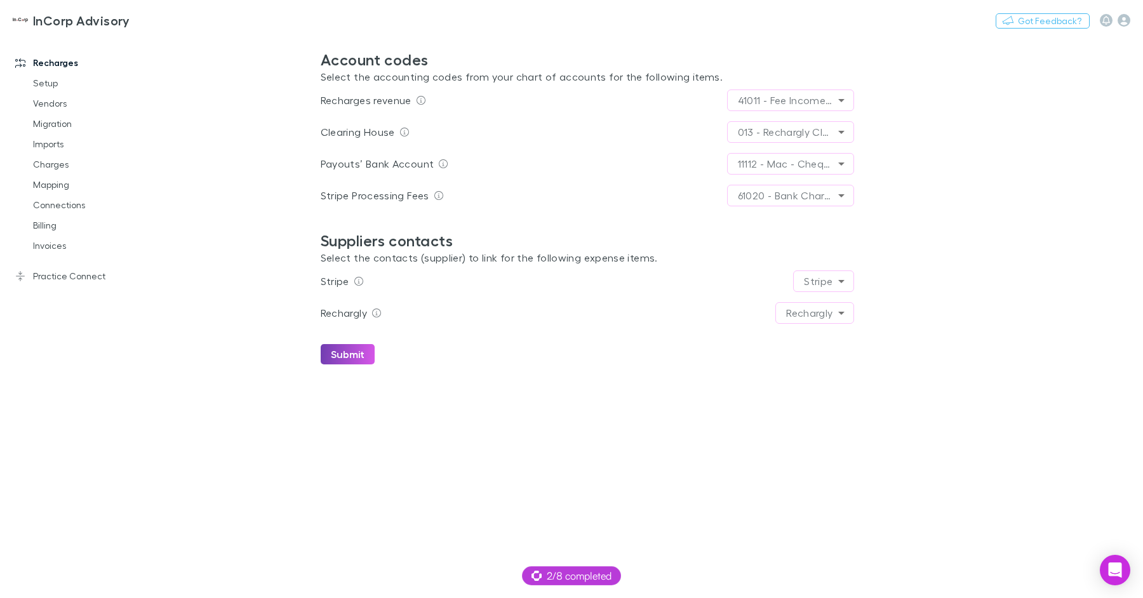
click at [358, 354] on button "Submit" at bounding box center [348, 354] width 54 height 20
click at [182, 23] on button "Switch company" at bounding box center [185, 20] width 84 height 15
type input "*****"
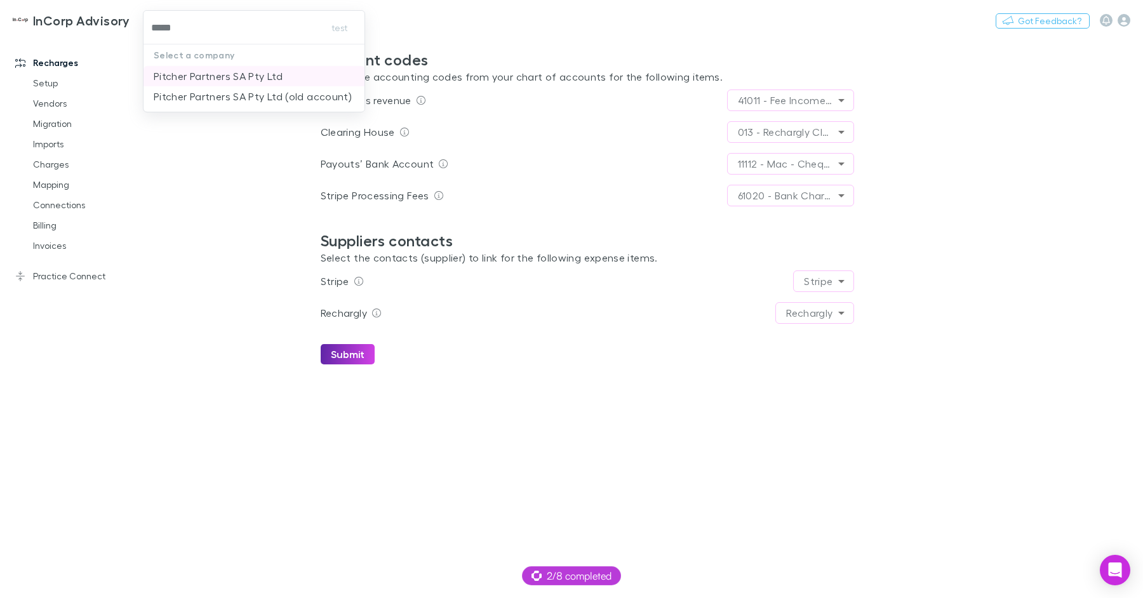
click at [216, 74] on p "Pitcher Partners SA Pty Ltd" at bounding box center [218, 76] width 129 height 15
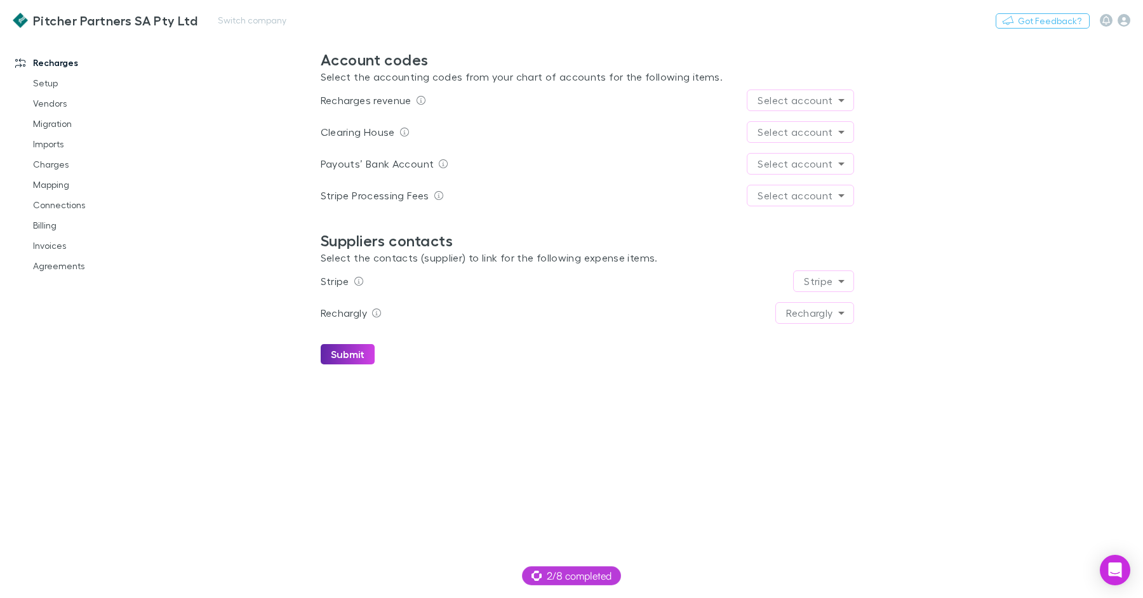
click at [128, 17] on h3 "Pitcher Partners SA Pty Ltd" at bounding box center [115, 20] width 164 height 15
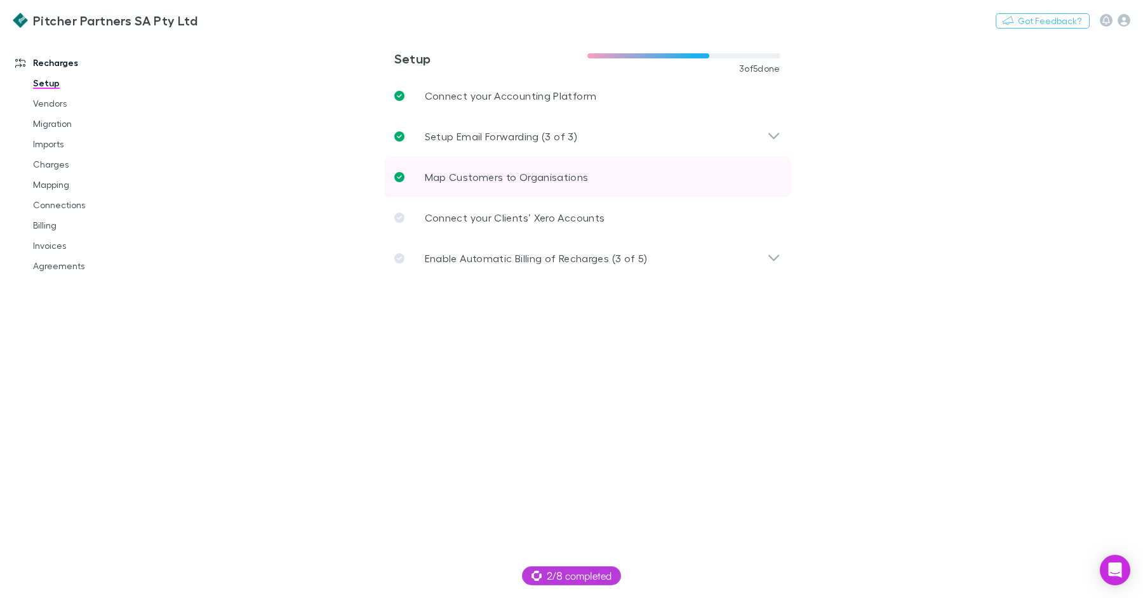
click at [443, 182] on p "Map Customers to Organisations" at bounding box center [507, 177] width 164 height 15
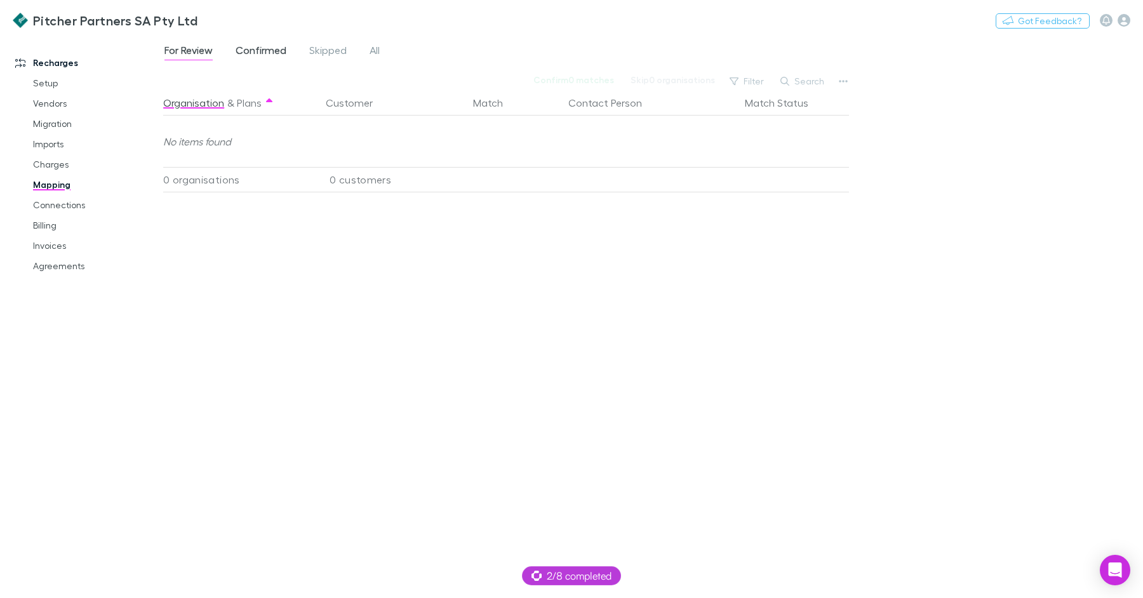
click at [267, 53] on span "Confirmed" at bounding box center [261, 52] width 51 height 17
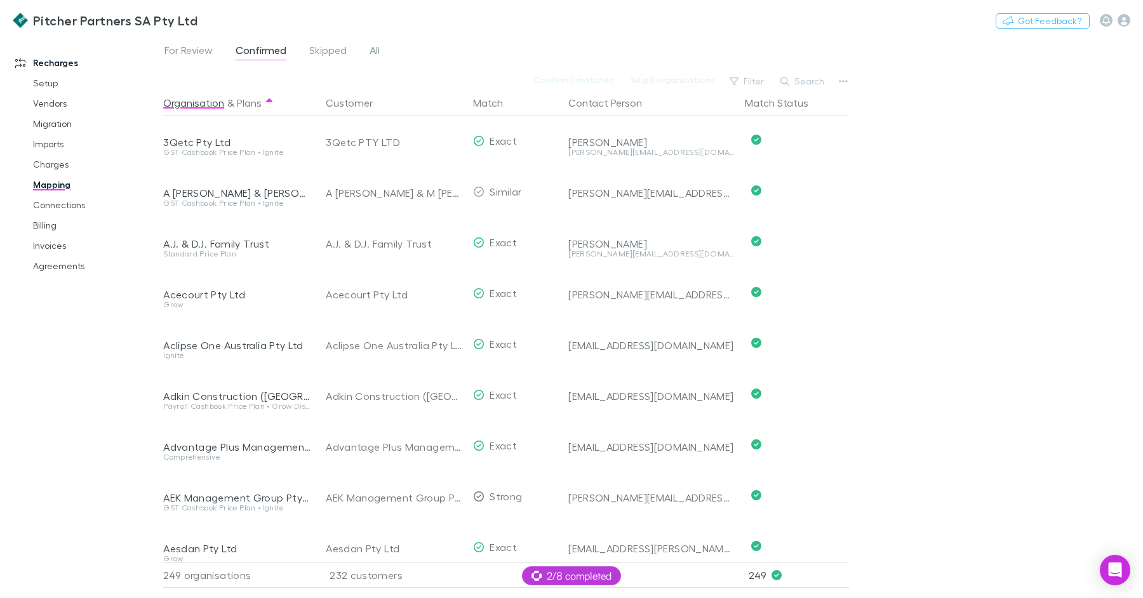
click at [601, 88] on div "Confirm 0 matches Skip 0 organisations Filter Search" at bounding box center [507, 81] width 689 height 18
click at [604, 103] on button "Contact Person" at bounding box center [612, 102] width 89 height 25
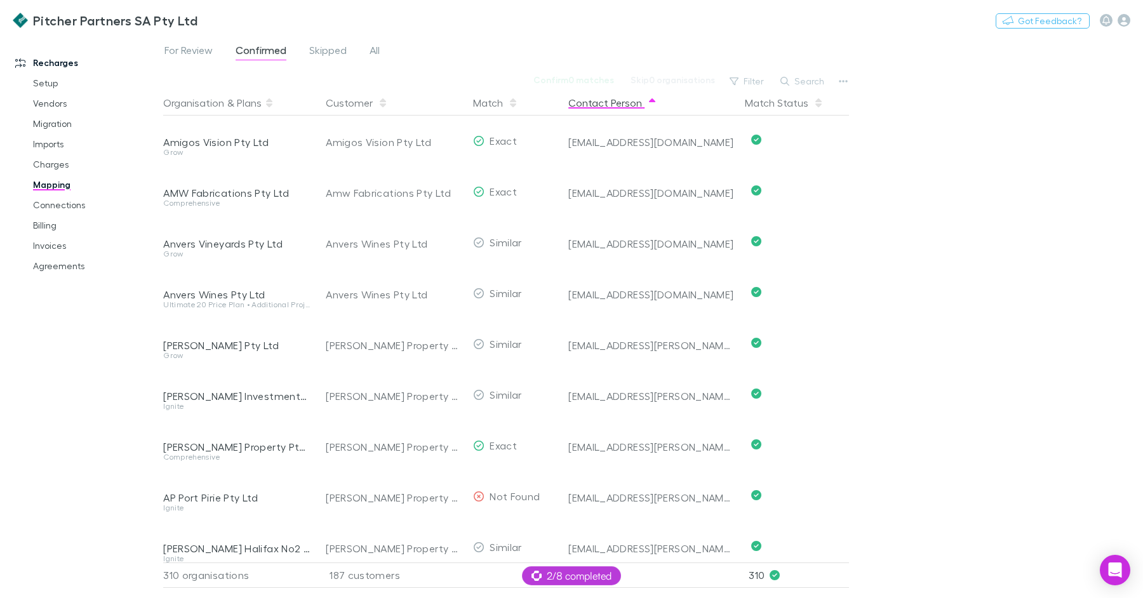
click at [604, 103] on button "Contact Person" at bounding box center [612, 102] width 89 height 25
click at [598, 106] on button "Contact Person" at bounding box center [612, 102] width 89 height 25
click at [86, 264] on link "Agreements" at bounding box center [90, 266] width 140 height 20
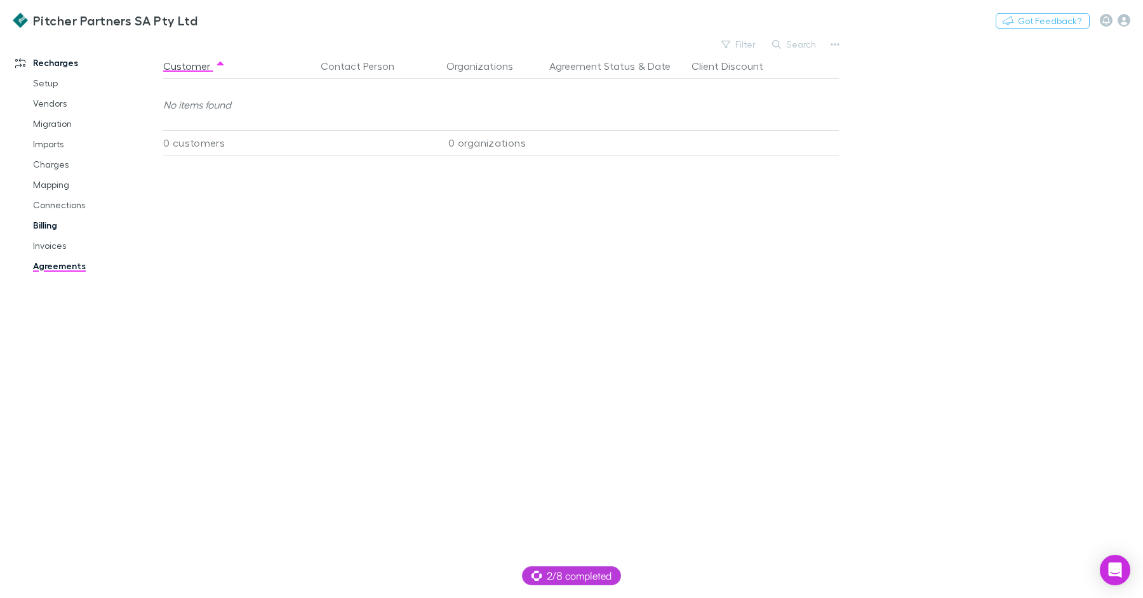
click at [65, 225] on link "Billing" at bounding box center [90, 225] width 140 height 20
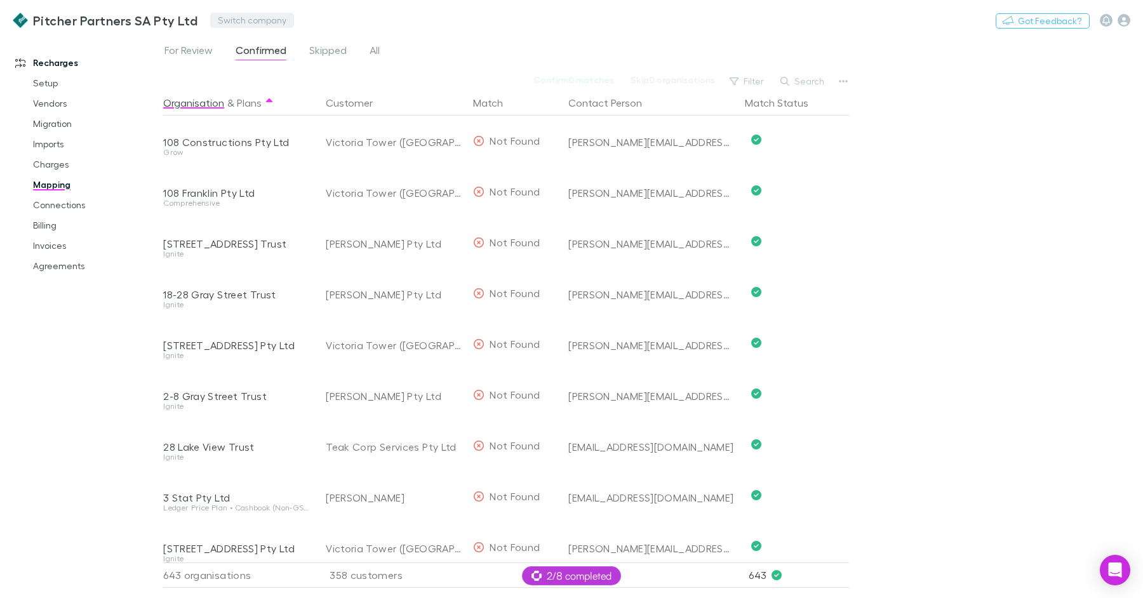
click at [263, 20] on button "Switch company" at bounding box center [252, 20] width 84 height 15
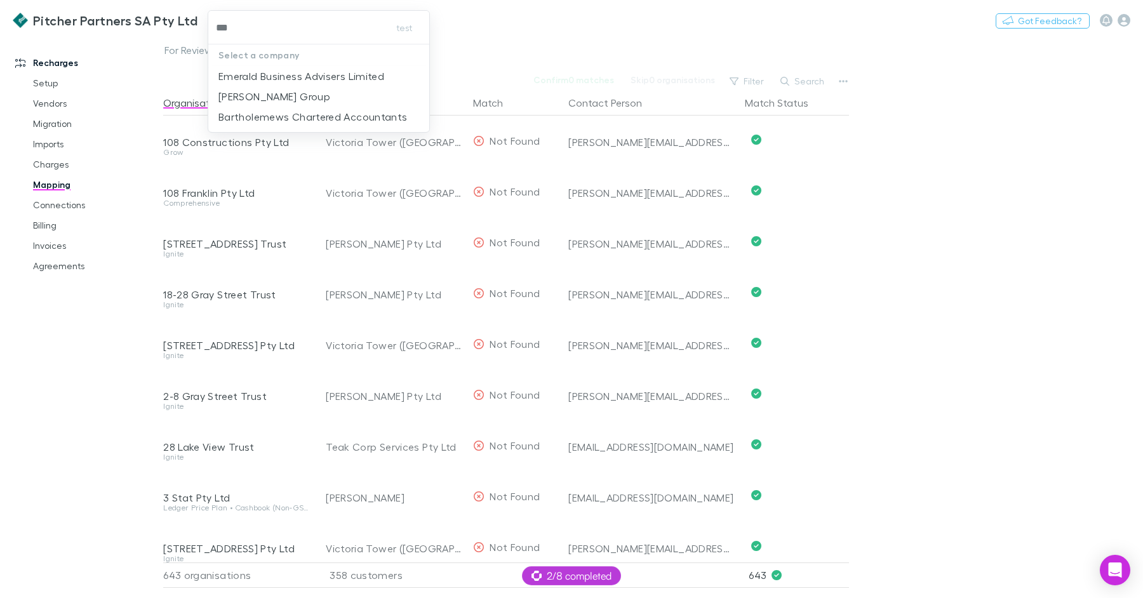
type input "****"
click at [276, 74] on p "Emerald Business Advisers Limited" at bounding box center [301, 76] width 166 height 15
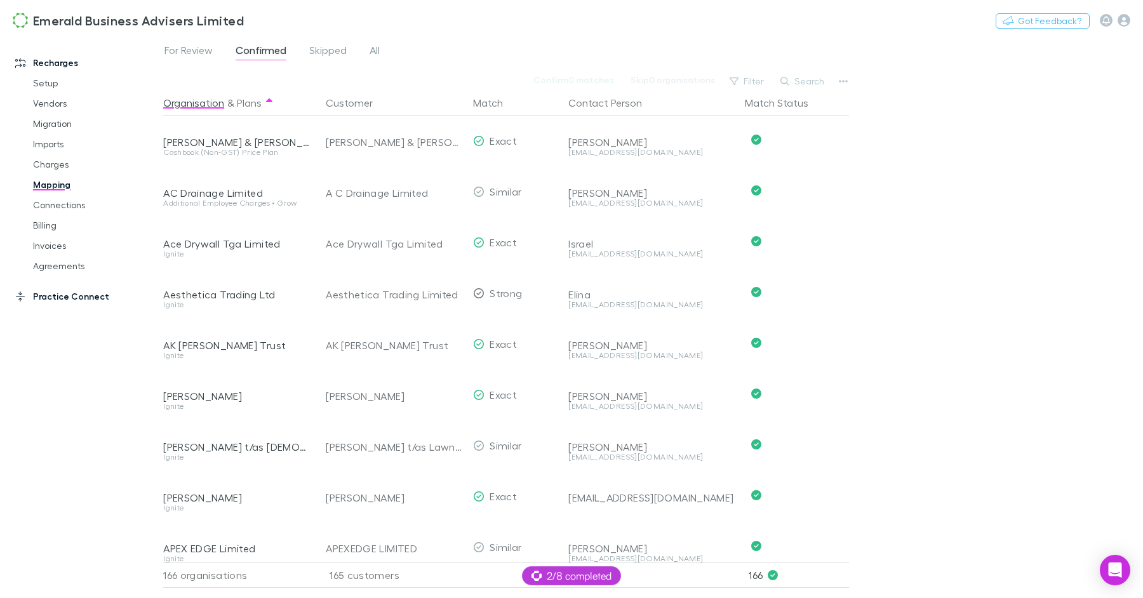
click at [100, 301] on link "Practice Connect" at bounding box center [82, 296] width 158 height 20
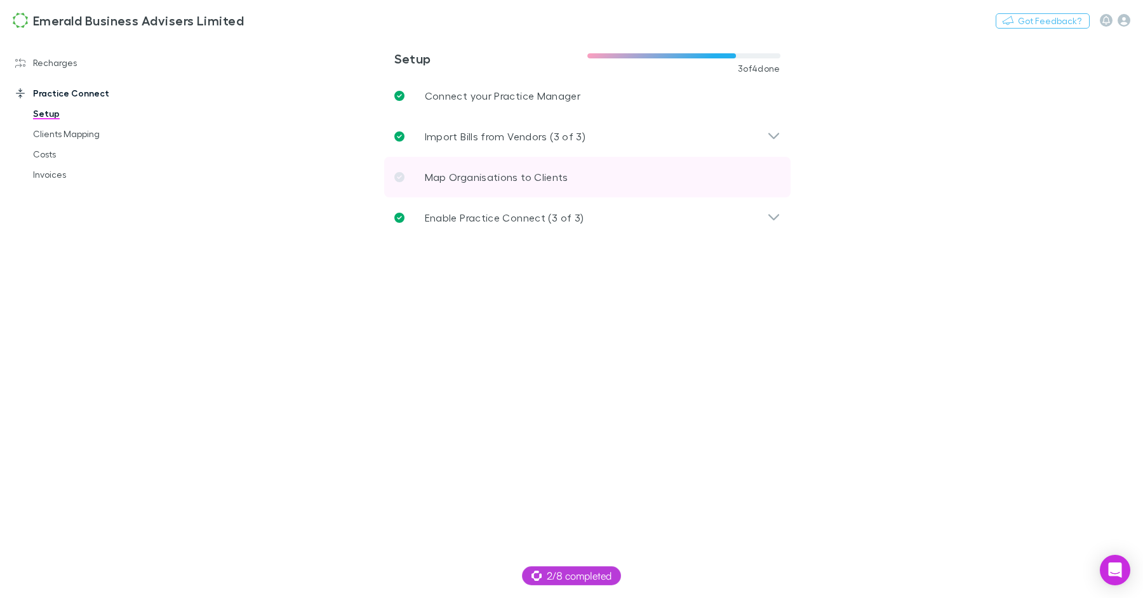
click at [462, 171] on p "Map Organisations to Clients" at bounding box center [497, 177] width 144 height 15
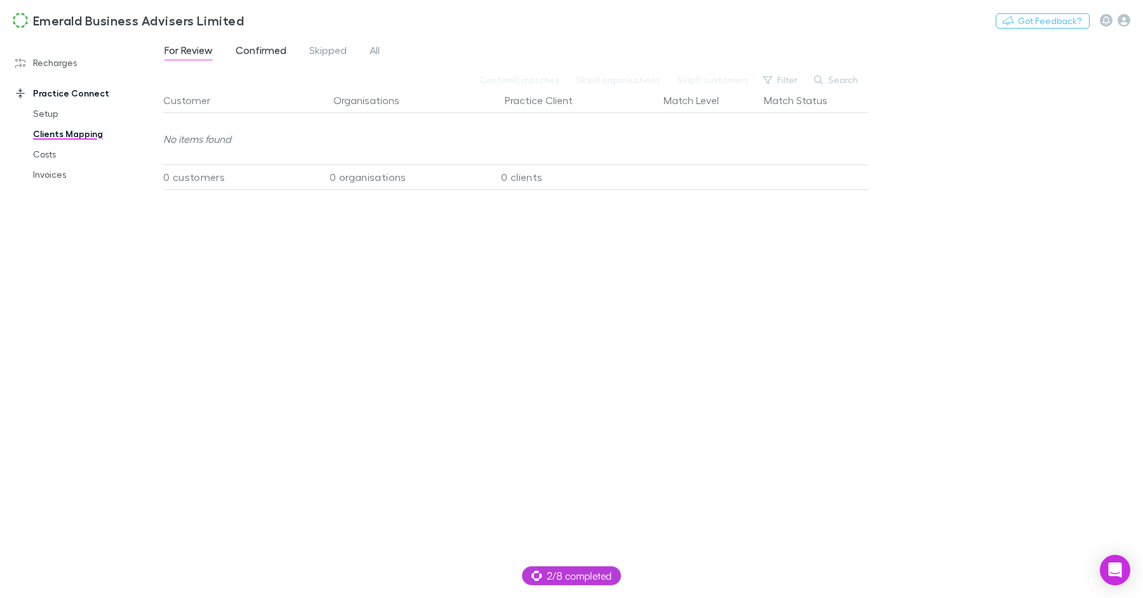
click at [247, 43] on link "Confirmed" at bounding box center [260, 52] width 53 height 20
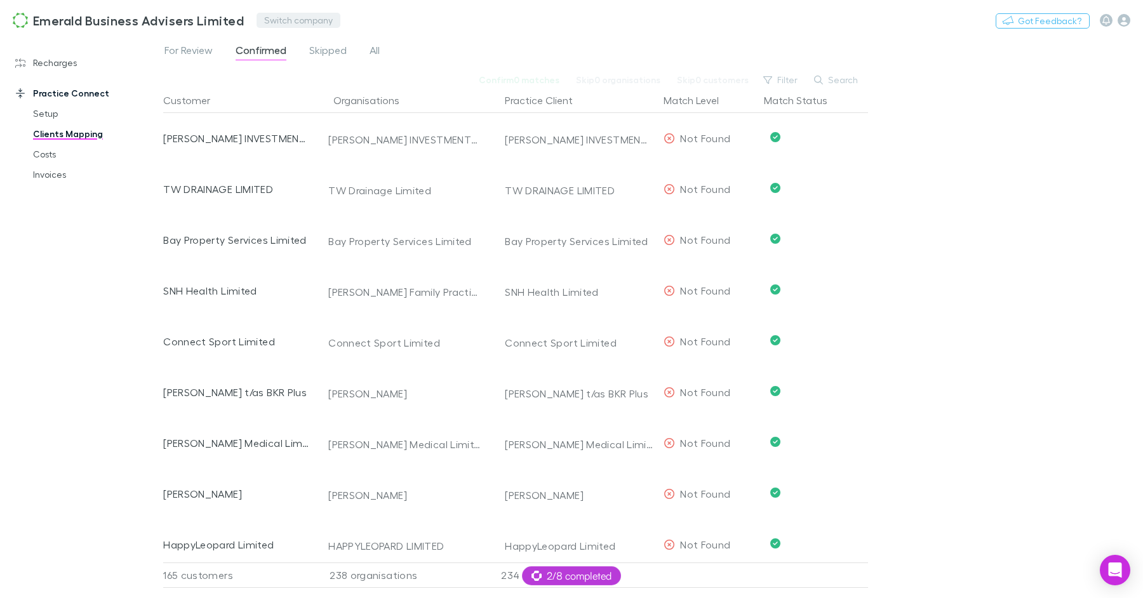
click at [276, 25] on button "Switch company" at bounding box center [299, 20] width 84 height 15
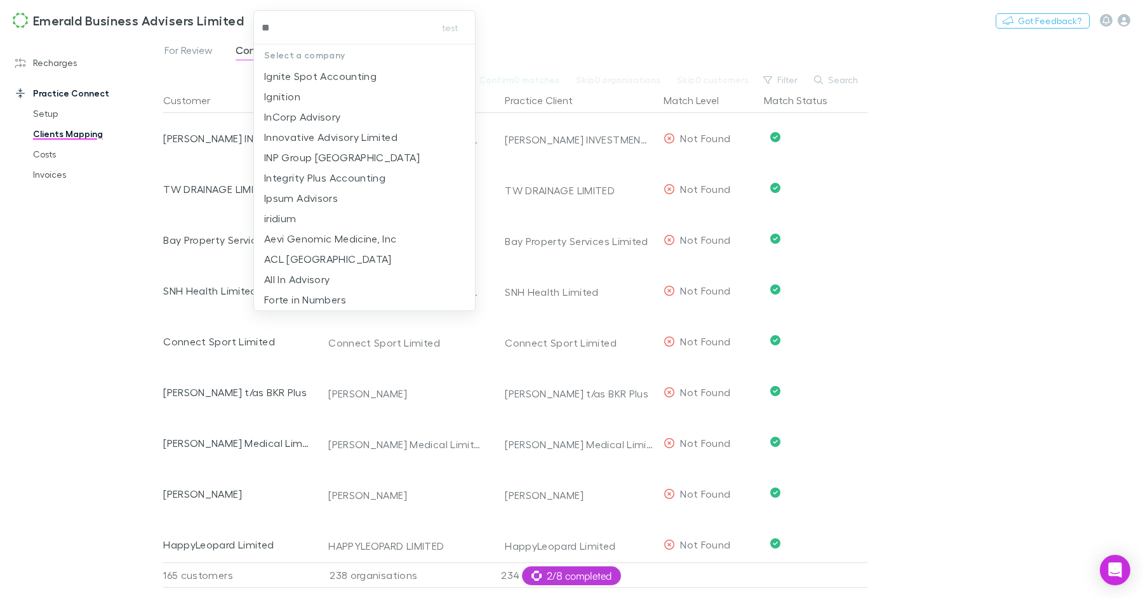
type input "***"
